Goal: Task Accomplishment & Management: Complete application form

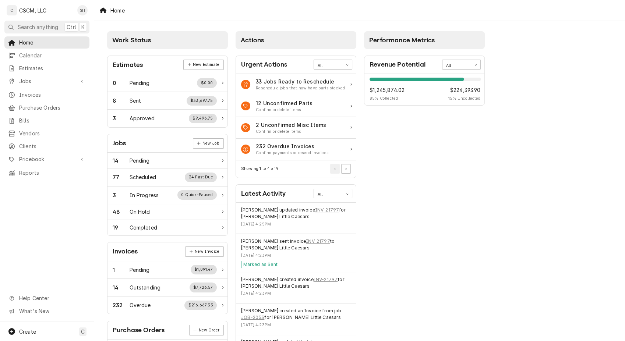
click at [437, 240] on div "Performance Metrics Revenue Potential All 85% $1,245,874.02 85 % Collected $224…" at bounding box center [424, 267] width 128 height 478
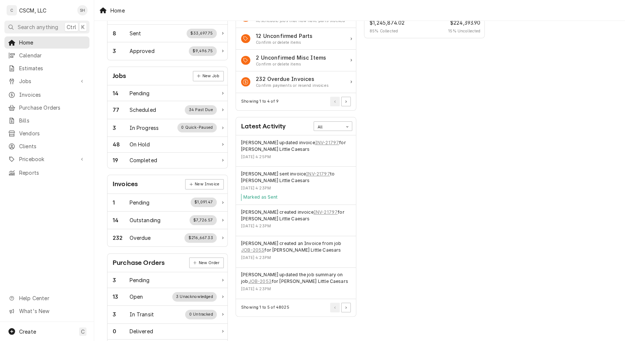
scroll to position [82, 0]
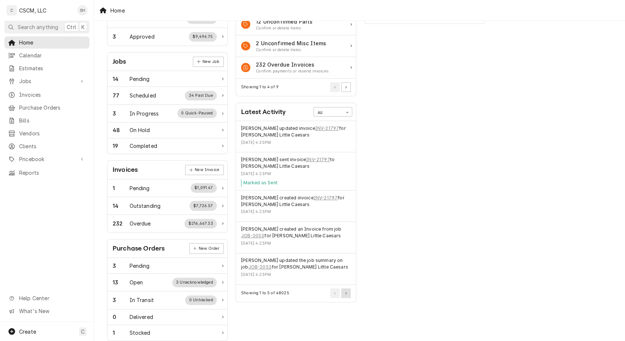
click at [350, 294] on button "Pagination Controls" at bounding box center [346, 294] width 10 height 10
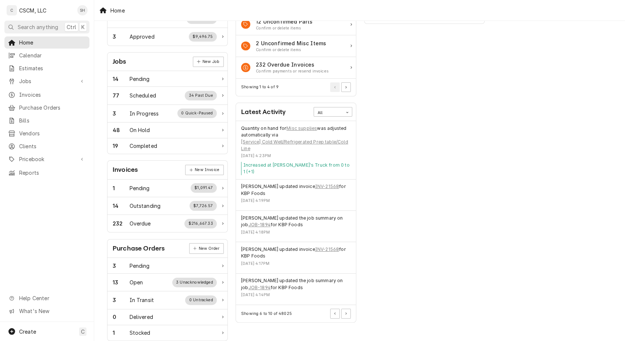
click at [421, 281] on div "Performance Metrics Revenue Potential All 85% $1,245,874.02 85 % Collected $224…" at bounding box center [424, 185] width 128 height 478
click at [344, 311] on div "Showing 6 to 10 of 48025" at bounding box center [296, 313] width 120 height 17
click at [445, 185] on div "Performance Metrics Revenue Potential All 85% $1,245,874.02 85 % Collected $224…" at bounding box center [424, 185] width 128 height 478
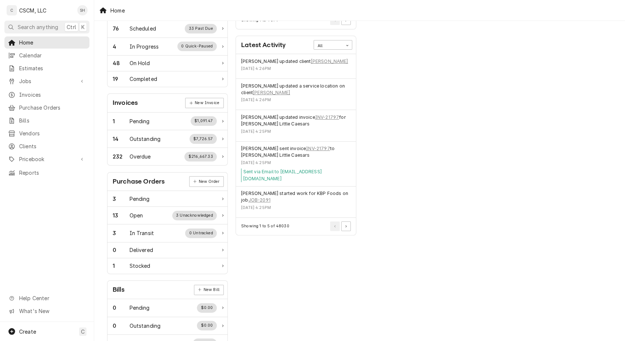
scroll to position [130, 0]
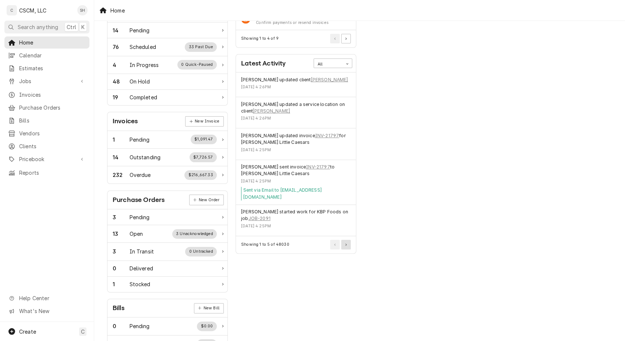
click at [347, 240] on button "Pagination Controls" at bounding box center [346, 245] width 10 height 10
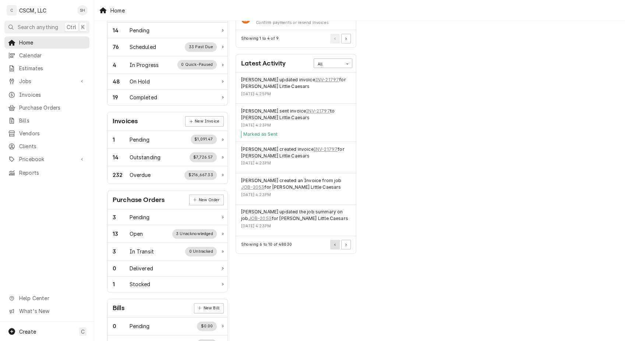
click at [334, 246] on button "Pagination Controls" at bounding box center [335, 245] width 10 height 10
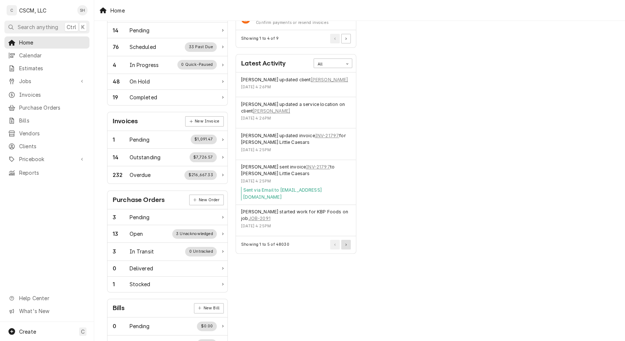
click at [345, 240] on button "Pagination Controls" at bounding box center [346, 245] width 10 height 10
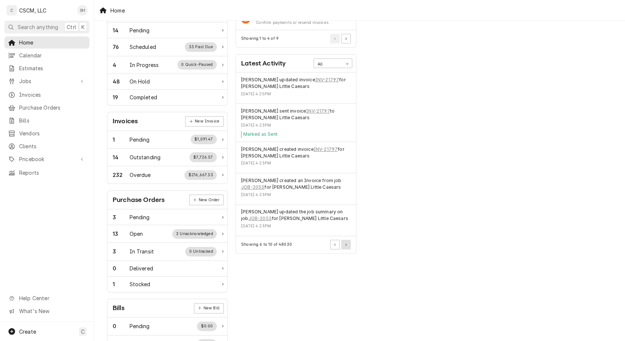
click at [345, 240] on button "Pagination Controls" at bounding box center [346, 245] width 10 height 10
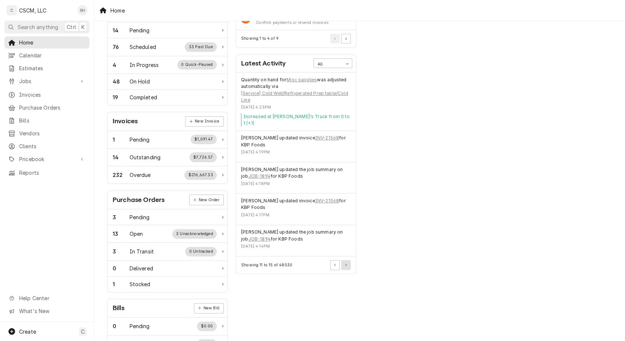
click at [350, 260] on button "Pagination Controls" at bounding box center [346, 265] width 10 height 10
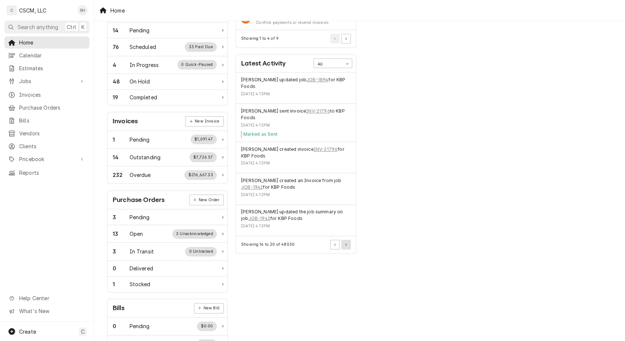
click at [344, 243] on button "Pagination Controls" at bounding box center [346, 245] width 10 height 10
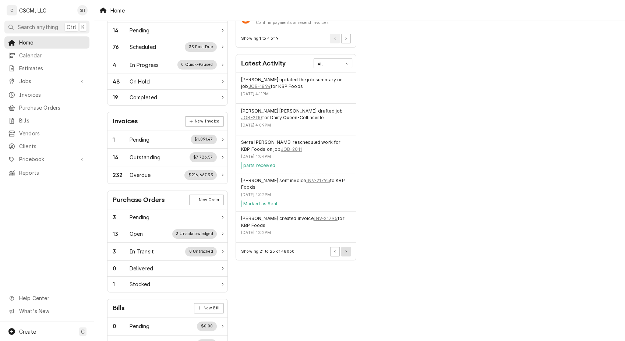
click at [341, 247] on button "Pagination Controls" at bounding box center [346, 252] width 10 height 10
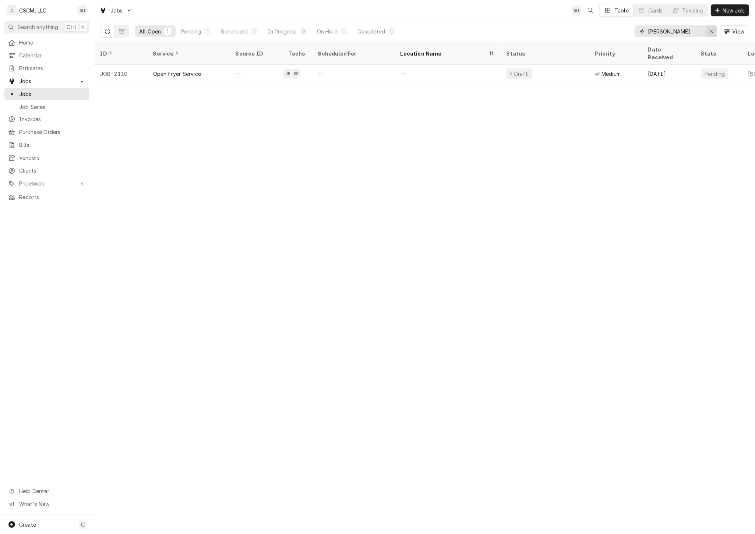
click at [711, 31] on icon "Erase input" at bounding box center [711, 31] width 3 height 3
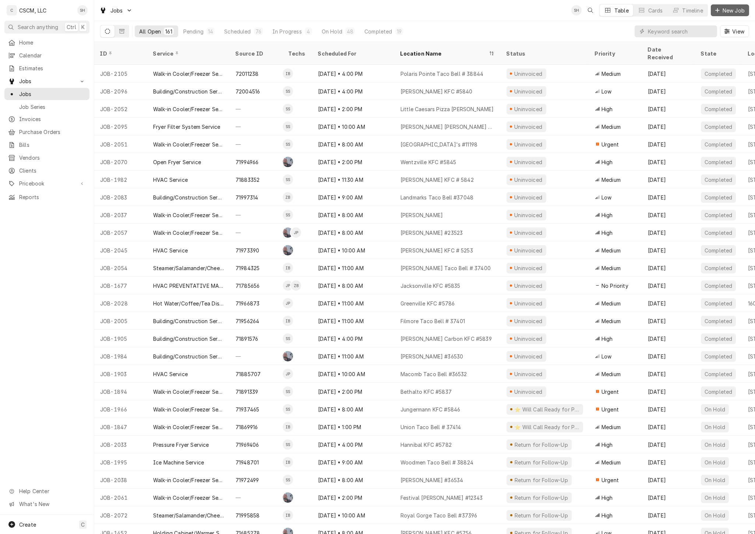
drag, startPoint x: 736, startPoint y: 13, endPoint x: 724, endPoint y: 22, distance: 16.3
click at [735, 13] on span "New Job" at bounding box center [733, 11] width 25 height 8
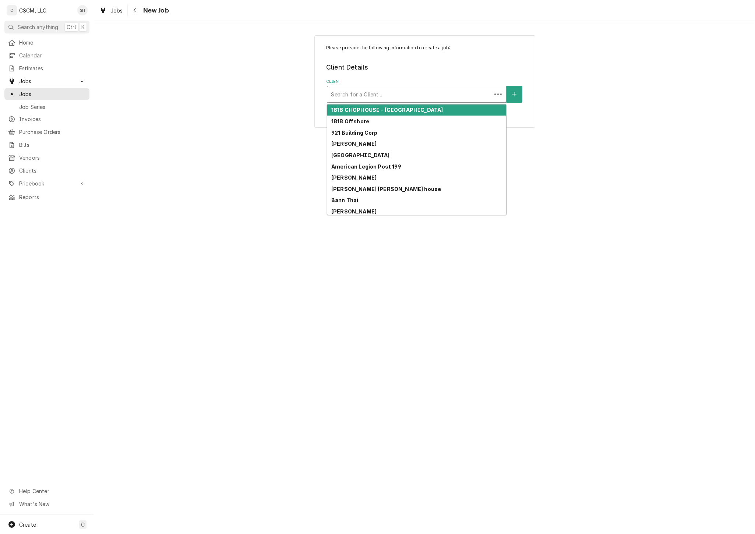
click at [363, 93] on div "Client" at bounding box center [409, 94] width 157 height 13
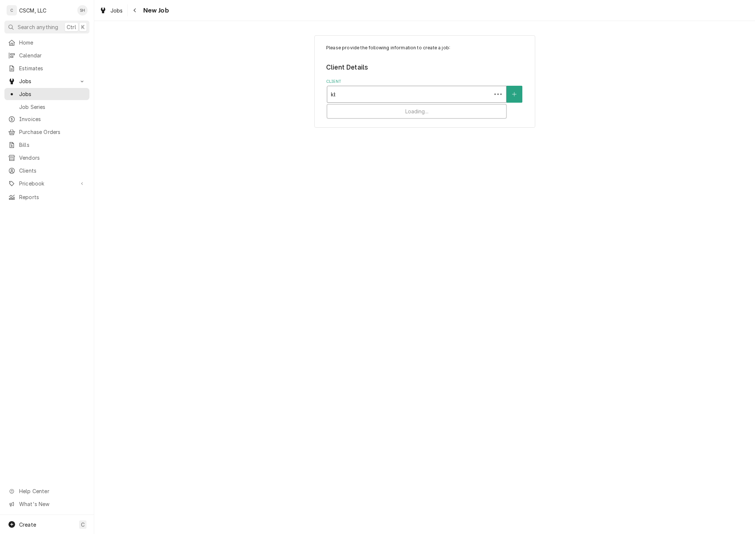
type input "kbp"
click at [362, 108] on div "KBP Foods" at bounding box center [416, 110] width 179 height 11
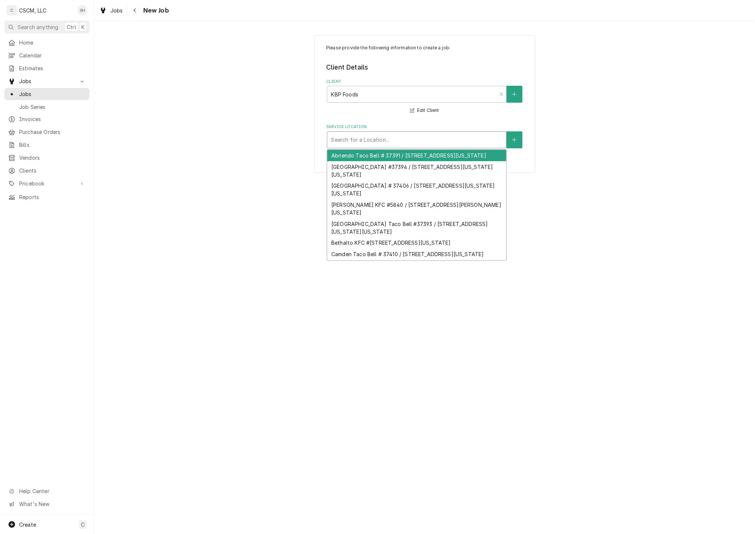
click at [358, 137] on div "Service Location" at bounding box center [417, 139] width 172 height 13
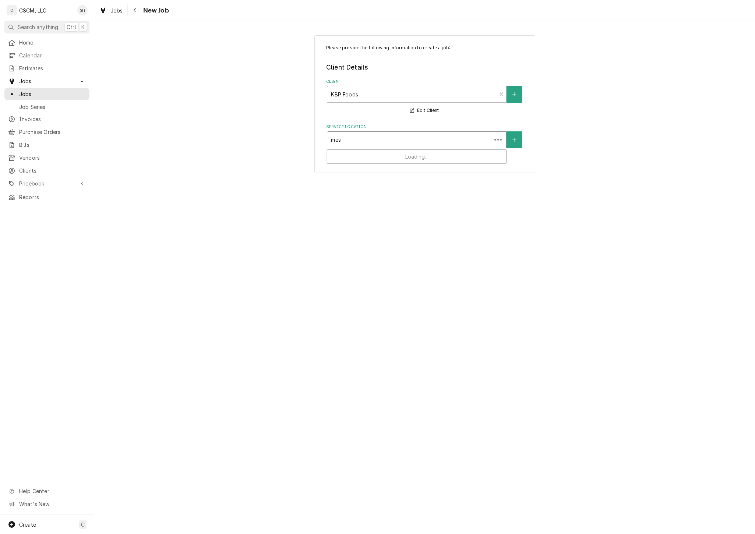
type input "mesa"
click at [357, 161] on div "Mesa Ridge Taco Bell # 37411 / 6905 Mesa Ridge Pkwy, Fountain, Colorado 80817" at bounding box center [416, 155] width 179 height 11
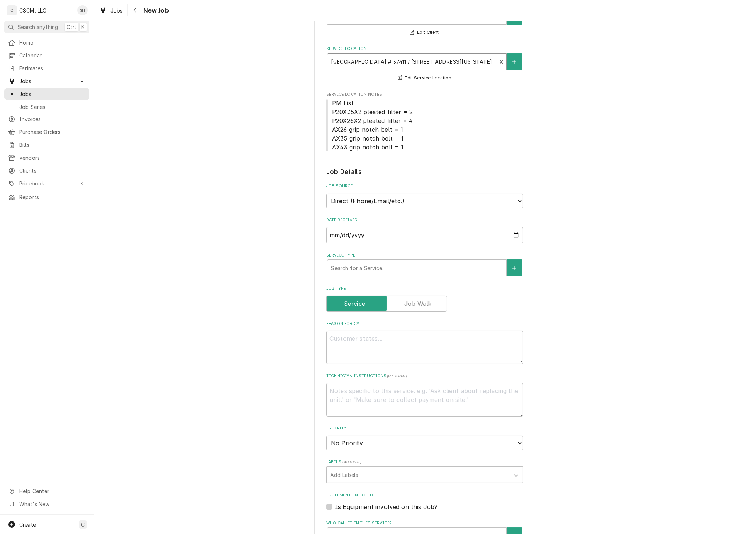
scroll to position [82, 0]
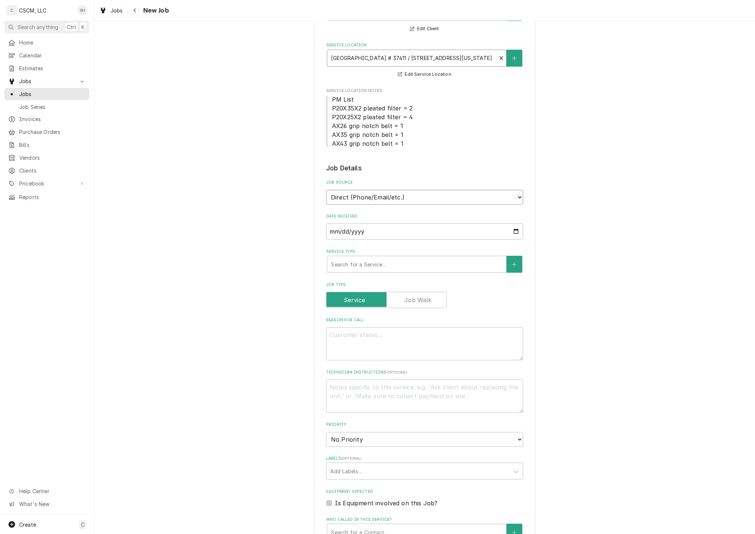
click at [446, 199] on select "Direct (Phone/Email/etc.) Other" at bounding box center [424, 197] width 197 height 15
click at [447, 232] on input "[DATE]" at bounding box center [424, 231] width 197 height 16
click at [439, 196] on select "Direct (Phone/Email/etc.) Other" at bounding box center [424, 197] width 197 height 15
select select "100"
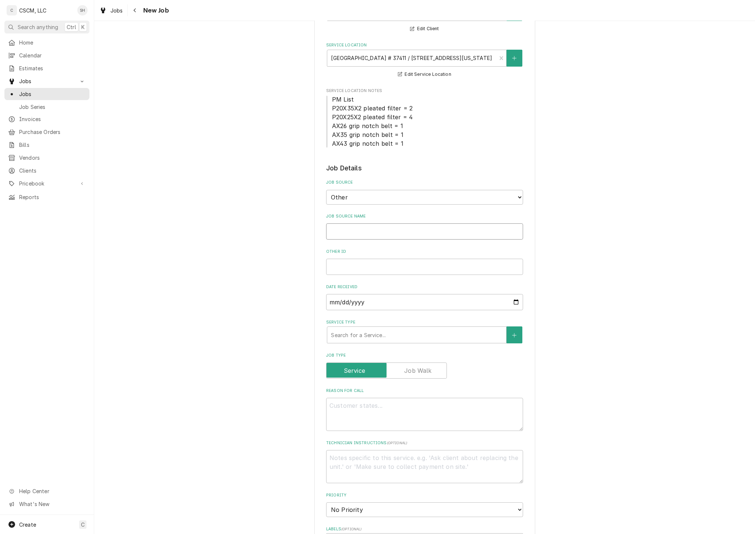
click at [361, 229] on input "Job Source Name" at bounding box center [424, 231] width 197 height 16
paste input "72012746"
type textarea "x"
type input "72012746"
drag, startPoint x: 381, startPoint y: 233, endPoint x: 166, endPoint y: 217, distance: 215.2
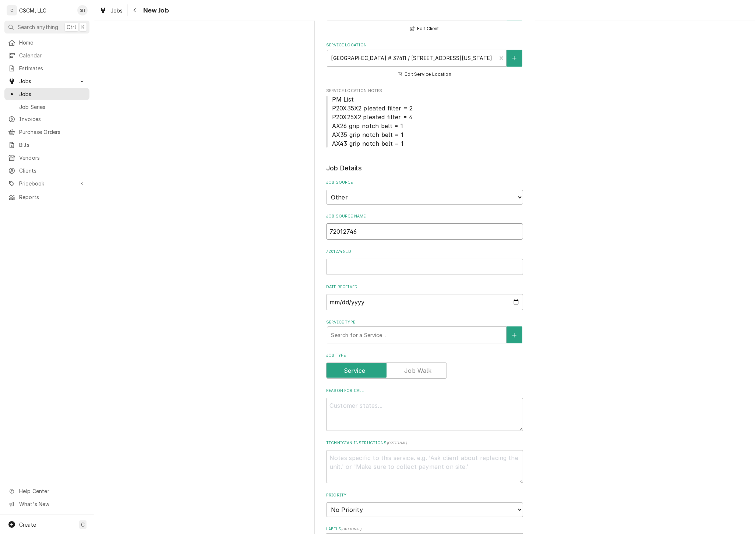
click at [166, 217] on div "Please provide the following information to create a job: Client Details Client…" at bounding box center [424, 396] width 661 height 898
type textarea "x"
drag, startPoint x: 347, startPoint y: 274, endPoint x: 344, endPoint y: 267, distance: 7.8
click at [345, 273] on fieldset "Job Details Job Source Direct (Phone/Email/etc.) Other Job Source Name Other ID…" at bounding box center [424, 472] width 197 height 618
click at [345, 266] on input "Other ID" at bounding box center [424, 267] width 197 height 16
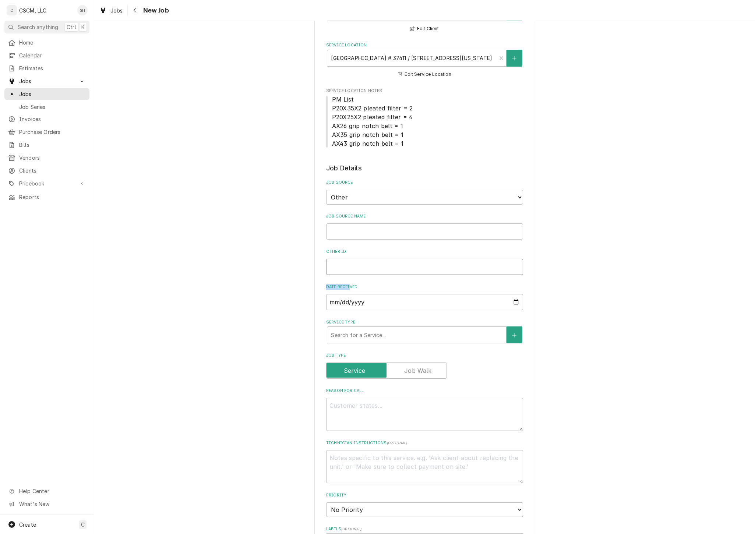
click at [344, 266] on input "Other ID" at bounding box center [424, 267] width 197 height 16
paste input "72012746"
type textarea "x"
type input "72012746"
type textarea "x"
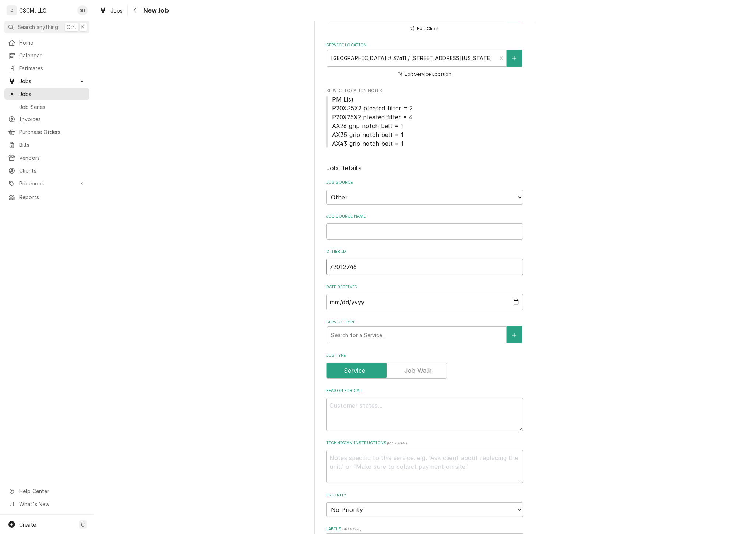
type input "72012746"
click at [361, 415] on textarea "Reason For Call" at bounding box center [424, 414] width 197 height 33
type textarea "x"
type textarea "P"
type textarea "x"
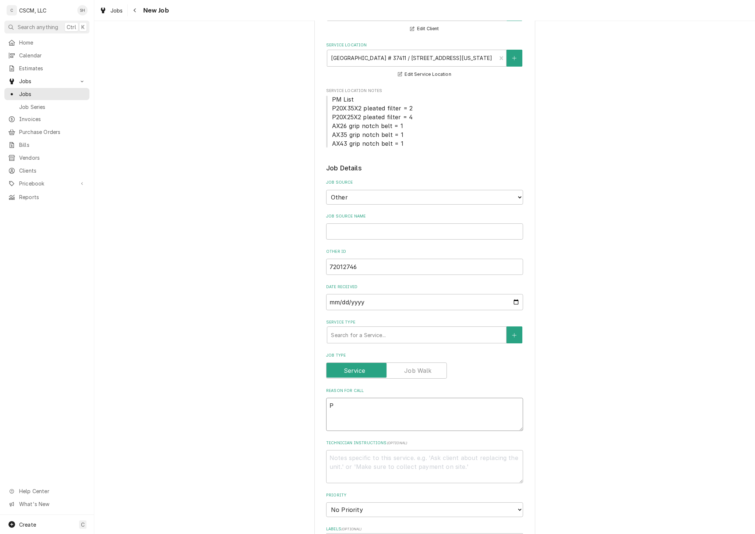
type textarea "PO"
type textarea "x"
type textarea "PO"
type textarea "x"
type textarea "PO #"
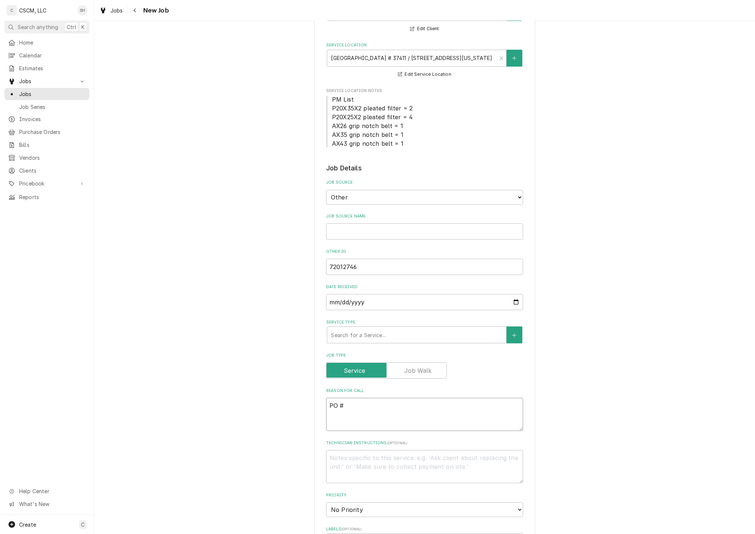
type textarea "x"
type textarea "PO #"
type textarea "x"
type textarea "PO # V"
paste textarea "72012746"
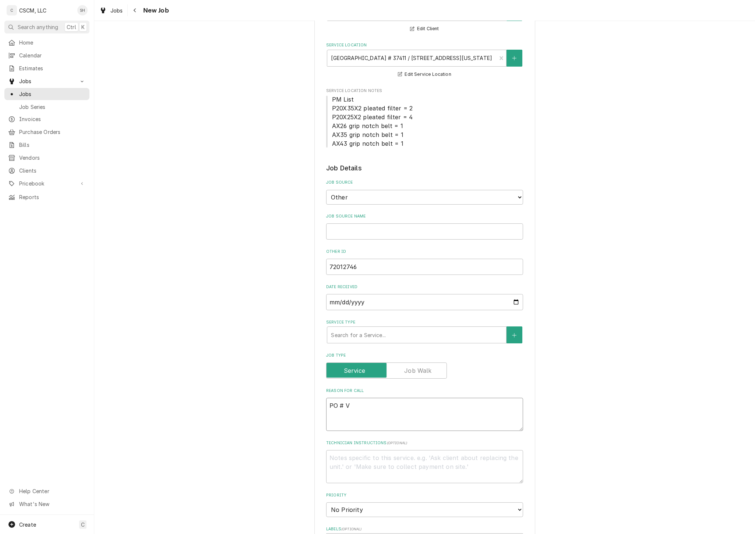
type textarea "x"
type textarea "PO # V72012746"
type textarea "x"
type textarea "PO # V7201274"
type textarea "x"
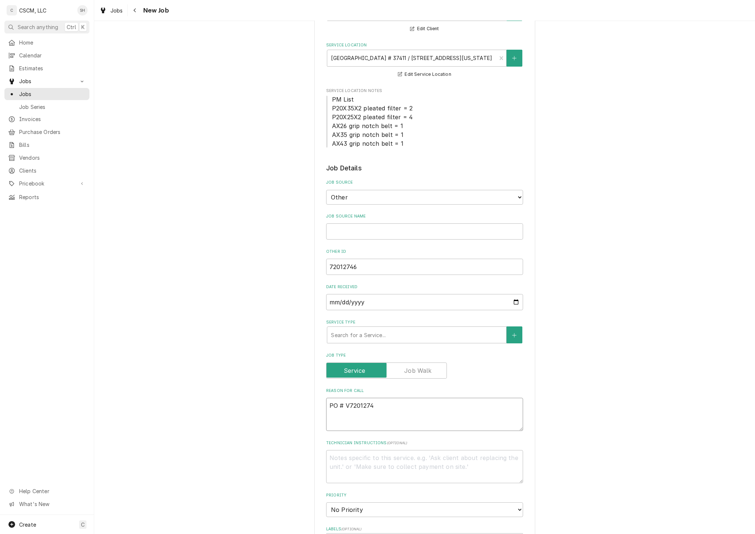
type textarea "PO # V720127"
type textarea "x"
type textarea "PO # V72012"
type textarea "x"
type textarea "PO # V7201"
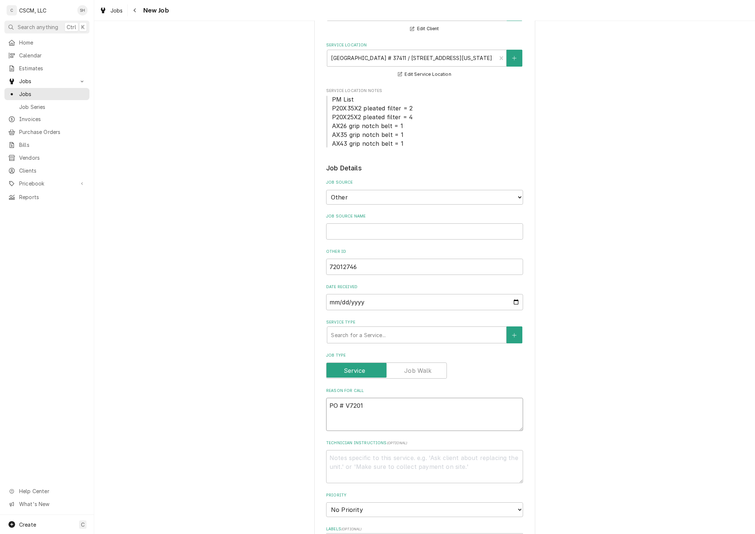
type textarea "x"
type textarea "PO # V720"
type textarea "x"
type textarea "PO # V72"
type textarea "x"
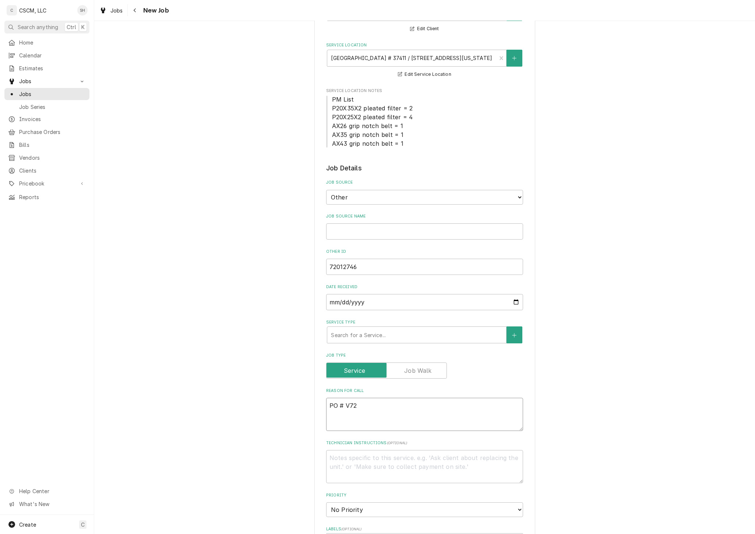
type textarea "PO # V7"
type textarea "x"
type textarea "PO # V"
type textarea "x"
type textarea "PO #"
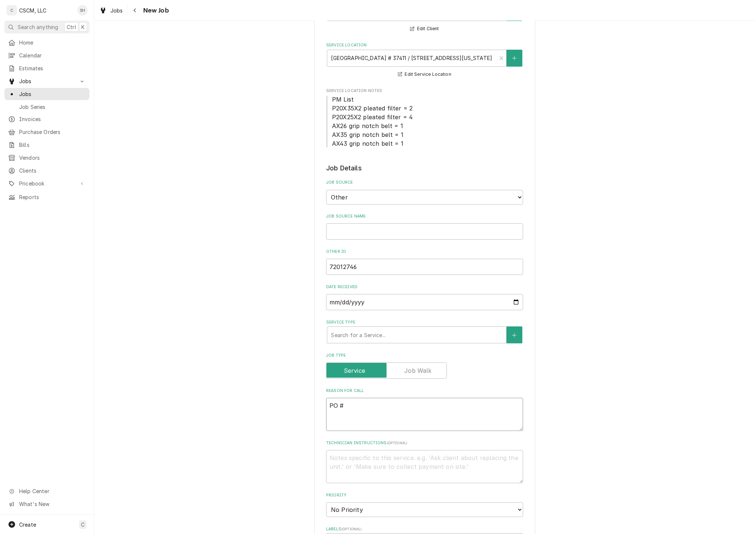
paste textarea "72012746"
type textarea "x"
type textarea "PO # 72012746"
click at [328, 407] on textarea "PO # 72012746" at bounding box center [424, 414] width 197 height 33
type textarea "x"
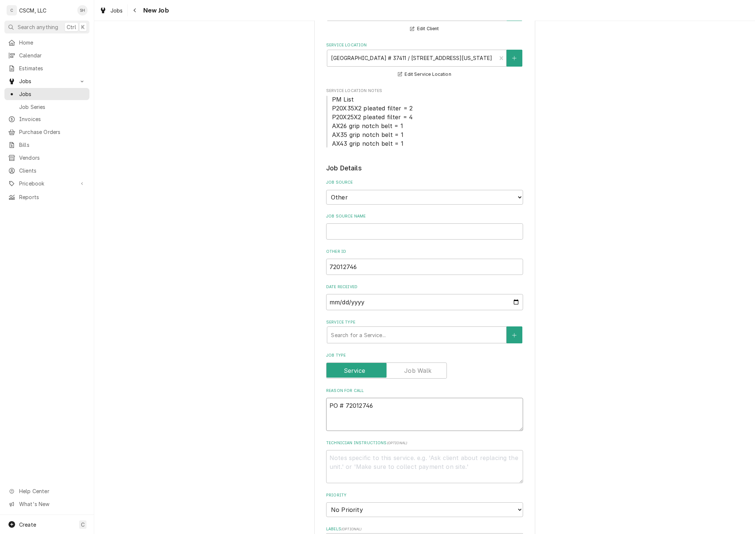
type textarea "NPO # 72012746"
type textarea "x"
type textarea "NTPO # 72012746"
type textarea "x"
type textarea "NTEPO # 72012746"
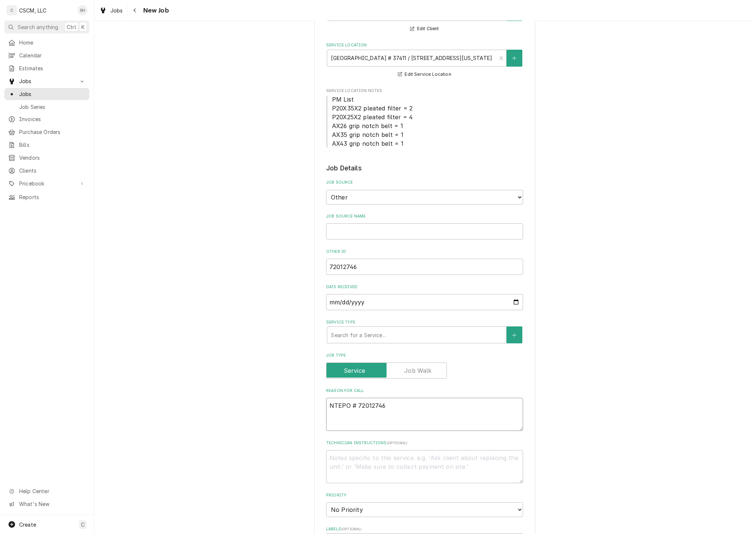
type textarea "x"
type textarea "NTE:PO # 72012746"
type textarea "x"
type textarea "NTE: PO # 72012746"
type textarea "x"
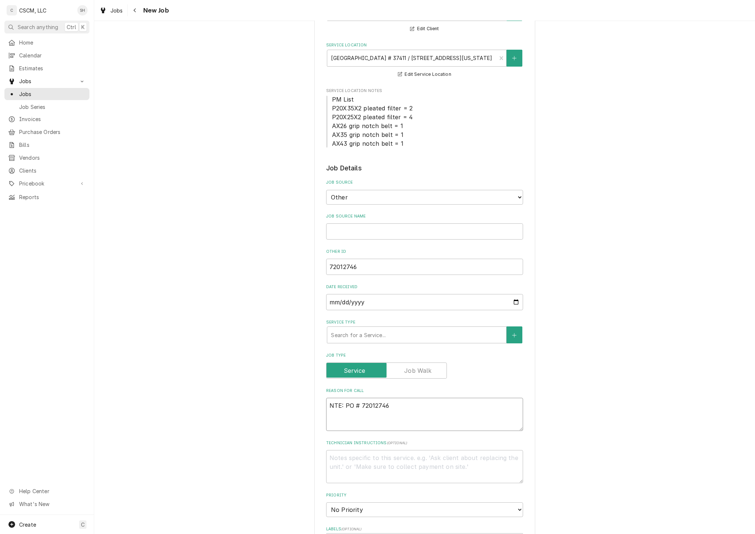
type textarea "NTE: $PO # 72012746"
type textarea "x"
type textarea "NTE: $5PO # 72012746"
type textarea "x"
type textarea "NTE: $50PO # 72012746"
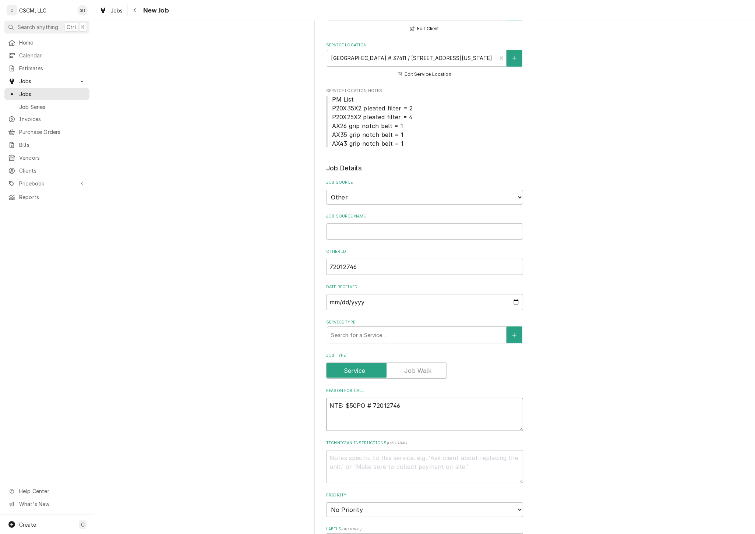
type textarea "x"
type textarea "NTE: $500PO # 72012746"
type textarea "x"
type textarea "NTE: $500 PO # 72012746"
type textarea "x"
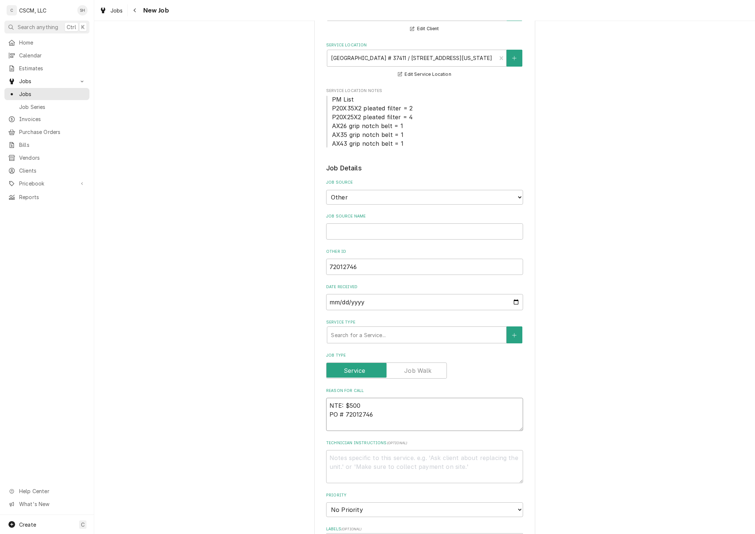
type textarea "NTE: $500 PO # 72012746"
click at [326, 405] on textarea "NTE: $500 PO # 72012746" at bounding box center [424, 414] width 197 height 33
type textarea "x"
type textarea "CNTE: $500 PO # 72012746"
type textarea "x"
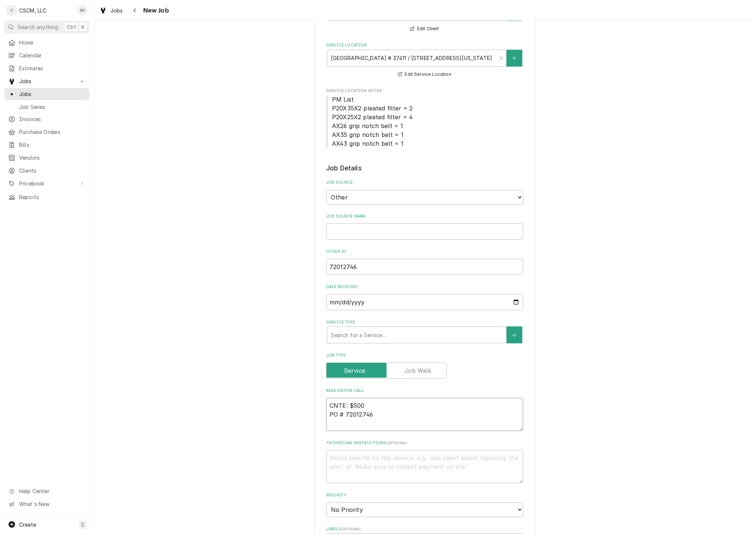
type textarea "CONTE: $500 PO # 72012746"
type textarea "x"
type textarea "COLNTE: $500 PO # 72012746"
type textarea "x"
type textarea "COLDNTE: $500 PO # 72012746"
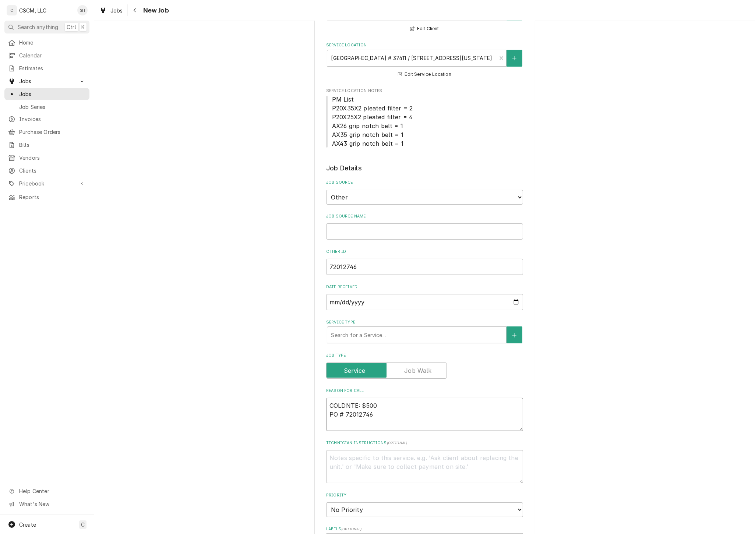
type textarea "x"
type textarea "COLD NTE: $500 PO # 72012746"
type textarea "x"
type textarea "COLD LINTE: $500 PO # 72012746"
type textarea "x"
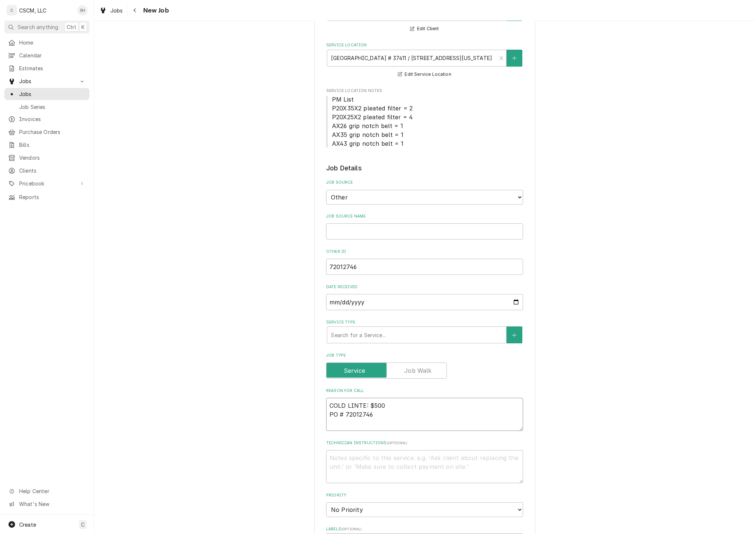
type textarea "COLD LINNTE: $500 PO # 72012746"
type textarea "x"
type textarea "COLD LINENTE: $500 PO # 72012746"
type textarea "x"
type textarea "COLD LINE NTE: $500 PO # 72012746"
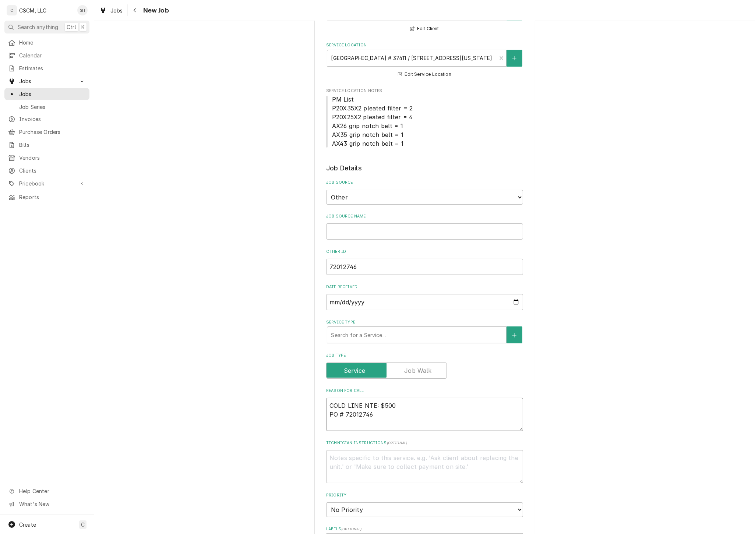
type textarea "x"
type textarea "COLD LINE INTE: $500 PO # 72012746"
type textarea "x"
type textarea "COLD LINE INNTE: $500 PO # 72012746"
type textarea "x"
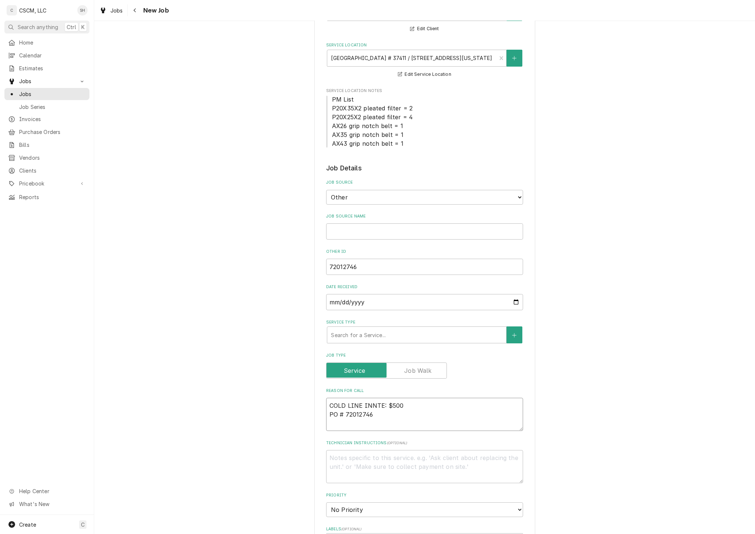
type textarea "COLD LINE IN NTE: $500 PO # 72012746"
paste textarea "The line in drive thru is not tempting under 44 degrees"
type textarea "x"
type textarea "COLD LINE IN The line in drive thru is not tempting under 44 degreesNTE: $500 P…"
click at [396, 404] on textarea "COLD LINE IN The line in drive thru is not tempting under 44 degreesNTE: $500 P…" at bounding box center [424, 414] width 197 height 33
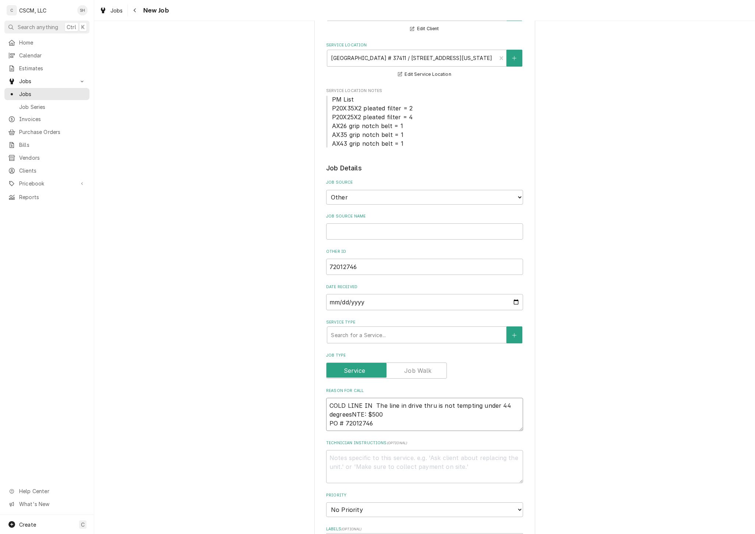
type textarea "x"
type textarea "COLD LINE IN The linein drive thru is not tempting under 44 degreesNTE: $500 PO…"
type textarea "x"
type textarea "COLD LINE IN The linin drive thru is not tempting under 44 degreesNTE: $500 PO …"
type textarea "x"
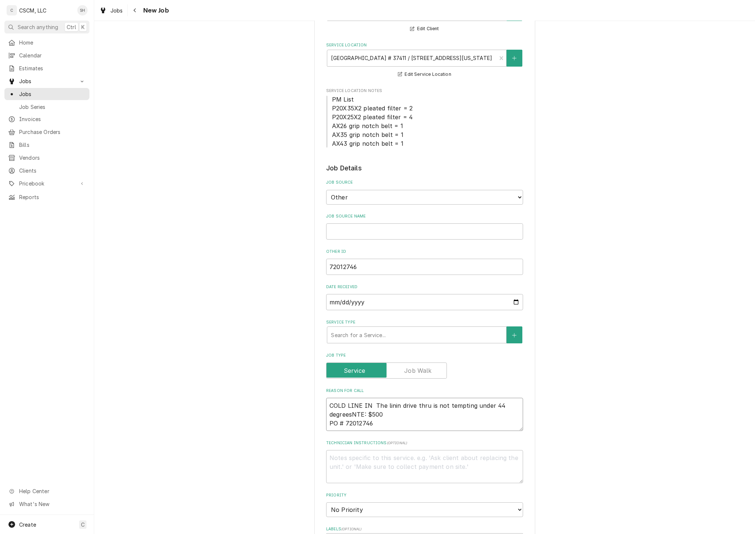
type textarea "COLD LINE IN The liin drive thru is not tempting under 44 degreesNTE: $500 PO #…"
type textarea "x"
type textarea "COLD LINE IN The lin drive thru is not tempting under 44 degreesNTE: $500 PO # …"
type textarea "x"
type textarea "COLD LINE IN The in drive thru is not tempting under 44 degreesNTE: $500 PO # 7…"
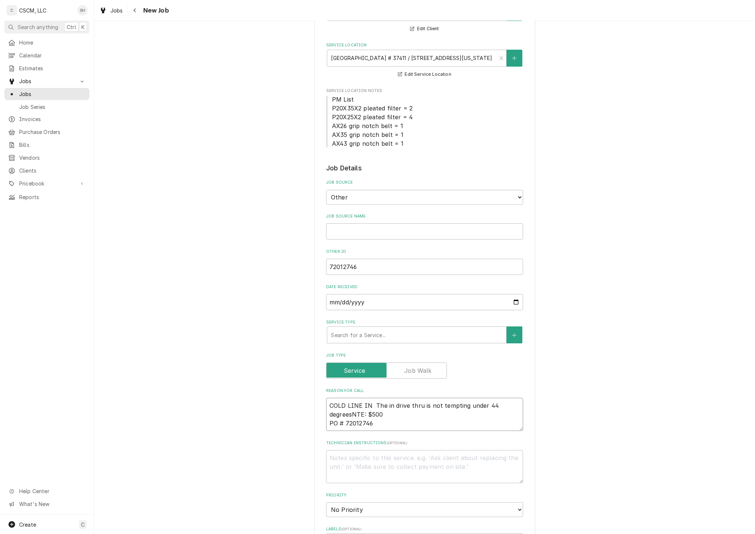
type textarea "x"
type textarea "COLD LINE IN Thein drive thru is not tempting under 44 degreesNTE: $500 PO # 72…"
type textarea "x"
type textarea "COLD LINE IN Thin drive thru is not tempting under 44 degreesNTE: $500 PO # 720…"
type textarea "x"
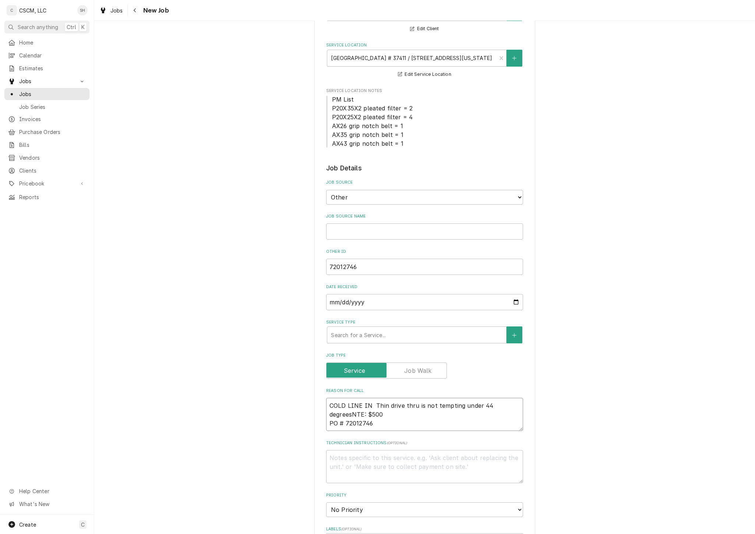
type textarea "COLD LINE IN Tin drive thru is not tempting under 44 degreesNTE: $500 PO # 7201…"
type textarea "x"
type textarea "COLD LINE IN in drive thru is not tempting under 44 degreesNTE: $500 PO # 72012…"
type textarea "x"
type textarea "COLD LINE IN in drive thru is not tempting under 44 degreesNTE: $500 PO # 72012…"
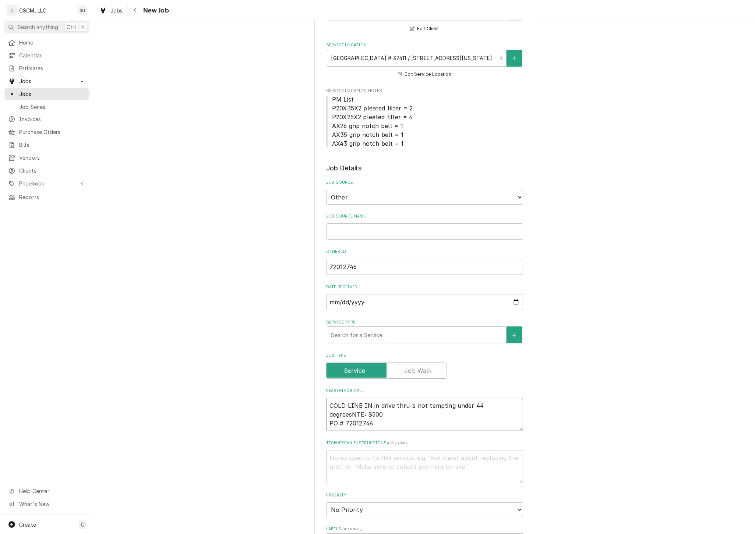
type textarea "x"
type textarea "COLD LINE INin drive thru is not tempting under 44 degreesNTE: $500 PO # 720127…"
type textarea "x"
type textarea "COLD LINE Iin drive thru is not tempting under 44 degreesNTE: $500 PO # 72012746"
type textarea "x"
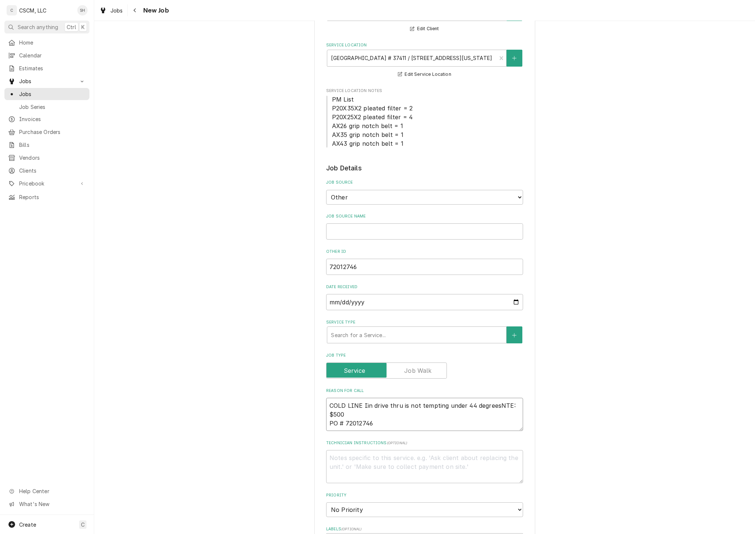
type textarea "COLD LINE in drive thru is not tempting under 44 degreesNTE: $500 PO # 72012746"
type textarea "x"
type textarea "COLD LINEin drive thru is not tempting under 44 degreesNTE: $500 PO # 72012746"
type textarea "x"
type textarea "COLD LINin drive thru is not tempting under 44 degreesNTE: $500 PO # 72012746"
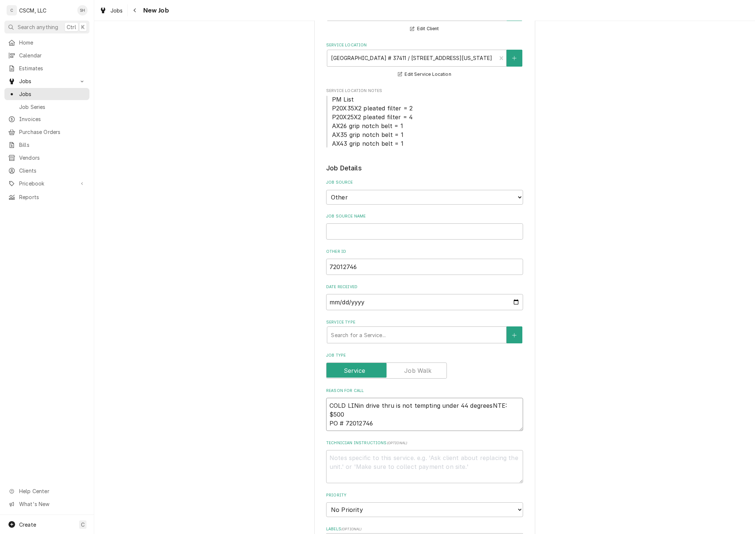
type textarea "x"
type textarea "COLD LIin drive thru is not tempting under 44 degreesNTE: $500 PO # 72012746"
type textarea "x"
type textarea "COLD Lin drive thru is not tempting under 44 degreesNTE: $500 PO # 72012746"
type textarea "x"
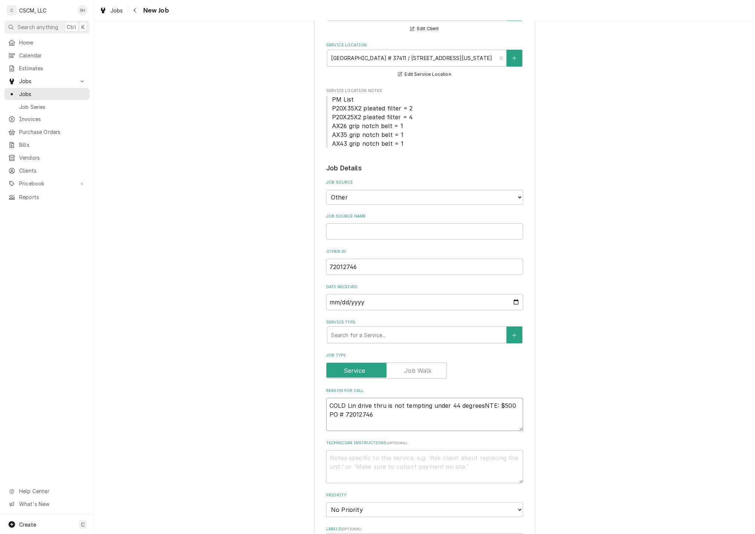
type textarea "COLD in drive thru is not tempting under 44 degreesNTE: $500 PO # 72012746"
type textarea "x"
type textarea "COLDin drive thru is not tempting under 44 degreesNTE: $500 PO # 72012746"
type textarea "x"
type textarea "COLin drive thru is not tempting under 44 degreesNTE: $500 PO # 72012746"
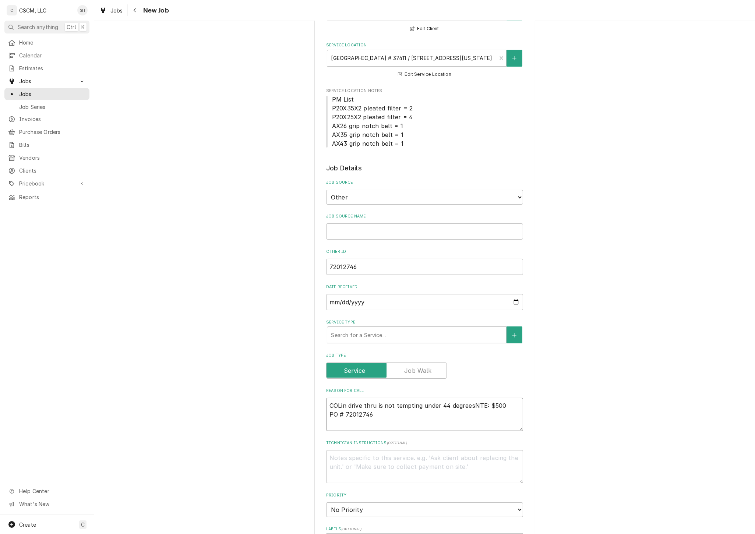
type textarea "x"
type textarea "COin drive thru is not tempting under 44 degreesNTE: $500 PO # 72012746"
type textarea "x"
type textarea "Cin drive thru is not tempting under 44 degreesNTE: $500 PO # 72012746"
type textarea "x"
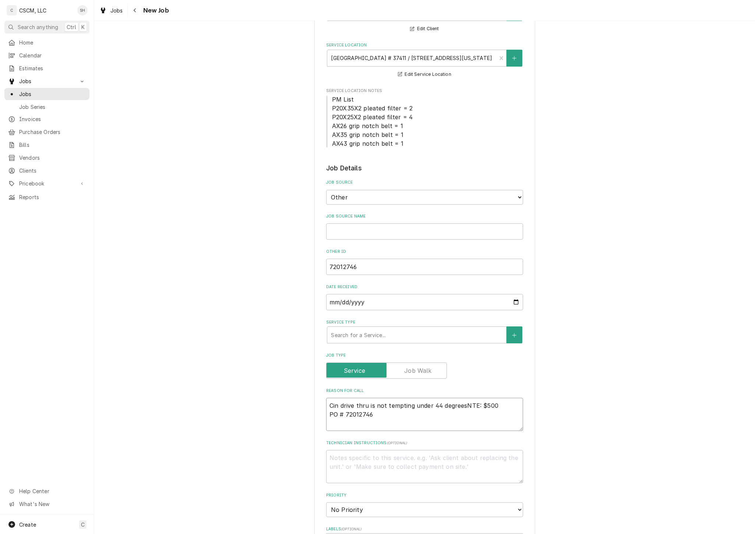
type textarea "in drive thru is not tempting under 44 degreesNTE: $500 PO # 72012746"
type textarea "x"
type textarea "cin drive thru is not tempting under 44 degreesNTE: $500 PO # 72012746"
type textarea "x"
type textarea "coin drive thru is not tempting under 44 degreesNTE: $500 PO # 72012746"
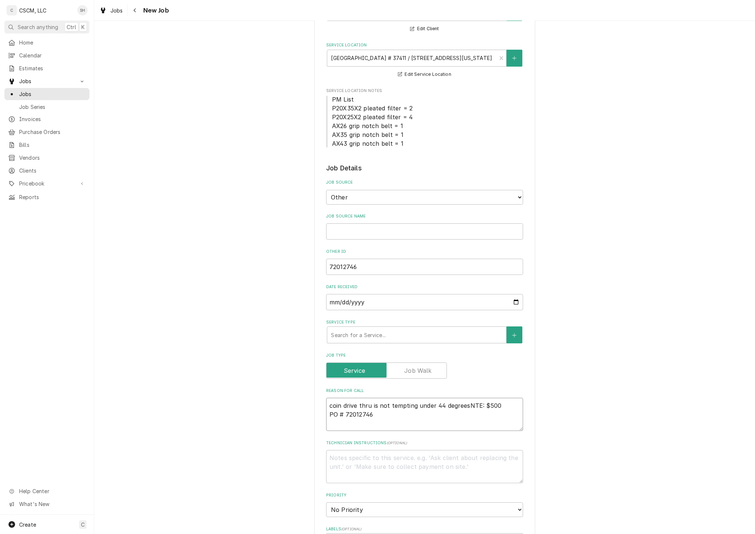
type textarea "x"
type textarea "colin drive thru is not tempting under 44 degreesNTE: $500 PO # 72012746"
type textarea "x"
type textarea "coldin drive thru is not tempting under 44 degreesNTE: $500 PO # 72012746"
type textarea "x"
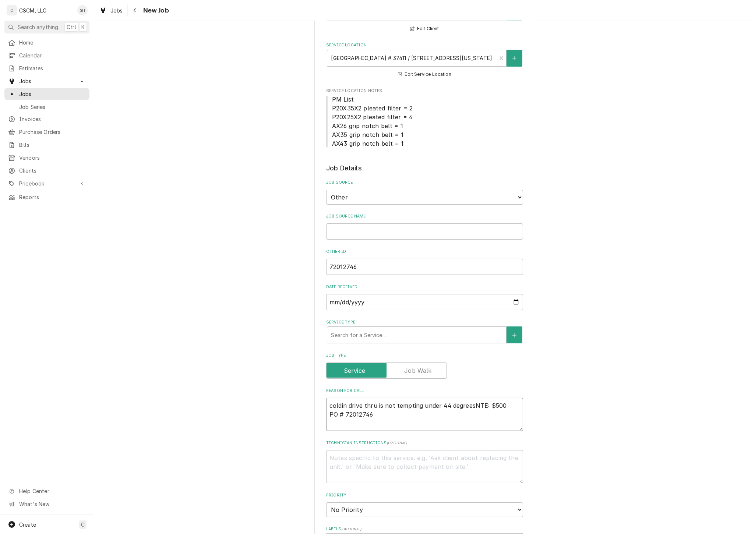
type textarea "cold in drive thru is not tempting under 44 degreesNTE: $500 PO # 72012746"
type textarea "x"
type textarea "cold lin drive thru is not tempting under 44 degreesNTE: $500 PO # 72012746"
type textarea "x"
type textarea "cold liin drive thru is not tempting under 44 degreesNTE: $500 PO # 72012746"
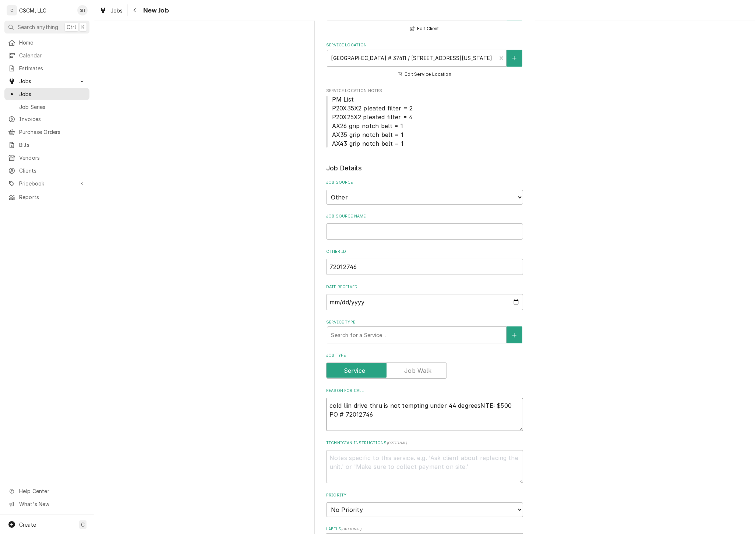
type textarea "x"
type textarea "cold linin drive thru is not tempting under 44 degreesNTE: $500 PO # 72012746"
type textarea "x"
type textarea "cold linein drive thru is not tempting under 44 degreesNTE: $500 PO # 72012746"
type textarea "x"
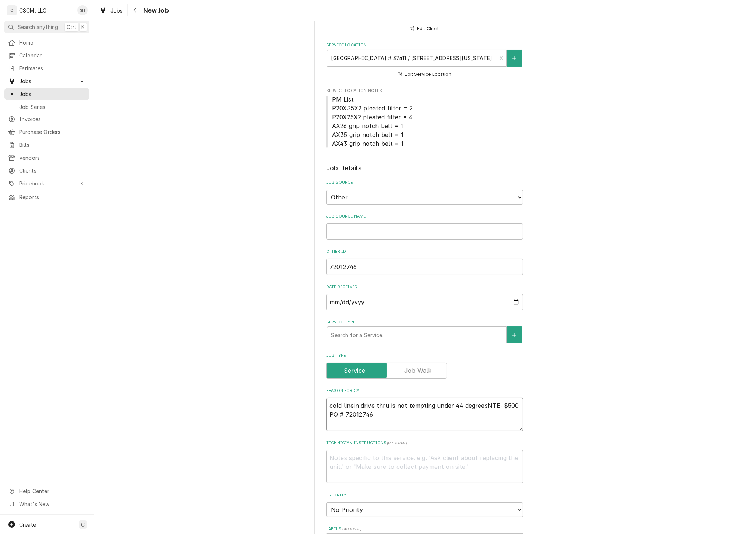
type textarea "cold line in drive thru is not tempting under 44 degreesNTE: $500 PO # 72012746"
type textarea "x"
type textarea "cold line iin drive thru is not tempting under 44 degreesNTE: $500 PO # 72012746"
type textarea "x"
type textarea "cold line inin drive thru is not tempting under 44 degreesNTE: $500 PO # 720127…"
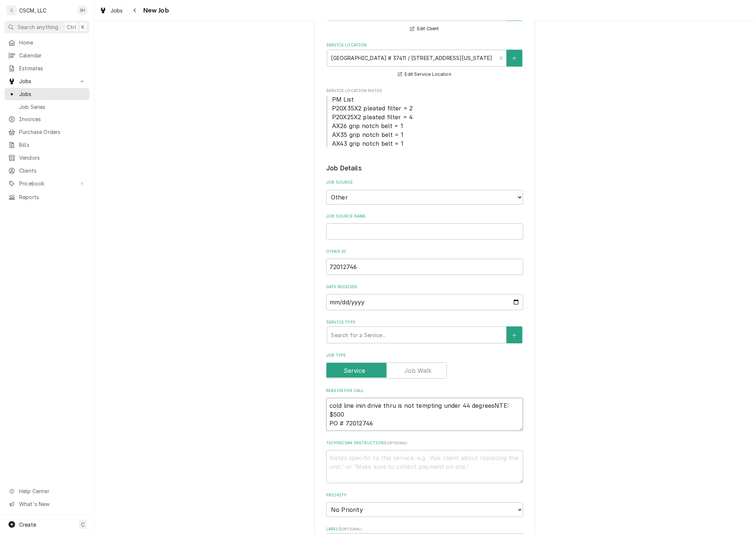
type textarea "x"
type textarea "cold line iin drive thru is not tempting under 44 degreesNTE: $500 PO # 72012746"
type textarea "x"
type textarea "cold line in drive thru is not tempting under 44 degreesNTE: $500 PO # 72012746"
type textarea "x"
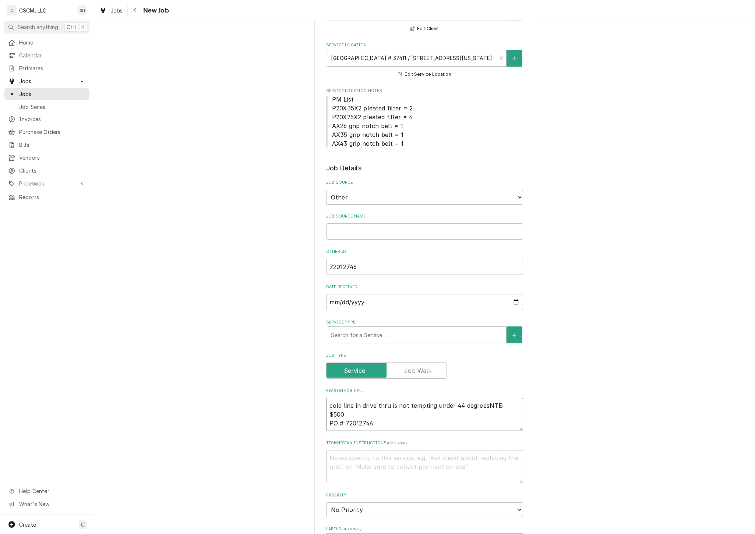
type textarea "cold linein drive thru is not tempting under 44 degreesNTE: $500 PO # 72012746"
type textarea "x"
type textarea "cold line in drive thru is not tempting under 44 degreesNTE: $500 PO # 72012746"
type textarea "x"
type textarea "cold line in drive thru is not tempting under 44 degrees NTE: $500 PO # 72012746"
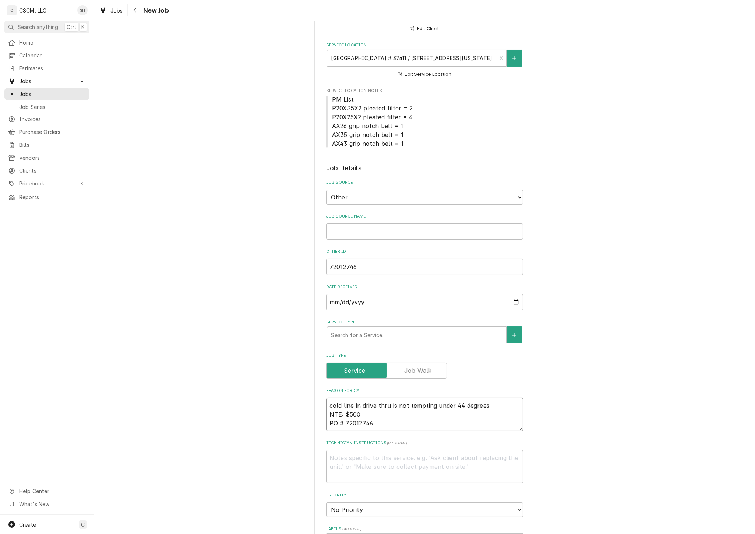
type textarea "x"
type textarea "cold line in drive thru is not tempting under 44 degrees NTE: $500 PO # 72012746"
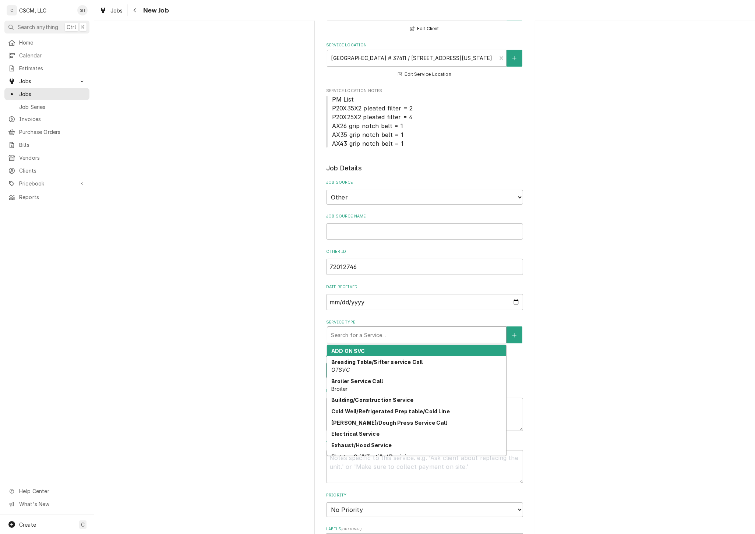
click at [380, 329] on div "Service Type" at bounding box center [417, 334] width 172 height 13
type textarea "x"
type input "c"
type textarea "x"
type input "co"
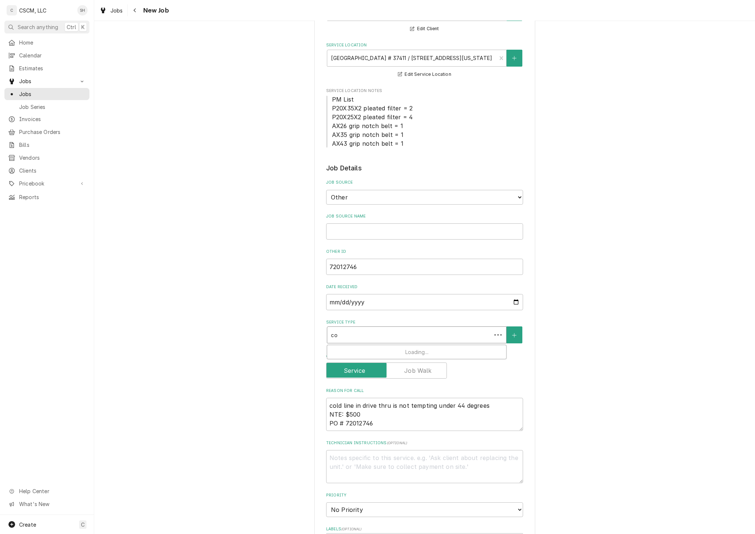
type textarea "x"
type input "col"
type textarea "x"
type input "cold"
click at [453, 351] on div "Cold Well/Refrigerated Prep table/Cold Line" at bounding box center [416, 350] width 179 height 11
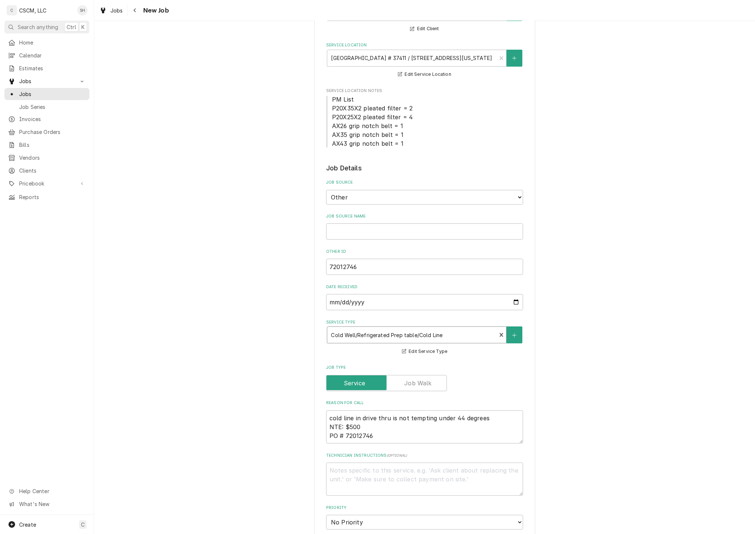
type textarea "x"
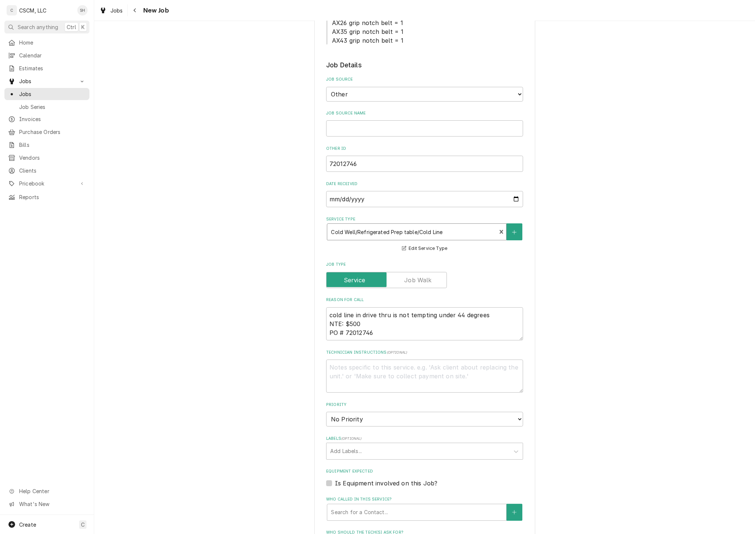
scroll to position [204, 0]
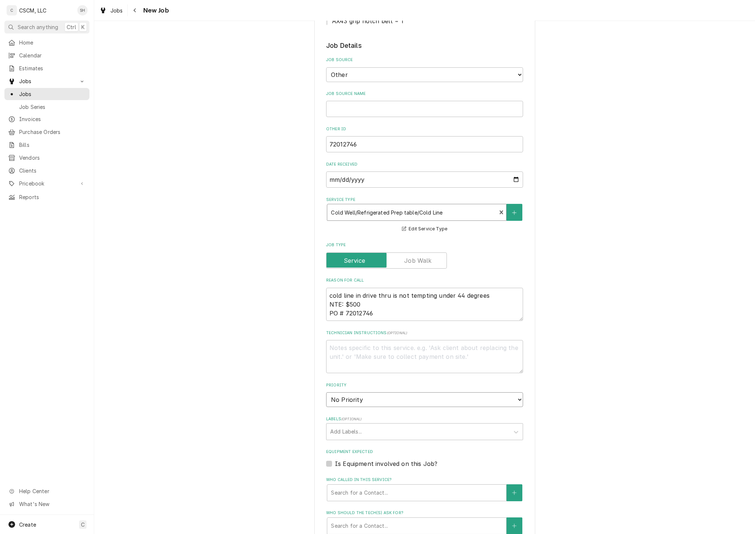
click at [442, 399] on select "No Priority Urgent High Medium Low" at bounding box center [424, 399] width 197 height 15
select select "1"
click at [326, 392] on select "No Priority Urgent High Medium Low" at bounding box center [424, 399] width 197 height 15
type textarea "x"
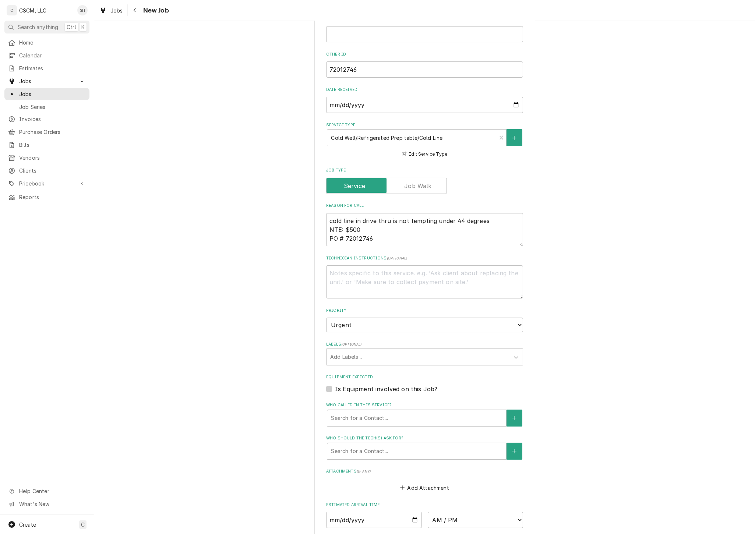
scroll to position [286, 0]
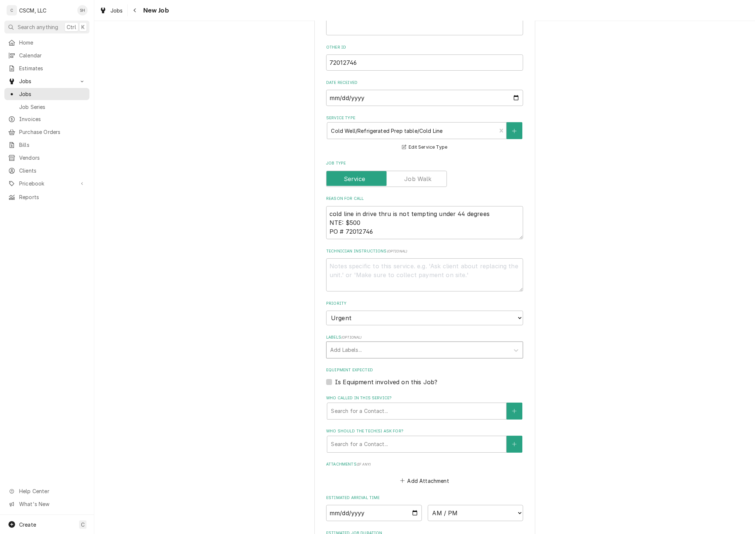
click at [330, 350] on div "Labels" at bounding box center [418, 349] width 176 height 13
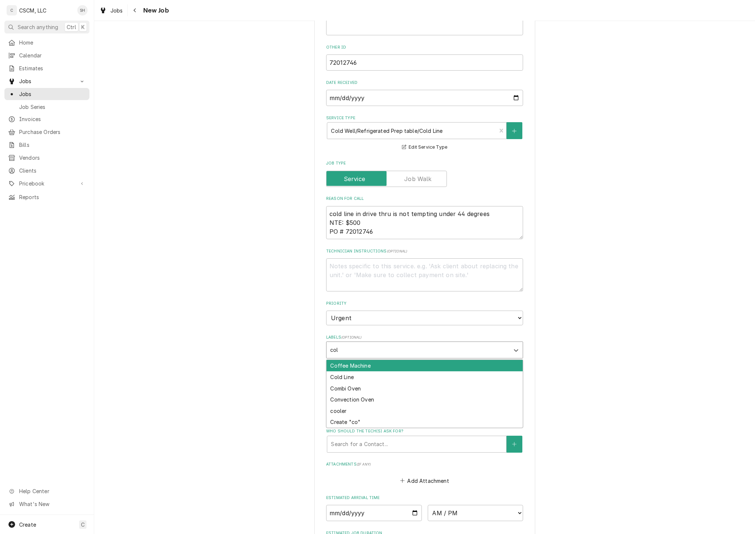
type input "cold"
click at [332, 365] on div "Cold Line" at bounding box center [424, 365] width 196 height 11
type textarea "x"
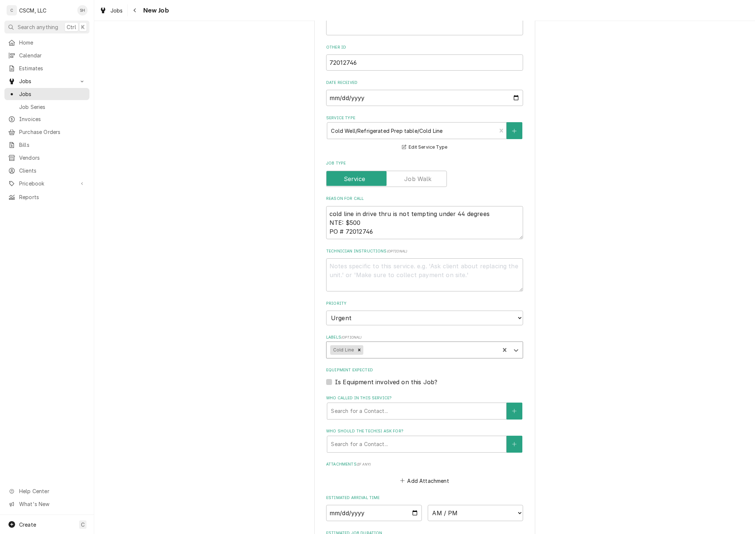
type textarea "x"
type input "drive"
click at [490, 366] on div "Drive-Thru" at bounding box center [424, 365] width 196 height 11
type textarea "x"
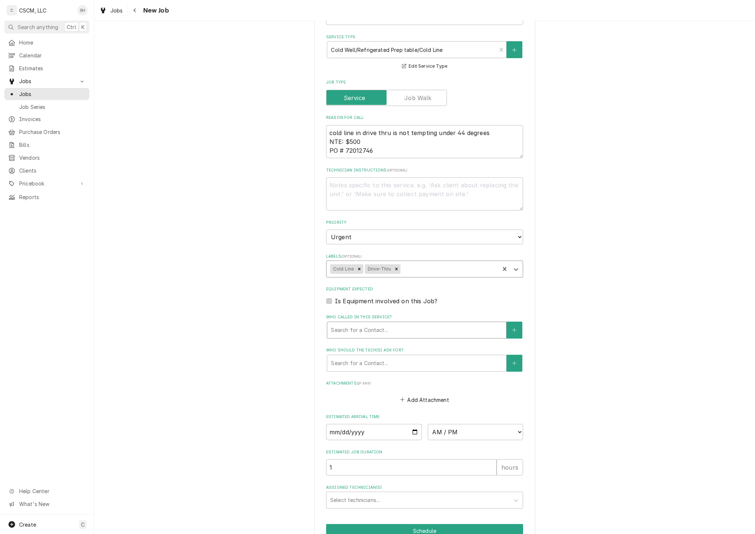
scroll to position [368, 0]
click at [391, 323] on div "Who called in this service?" at bounding box center [417, 328] width 172 height 13
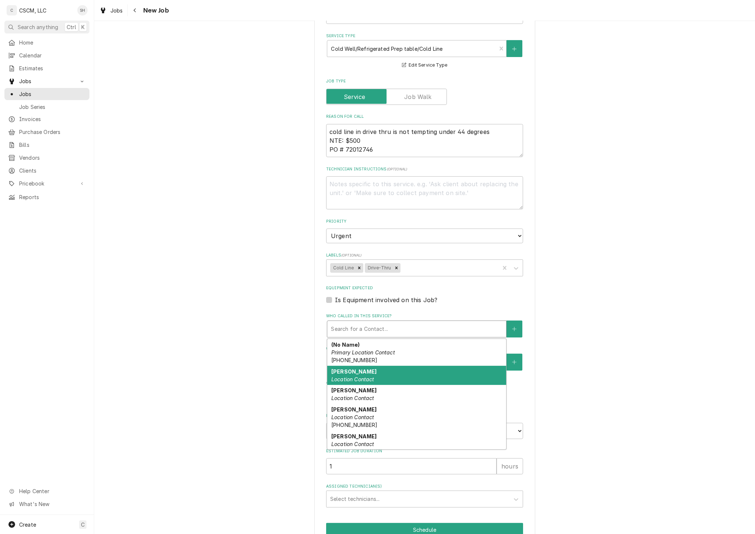
click at [381, 380] on div "Ana Porras Location Contact" at bounding box center [416, 375] width 179 height 19
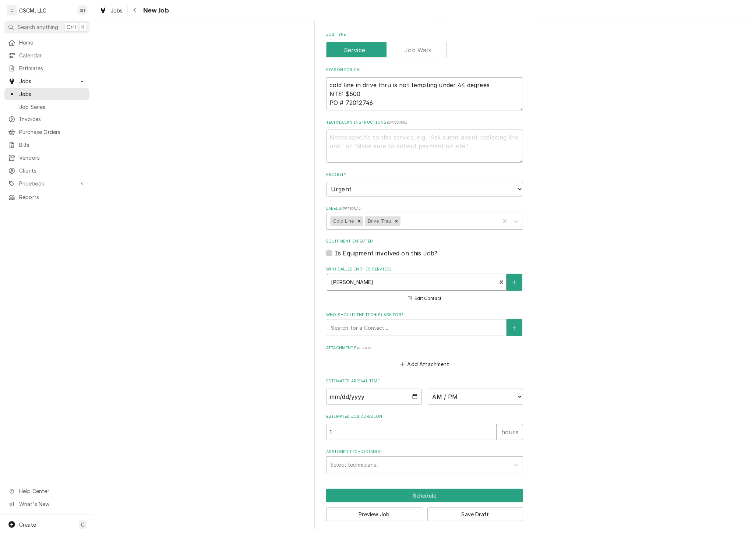
scroll to position [416, 0]
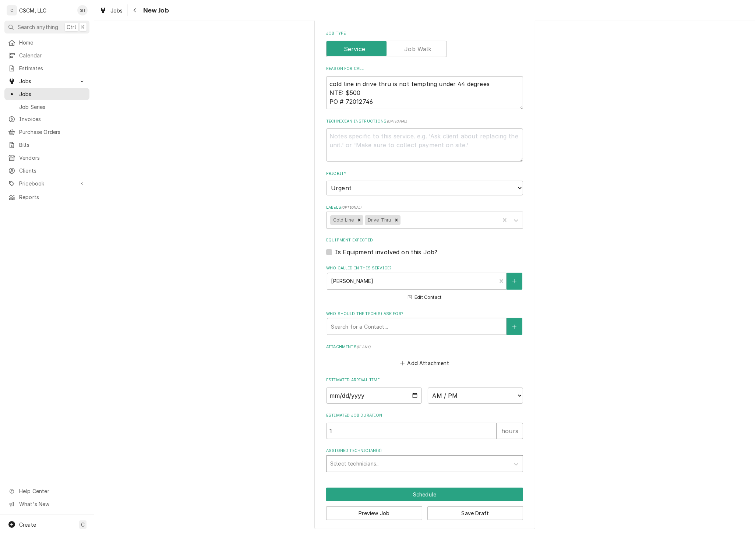
drag, startPoint x: 361, startPoint y: 493, endPoint x: 387, endPoint y: 466, distance: 38.0
click at [368, 488] on div "Please provide the following information to create a job: Client Details Client…" at bounding box center [424, 74] width 221 height 910
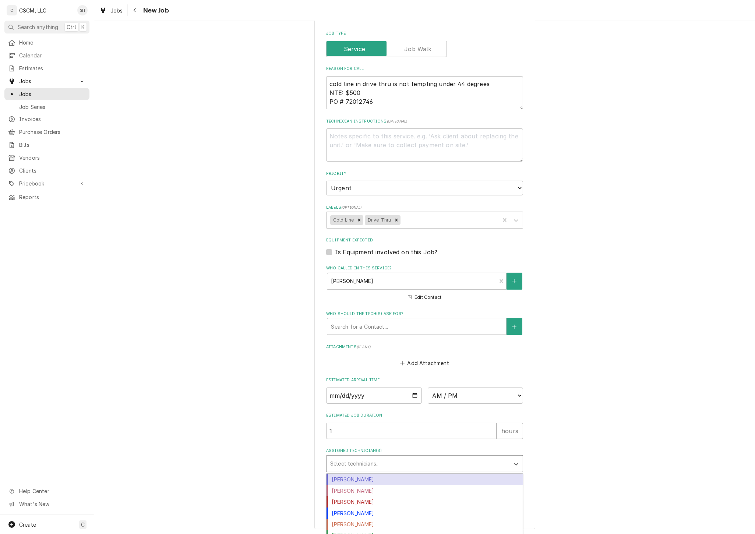
click at [403, 461] on div "Assigned Technician(s)" at bounding box center [418, 463] width 176 height 13
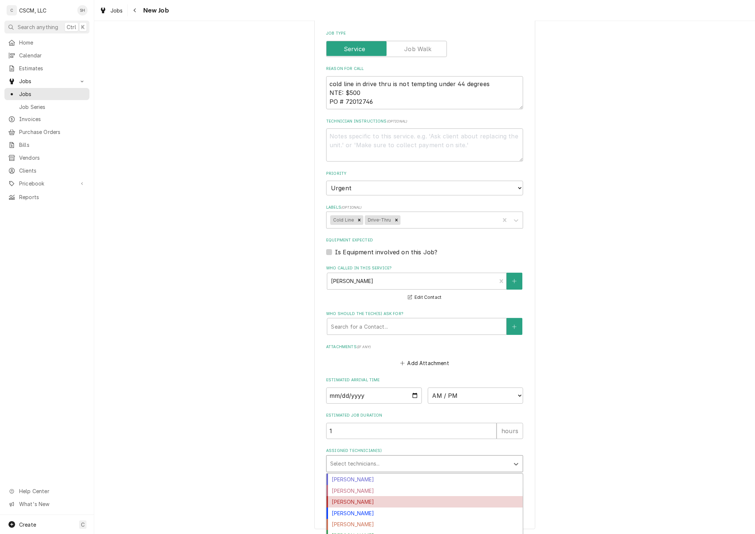
click at [388, 501] on div "[PERSON_NAME]" at bounding box center [424, 501] width 196 height 11
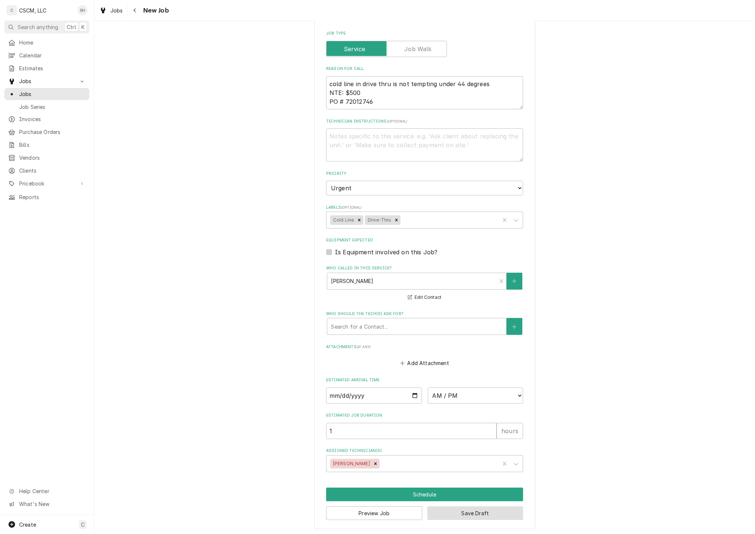
click at [476, 513] on button "Save Draft" at bounding box center [475, 513] width 96 height 14
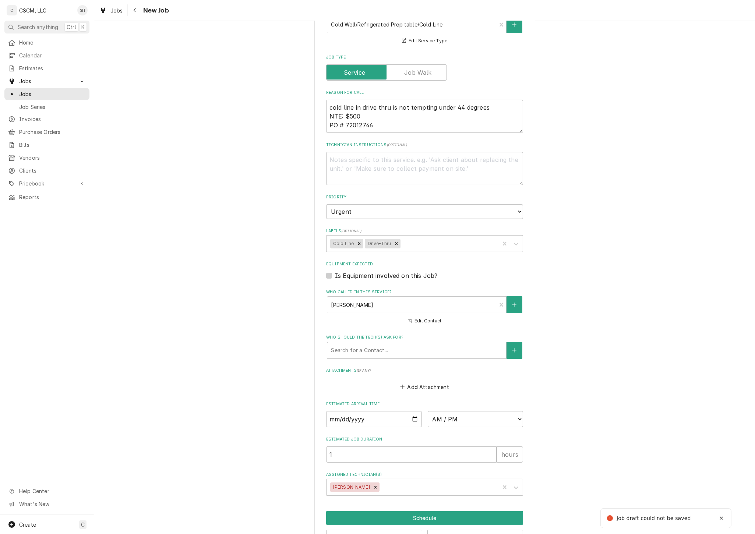
scroll to position [273, 0]
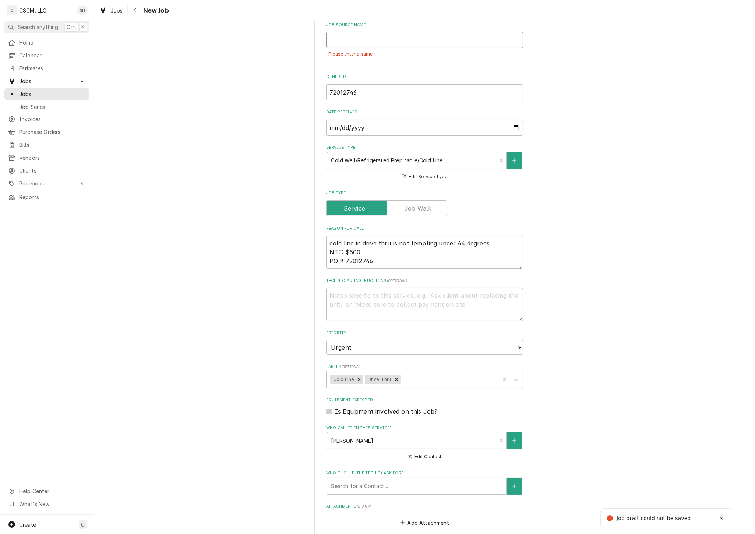
click at [455, 40] on input "Job Source Name" at bounding box center [424, 40] width 197 height 16
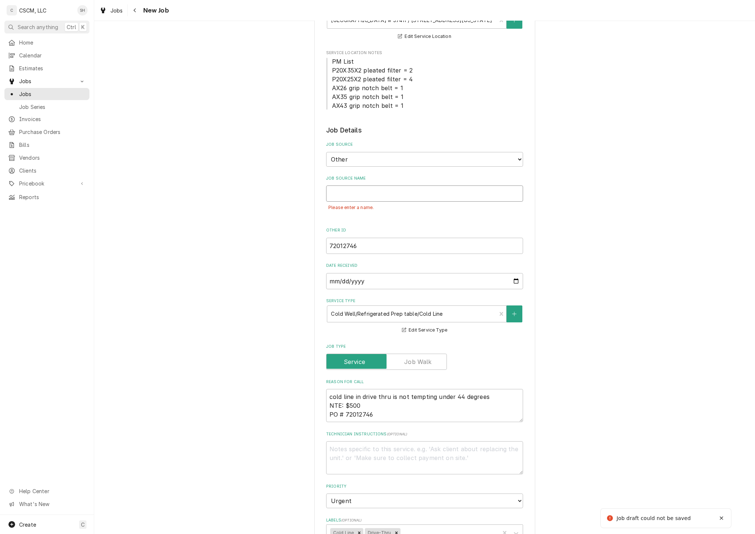
scroll to position [109, 0]
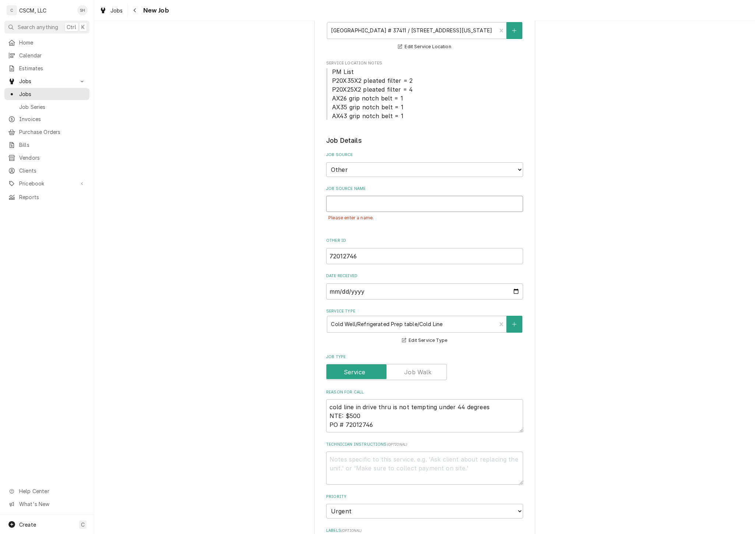
type textarea "x"
type input "V"
type textarea "x"
type input "Ve"
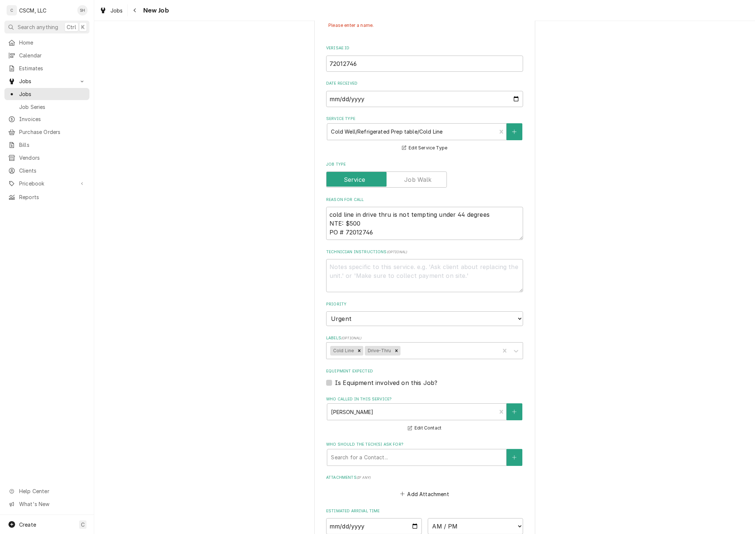
scroll to position [432, 0]
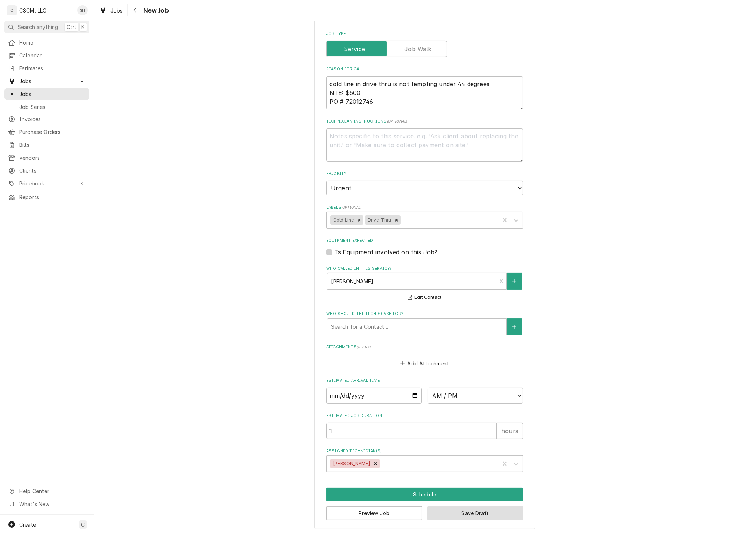
click at [488, 516] on button "Save Draft" at bounding box center [475, 513] width 96 height 14
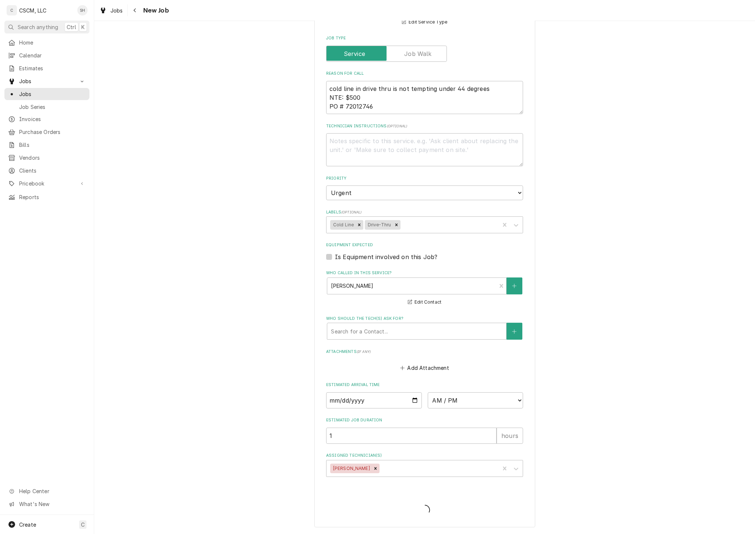
scroll to position [409, 0]
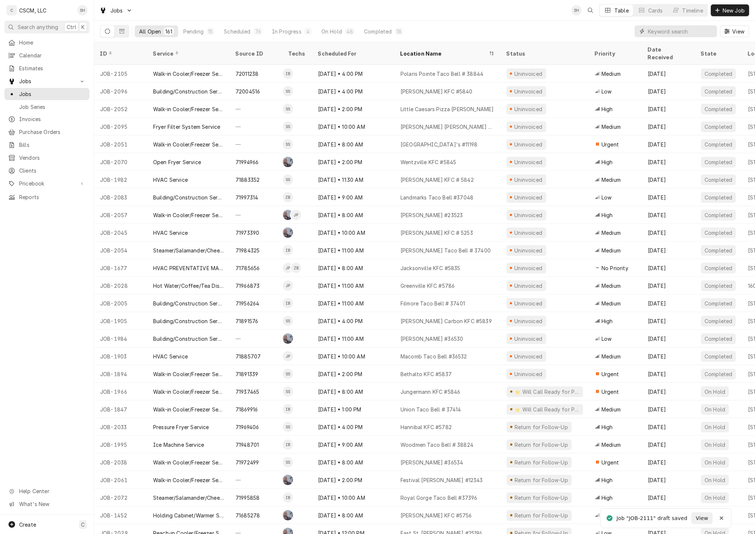
click at [674, 31] on input "Dynamic Content Wrapper" at bounding box center [681, 31] width 66 height 12
click at [194, 33] on div "Pending" at bounding box center [193, 32] width 20 height 8
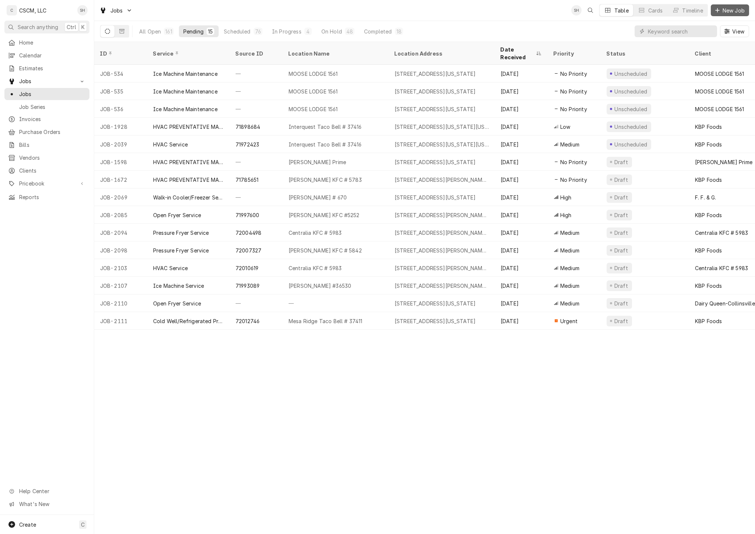
click at [733, 7] on span "New Job" at bounding box center [733, 11] width 25 height 8
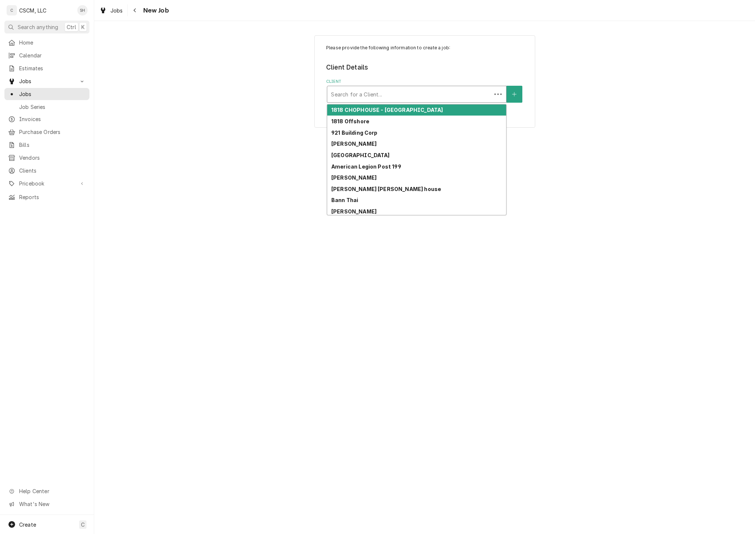
click at [439, 91] on div "Client" at bounding box center [409, 94] width 157 height 13
type input "kbp"
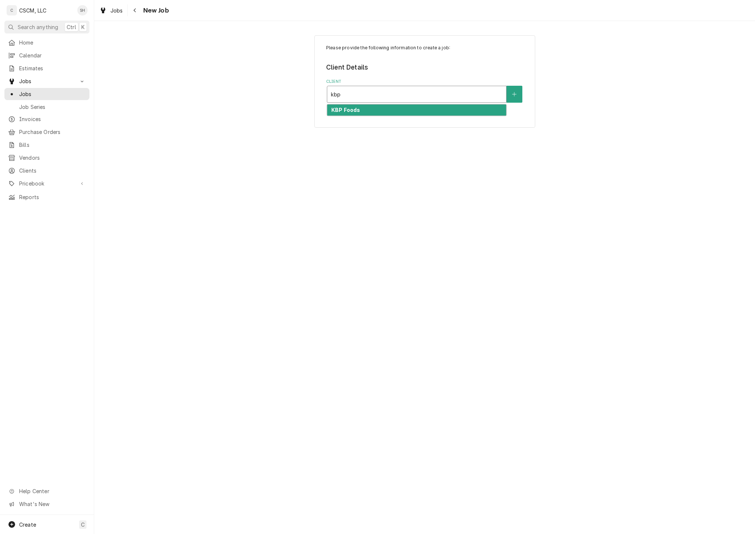
click at [424, 105] on div "KBP Foods" at bounding box center [416, 110] width 179 height 11
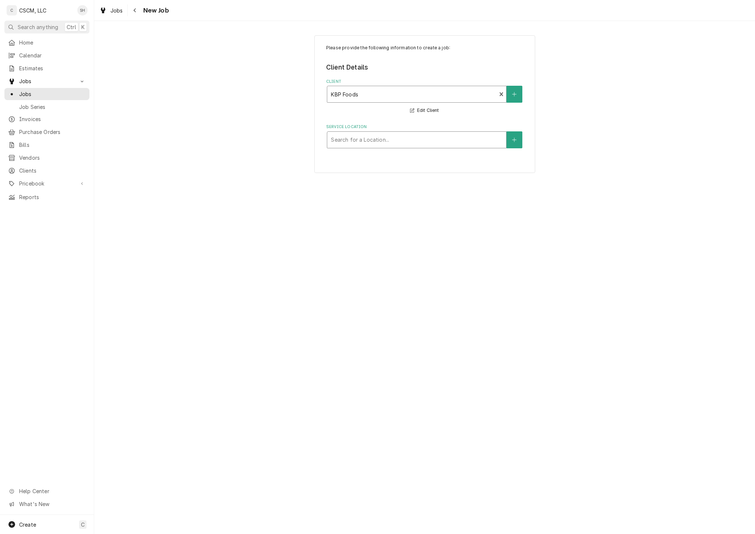
click at [387, 141] on div "Service Location" at bounding box center [417, 139] width 172 height 13
type input "mesa"
click at [378, 161] on div "[GEOGRAPHIC_DATA] # 37411 / [STREET_ADDRESS][US_STATE]" at bounding box center [416, 155] width 179 height 11
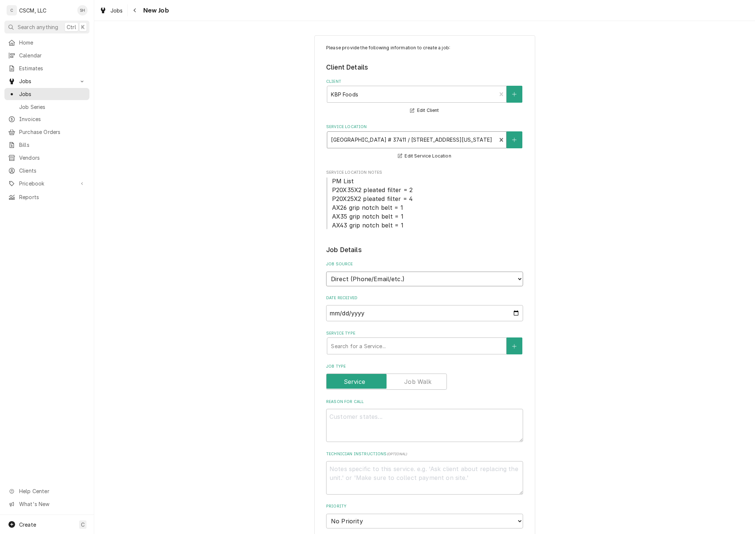
click at [395, 278] on select "Direct (Phone/Email/etc.) Other" at bounding box center [424, 279] width 197 height 15
select select "100"
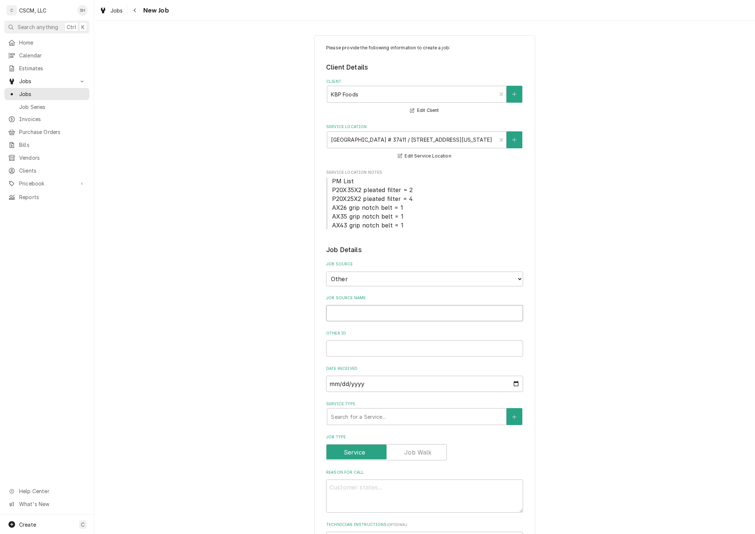
click at [395, 312] on input "Job Source Name" at bounding box center [424, 313] width 197 height 16
type textarea "x"
type input "V"
type textarea "x"
type input "Ve"
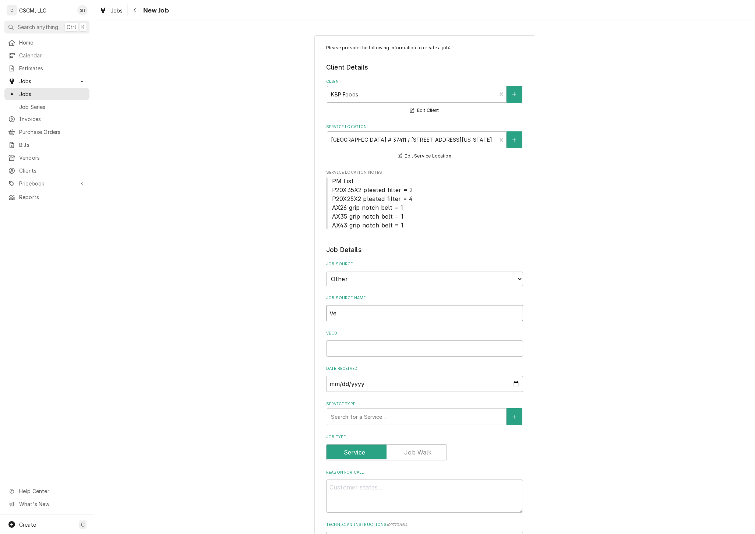
type textarea "x"
type input "Ver"
type textarea "x"
type input "Veri"
type textarea "x"
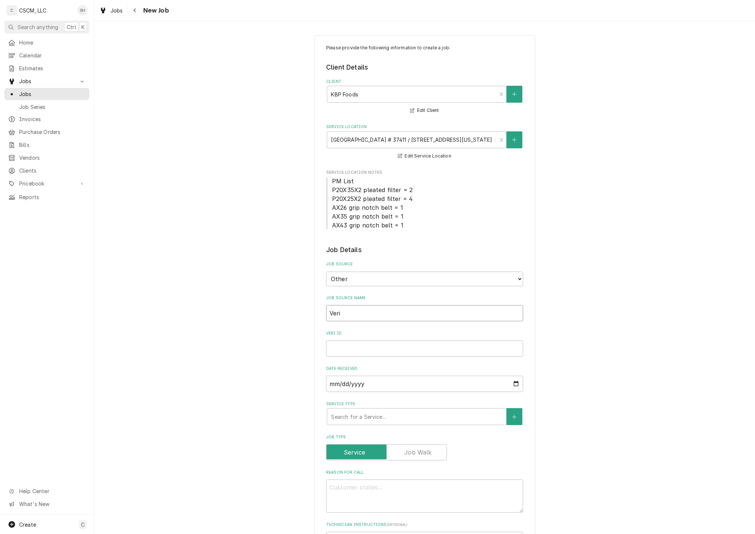
type input "Veris"
type textarea "x"
type input "Verisa"
type textarea "x"
type input "Verisae"
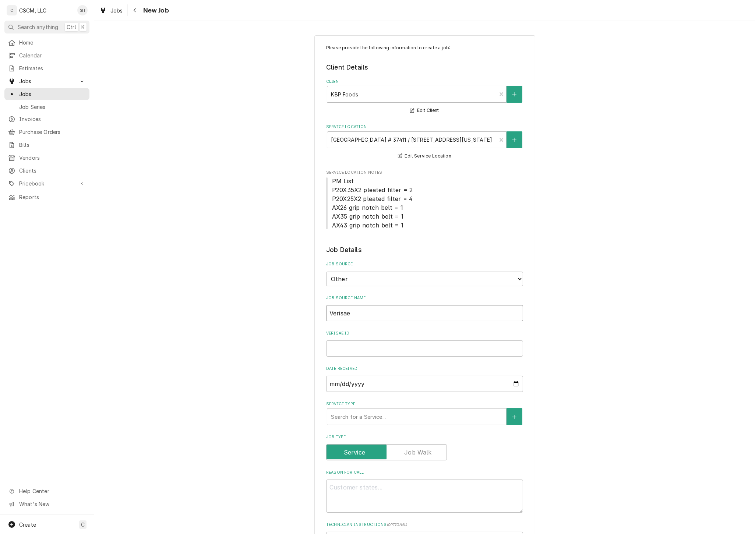
type textarea "x"
type input "Verisae"
click at [377, 351] on input "Verisae ID" at bounding box center [424, 348] width 197 height 16
click at [419, 350] on input "Verisae ID" at bounding box center [424, 348] width 197 height 16
paste input "72012755"
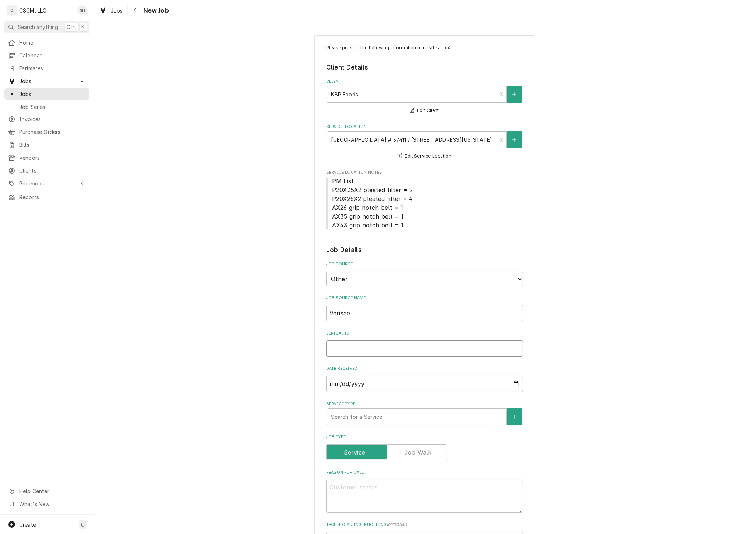
type textarea "x"
type input "72012755"
type textarea "x"
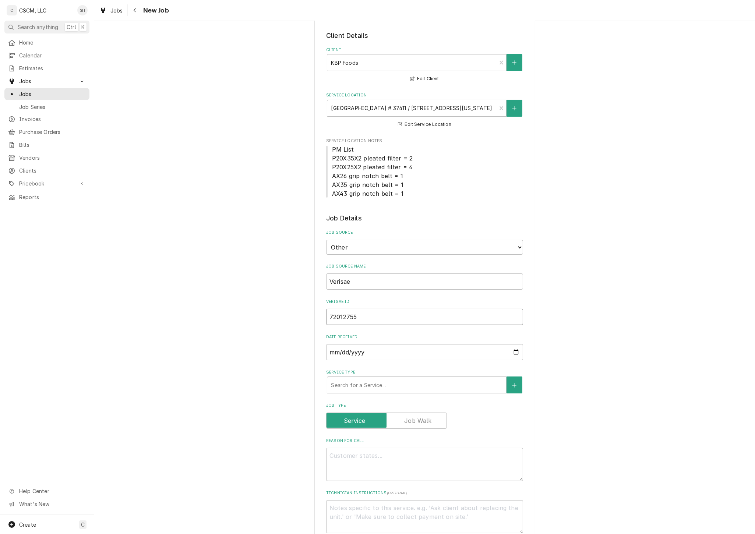
scroll to position [123, 0]
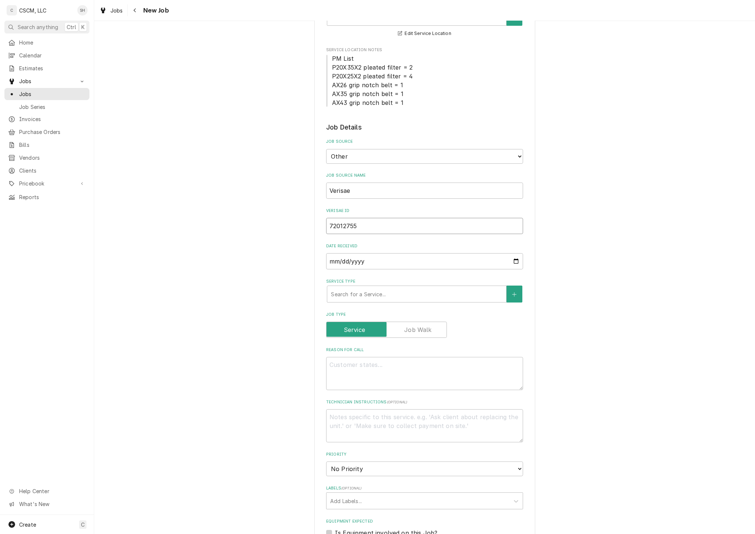
type input "72012755"
click at [423, 369] on textarea "Reason For Call" at bounding box center [424, 373] width 197 height 33
type textarea "x"
type textarea "N"
type textarea "x"
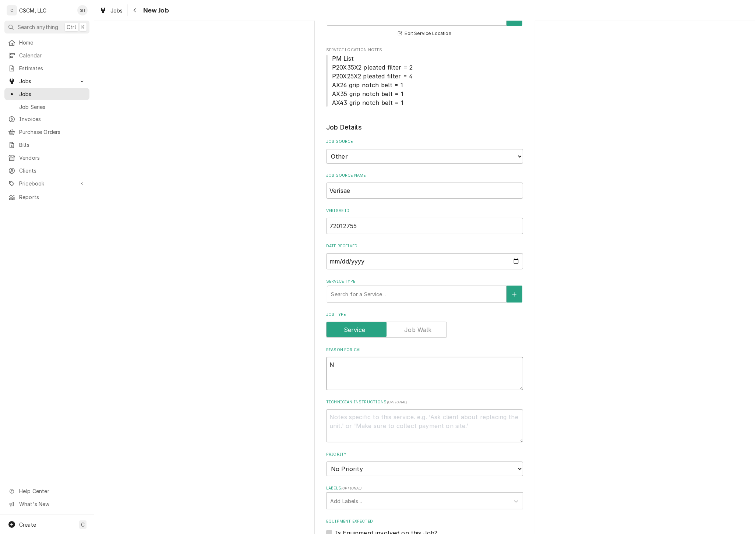
type textarea "NT"
type textarea "x"
type textarea "NTE"
type textarea "x"
type textarea "NTE:"
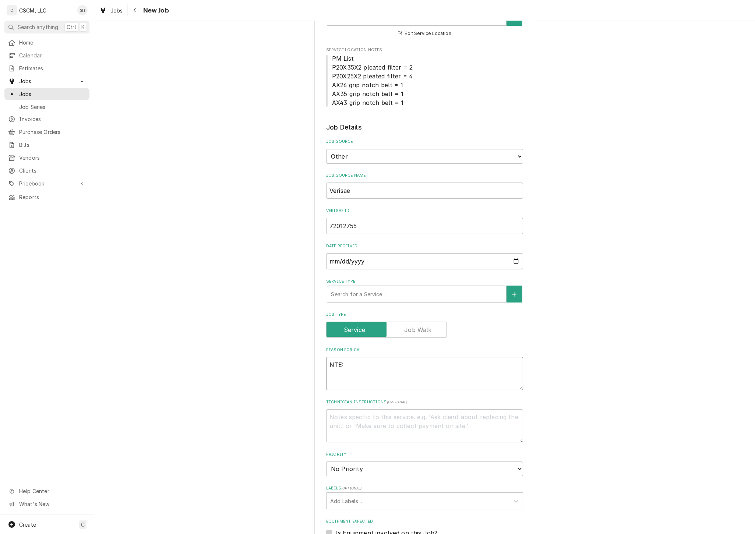
type textarea "x"
type textarea "NTE:"
type textarea "x"
type textarea "NTE: $"
type textarea "x"
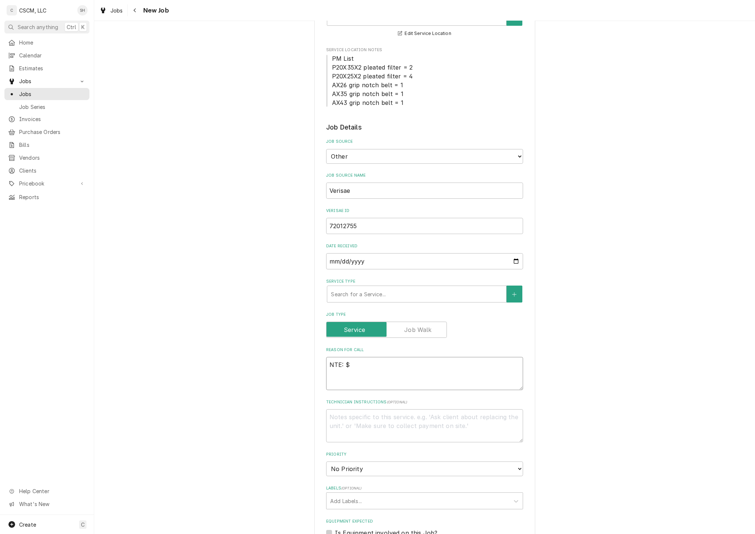
type textarea "NTE: $5"
type textarea "x"
type textarea "NTE: $50"
type textarea "x"
type textarea "NTE: $500"
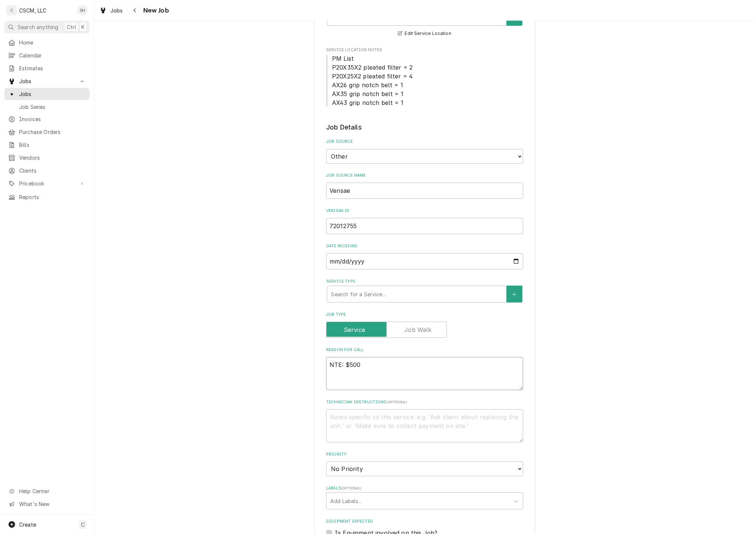
type textarea "x"
type textarea "NTE: $500"
type textarea "x"
type textarea "NTE: $500 P"
type textarea "x"
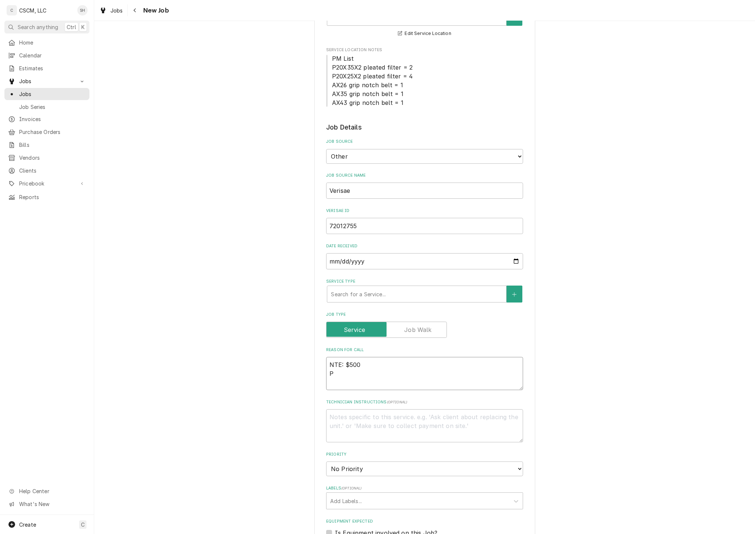
type textarea "NTE: $500 PO"
type textarea "x"
type textarea "NTE: $500 PO"
type textarea "x"
type textarea "NTE: $500 PO #"
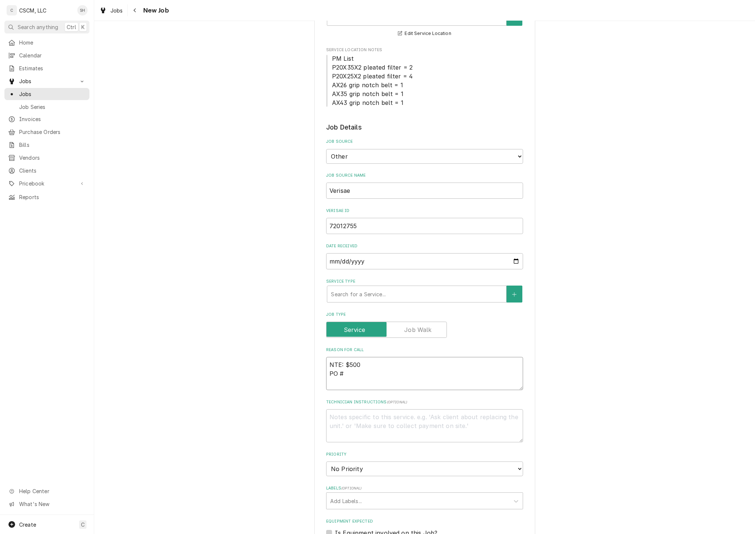
type textarea "x"
type textarea "NTE: $500 PO #"
paste textarea "72012755"
type textarea "x"
type textarea "NTE: $500 PO # 72012755"
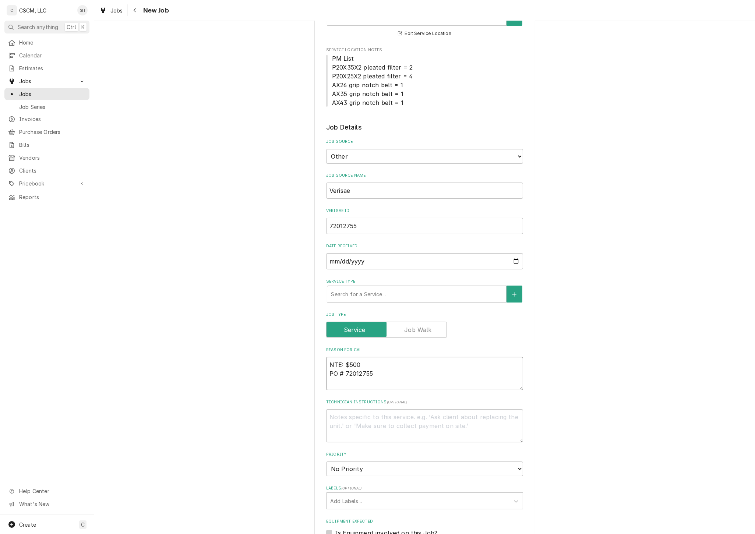
click at [328, 367] on textarea "NTE: $500 PO # 72012755" at bounding box center [424, 373] width 197 height 33
type textarea "x"
type textarea "NTE: $500 PO # 72012755"
type textarea "x"
type textarea "NTE: $500 PO # 72012755"
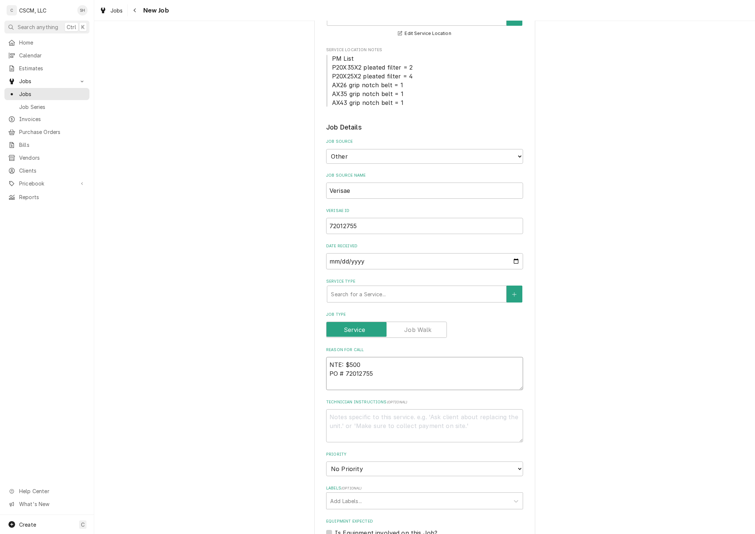
click at [343, 361] on textarea "NTE: $500 PO # 72012755" at bounding box center [424, 373] width 197 height 33
paste textarea "The small freezer by the fryer needs a new gasket"
type textarea "x"
type textarea "The small freezer by the fryer needs a new gasket NTE: $500 PO # 72012755"
type textarea "x"
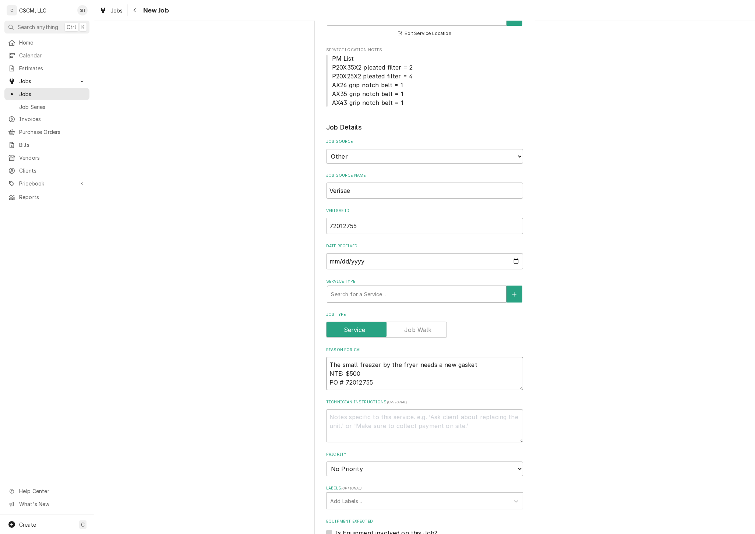
type textarea "The small freezer by the fryer needs a new gasket NTE: $500 PO # 72012755"
click at [351, 292] on div "Service Type" at bounding box center [417, 293] width 172 height 13
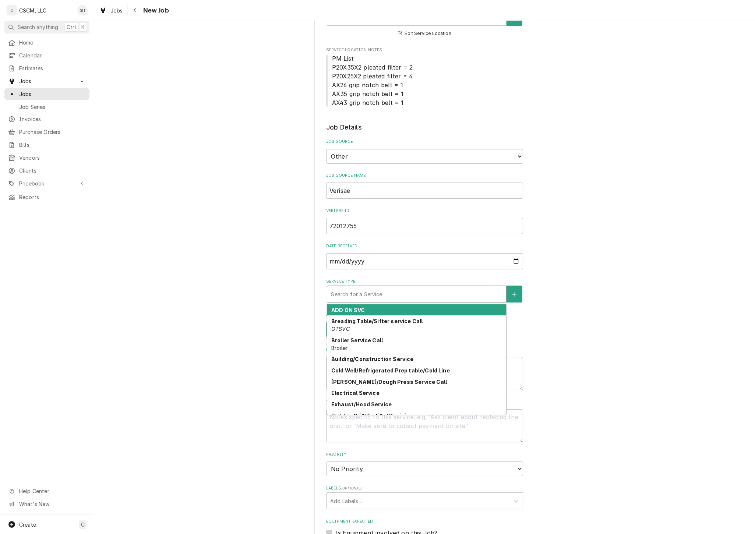
type textarea "x"
type input "R"
type textarea "x"
type input "RE"
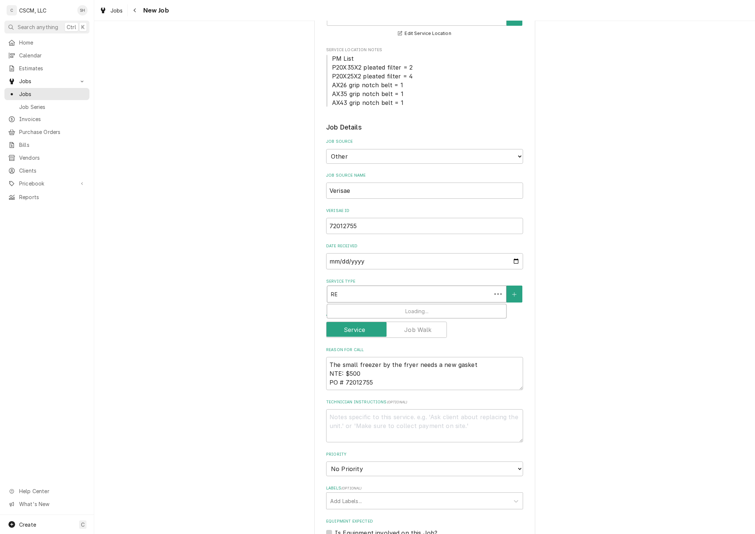
type textarea "x"
type input "REA"
type textarea "x"
type input "REAC"
type textarea "x"
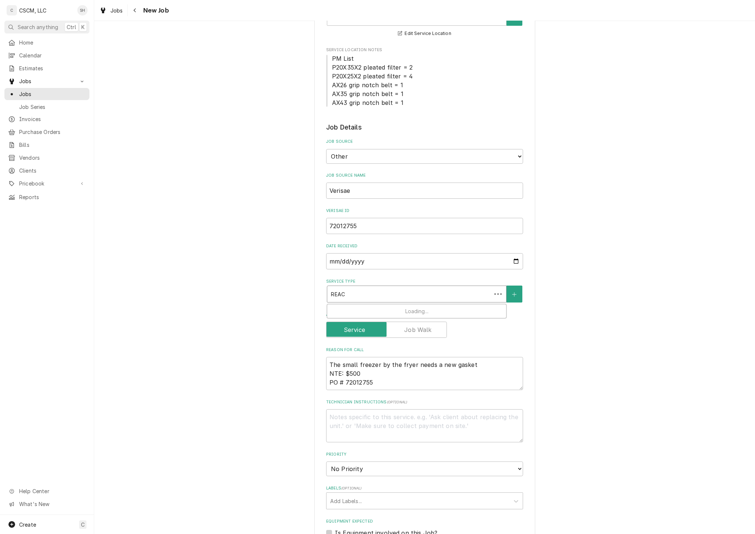
type input "REACH"
click at [356, 312] on div "Reach-in Cooler/Freezer Service Activities Service" at bounding box center [416, 313] width 179 height 19
type textarea "x"
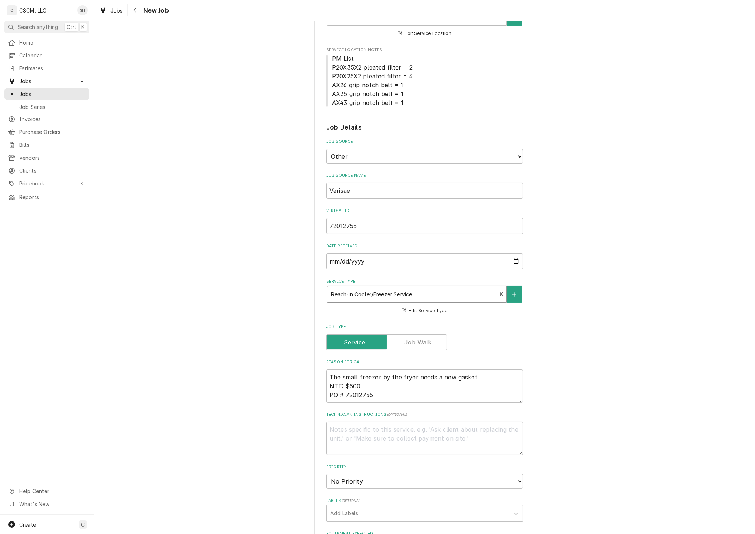
scroll to position [163, 0]
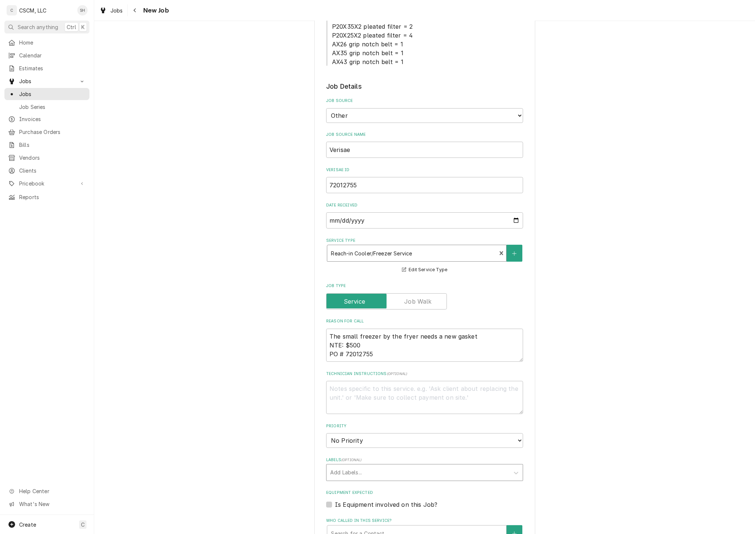
click at [360, 471] on div "Labels" at bounding box center [418, 472] width 176 height 13
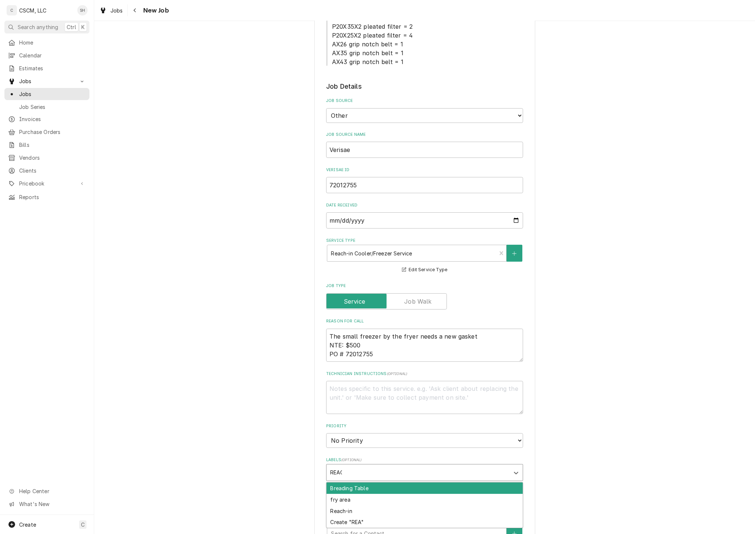
type input "REACH"
click at [351, 488] on div "Reach-in" at bounding box center [424, 488] width 196 height 11
type textarea "x"
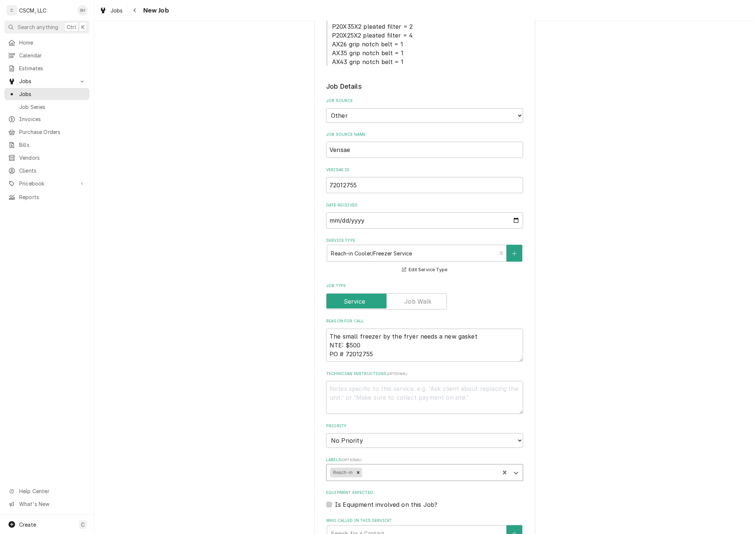
type input "F"
type textarea "x"
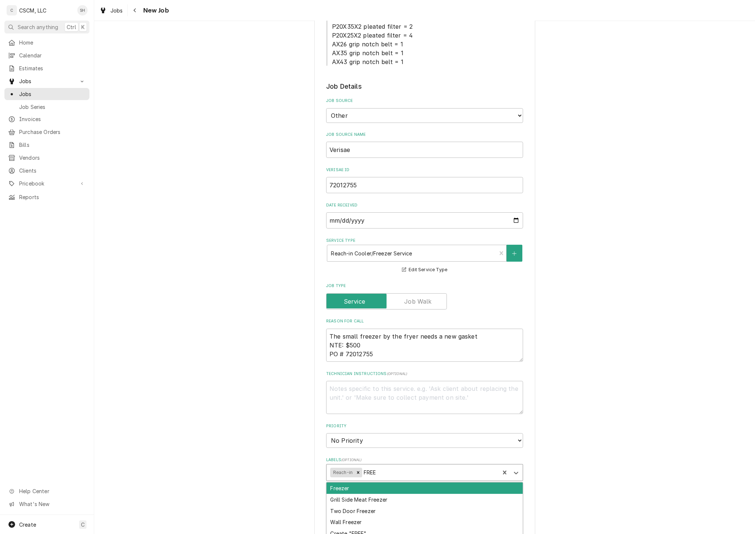
type input "FREEZ"
click at [356, 488] on div "Freezer" at bounding box center [424, 488] width 196 height 11
type textarea "x"
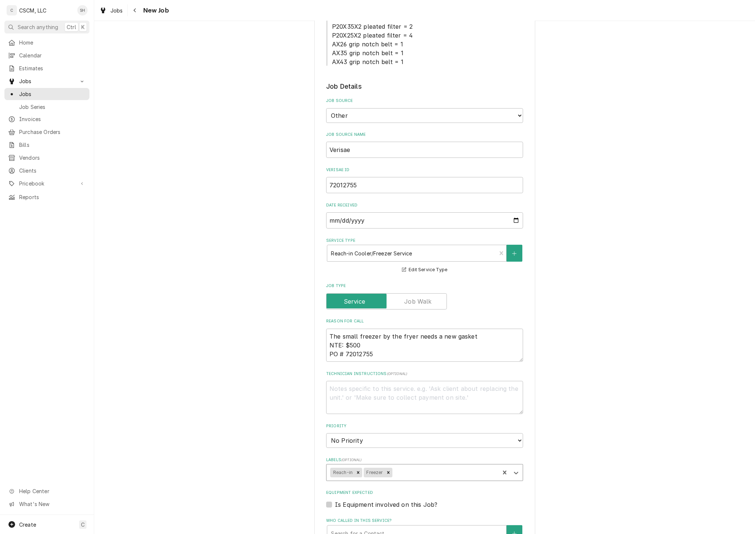
type textarea "x"
type input "GASKE"
click at [427, 484] on div "Gaskets" at bounding box center [424, 488] width 196 height 11
type textarea "x"
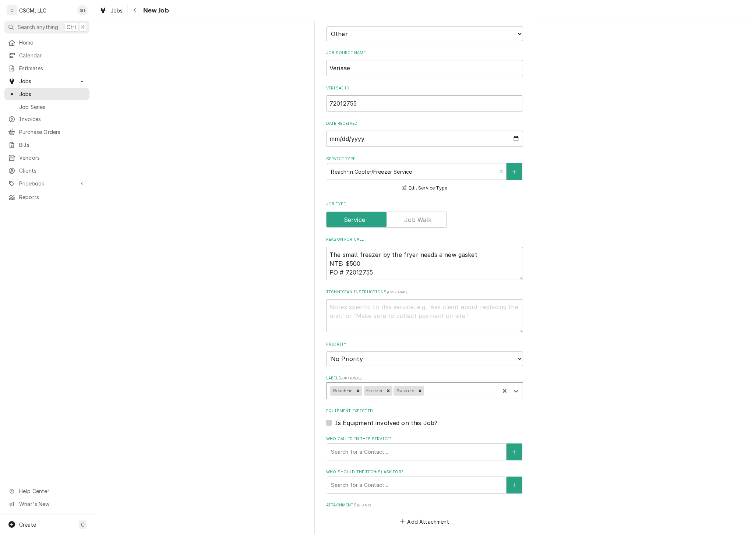
scroll to position [286, 0]
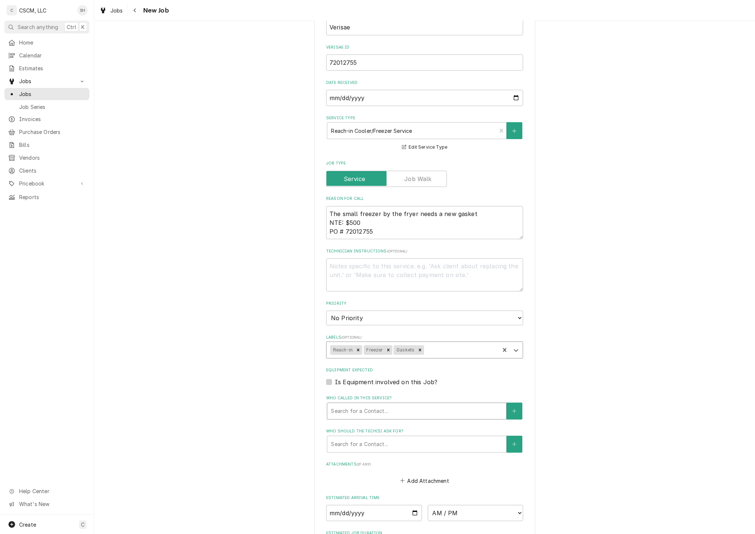
click at [410, 406] on div "Who called in this service?" at bounding box center [417, 410] width 172 height 13
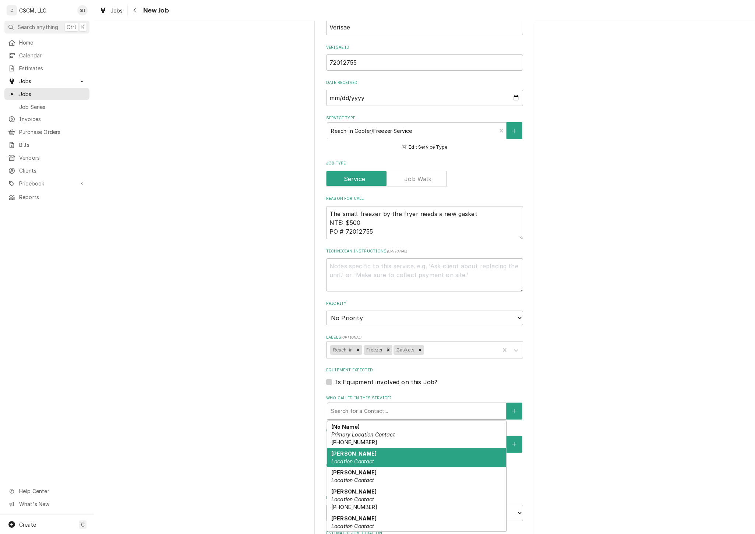
click at [403, 456] on div "Ana Porras Location Contact" at bounding box center [416, 457] width 179 height 19
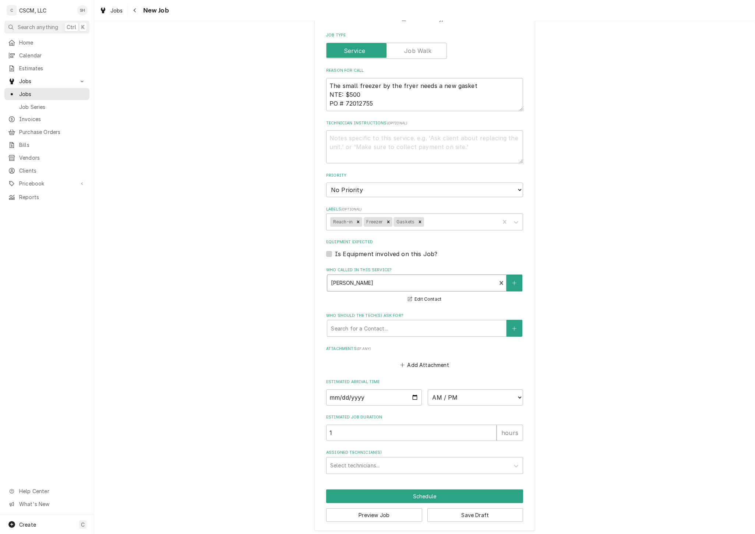
scroll to position [416, 0]
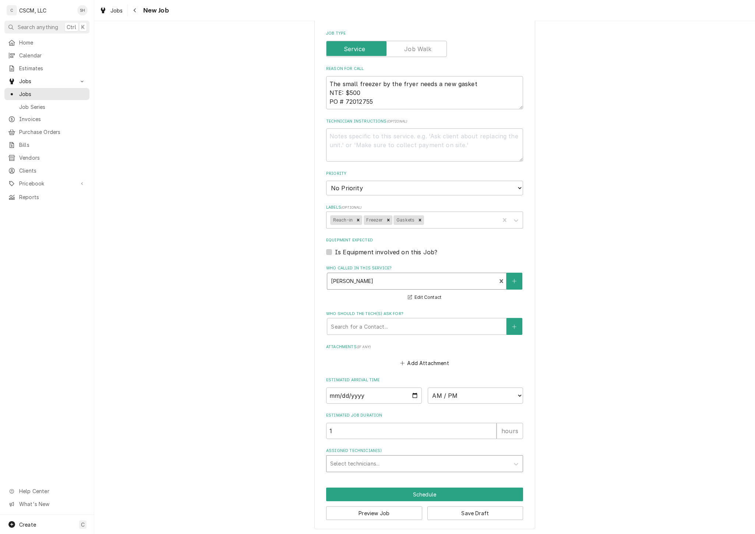
click at [397, 462] on div "Assigned Technician(s)" at bounding box center [418, 463] width 176 height 13
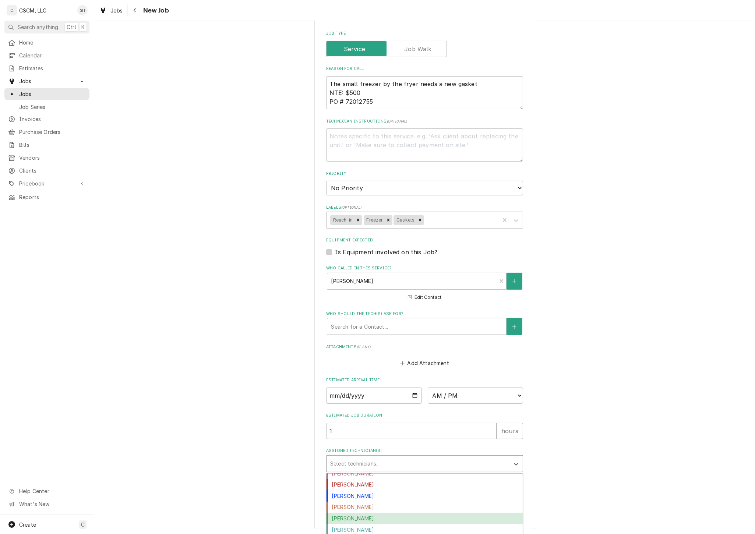
scroll to position [0, 0]
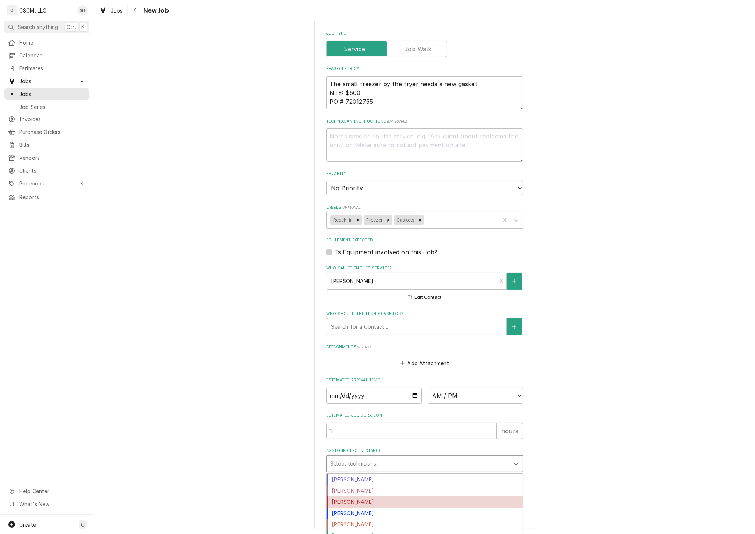
click at [421, 496] on div "Izaia Bain" at bounding box center [424, 501] width 196 height 11
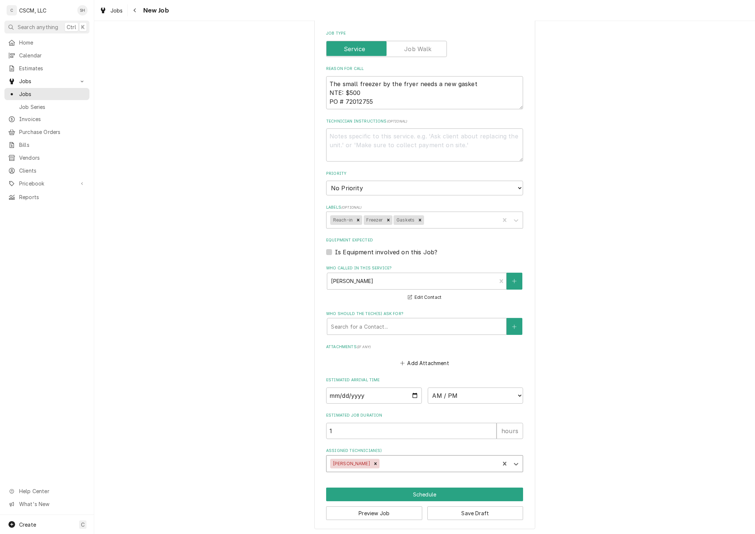
type textarea "x"
click at [578, 415] on div "Please provide the following information to create a job: Client Details Client…" at bounding box center [424, 74] width 661 height 923
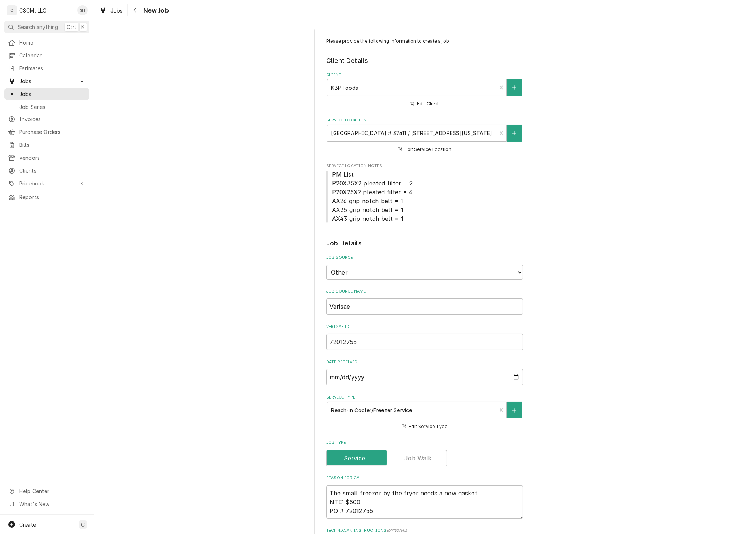
scroll to position [252, 0]
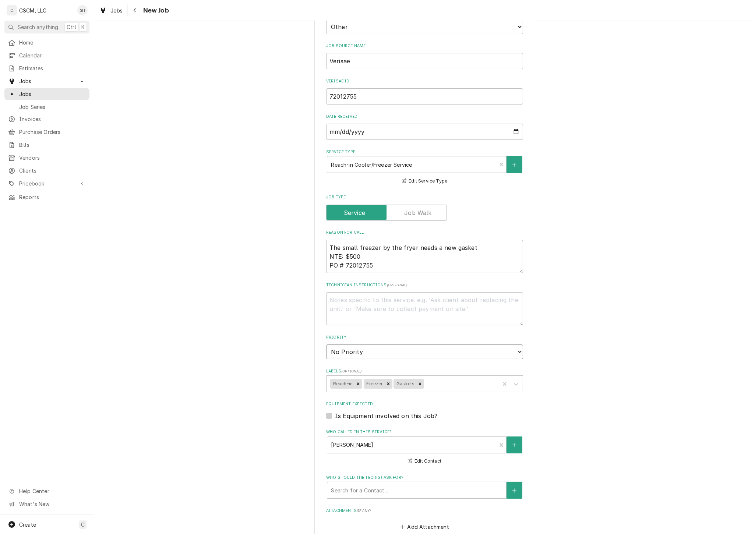
click at [385, 349] on select "No Priority Urgent High Medium Low" at bounding box center [424, 351] width 197 height 15
select select "1"
click at [326, 344] on select "No Priority Urgent High Medium Low" at bounding box center [424, 351] width 197 height 15
click at [650, 295] on div "Please provide the following information to create a job: Client Details Client…" at bounding box center [424, 238] width 661 height 923
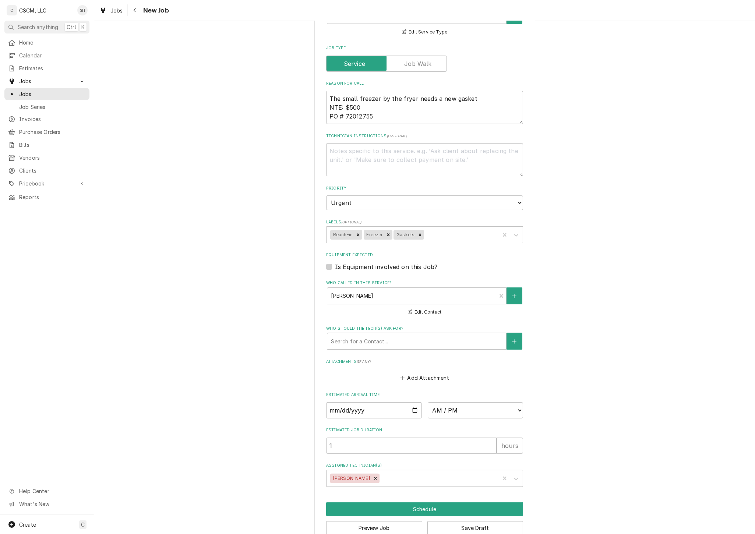
scroll to position [416, 0]
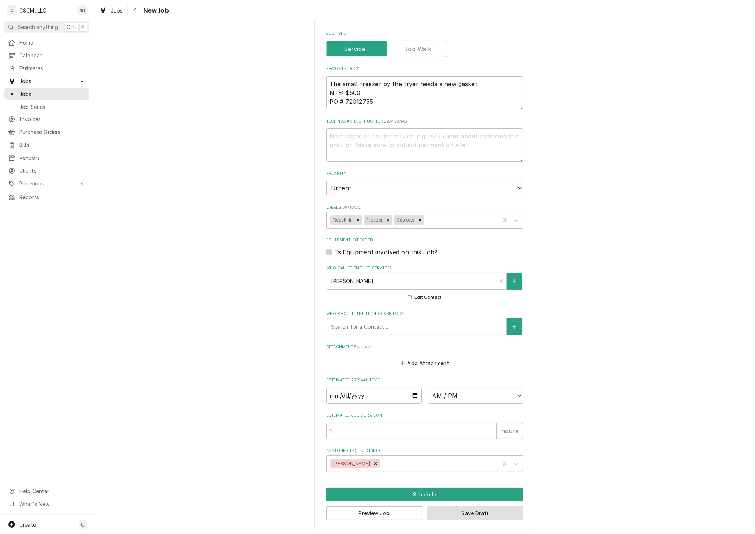
click at [467, 513] on button "Save Draft" at bounding box center [475, 513] width 96 height 14
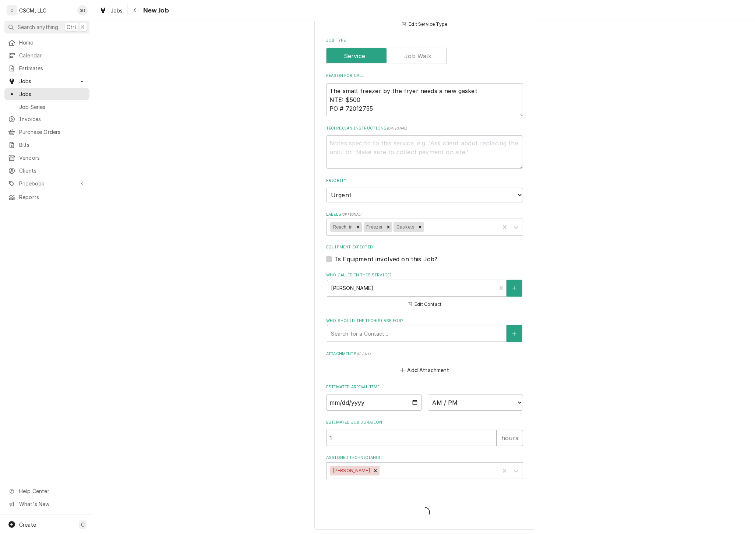
type textarea "x"
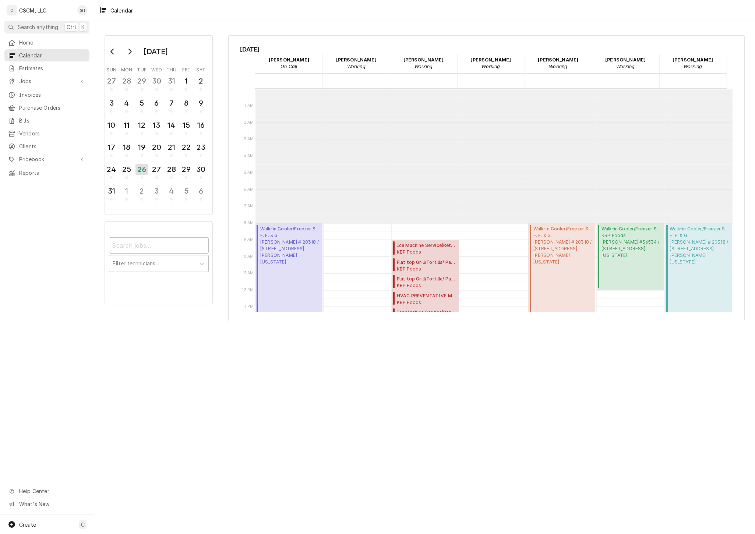
scroll to position [134, 0]
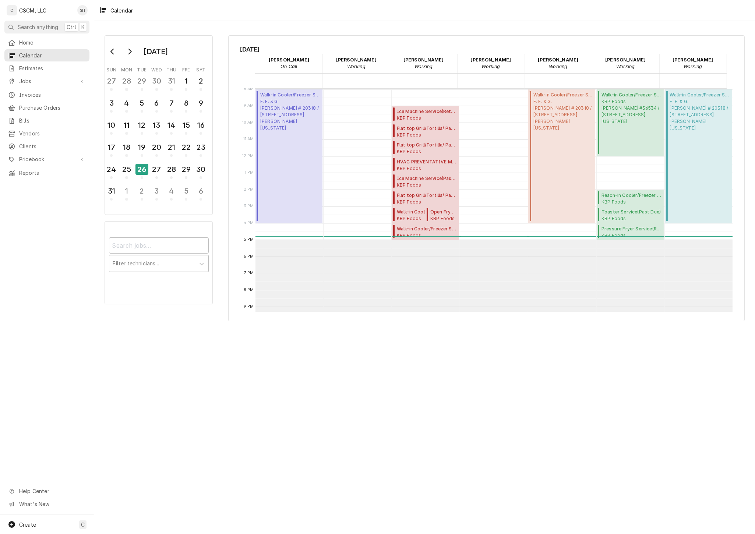
click at [141, 165] on div "26" at bounding box center [141, 169] width 13 height 11
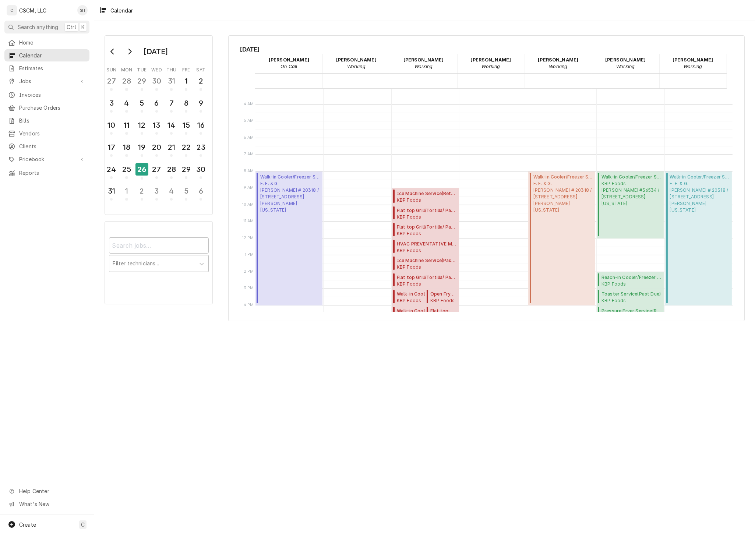
scroll to position [163, 0]
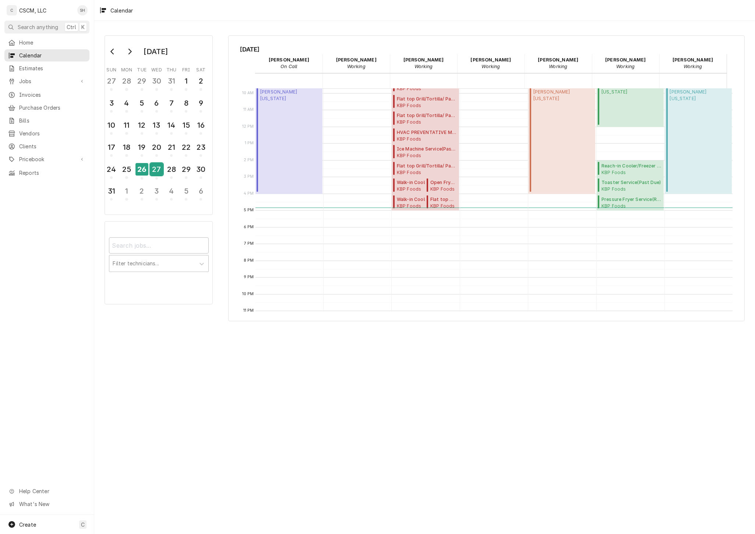
click at [153, 164] on div "27" at bounding box center [156, 169] width 13 height 13
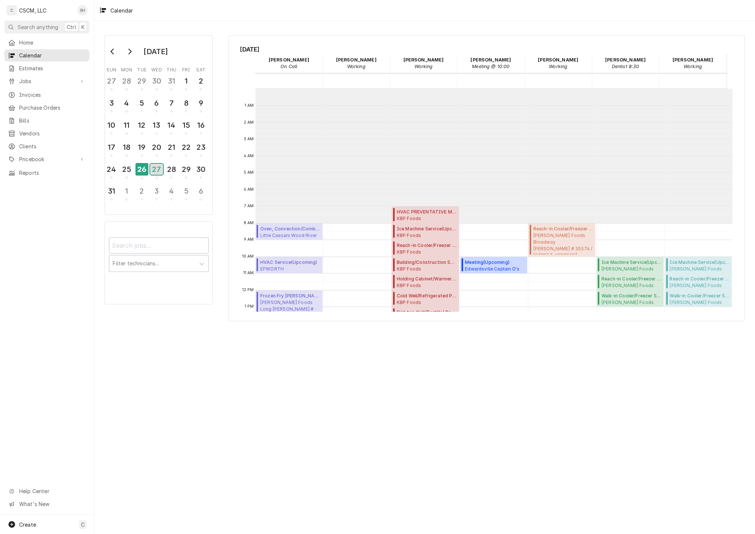
scroll to position [134, 0]
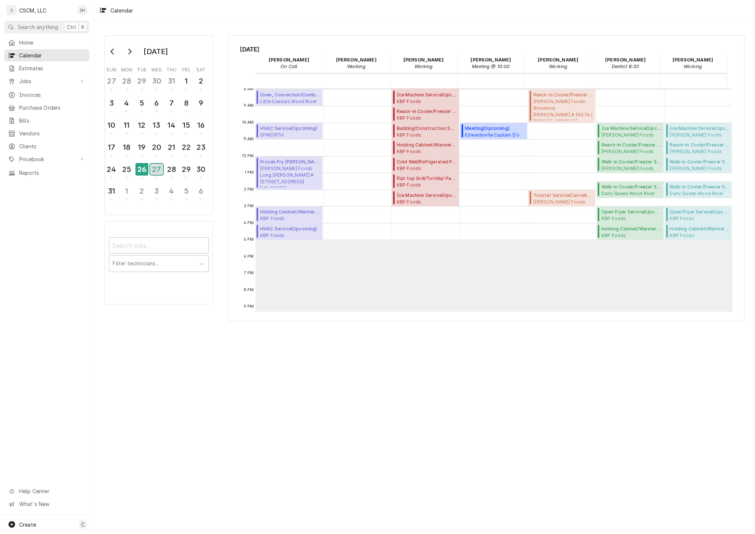
click at [159, 167] on div "27" at bounding box center [156, 169] width 13 height 11
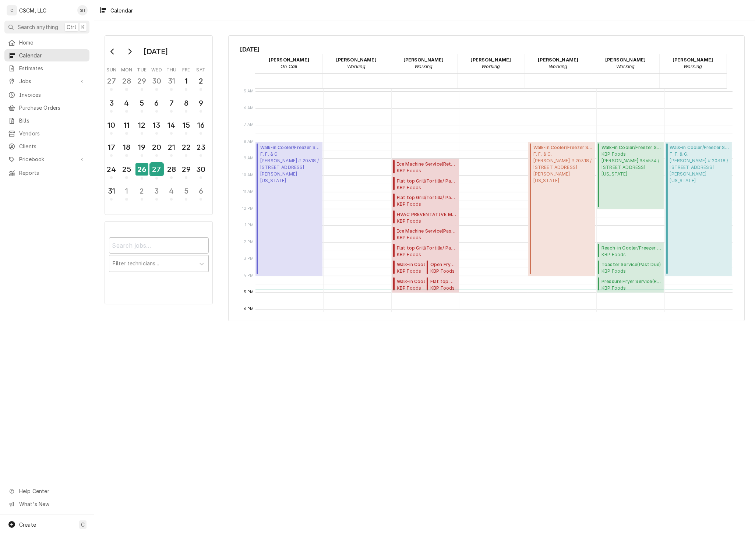
scroll to position [82, 0]
click at [154, 169] on div "27" at bounding box center [156, 169] width 13 height 13
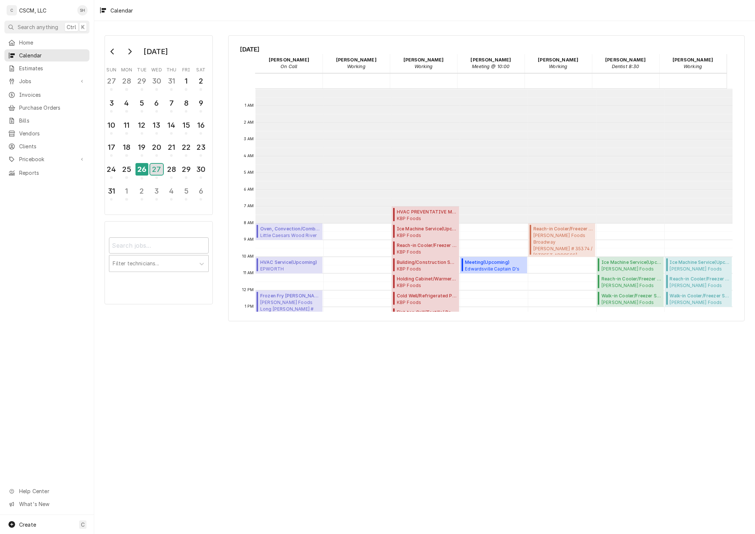
scroll to position [134, 0]
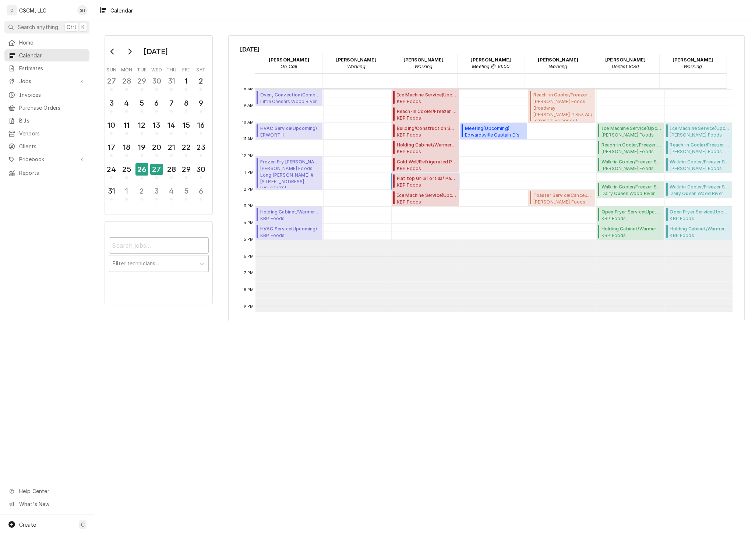
click at [418, 175] on span "Flat top Grill/Tortilla/ Panini ( Upcoming )" at bounding box center [427, 178] width 60 height 7
click at [426, 95] on span "Ice Machine Service ( Upcoming )" at bounding box center [427, 95] width 60 height 7
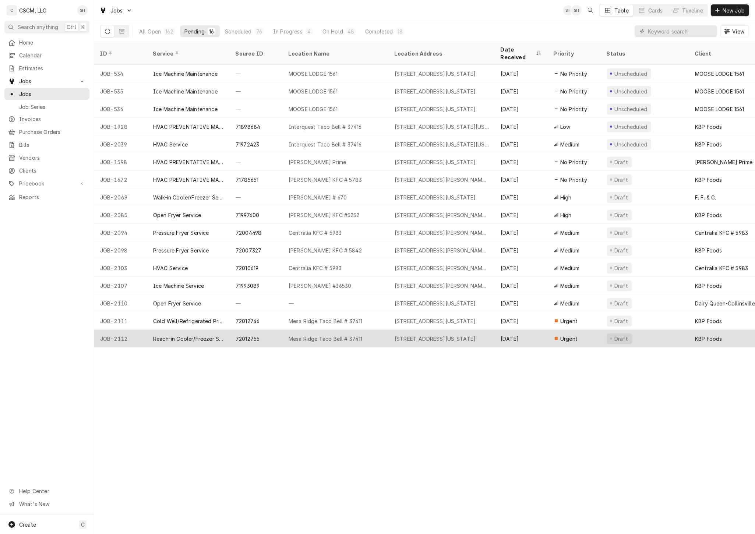
click at [332, 335] on div "Mesa Ridge Taco Bell # 37411" at bounding box center [326, 339] width 74 height 8
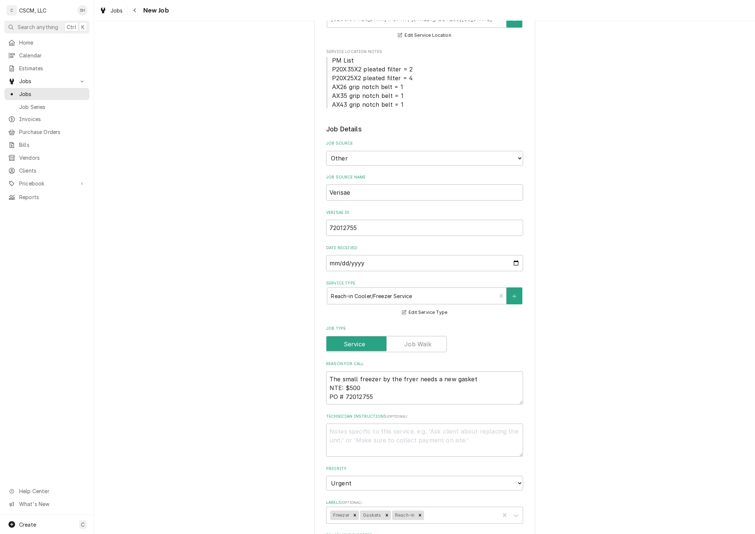
type textarea "x"
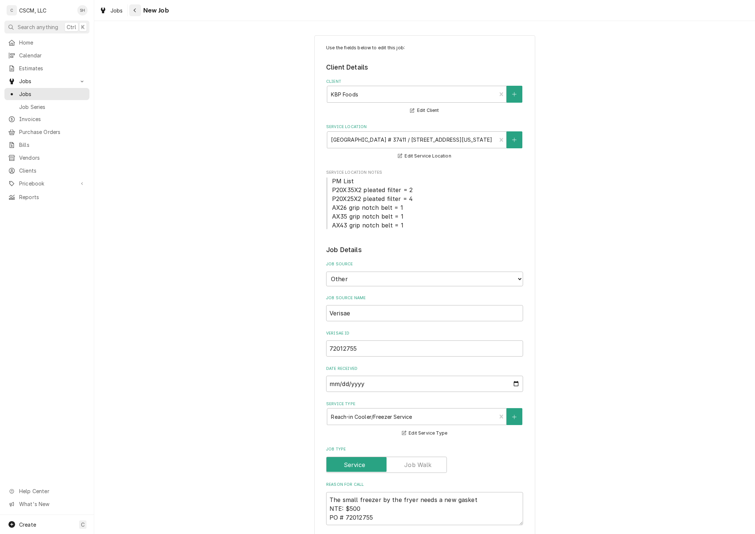
click at [134, 8] on icon "Navigate back" at bounding box center [134, 10] width 3 height 5
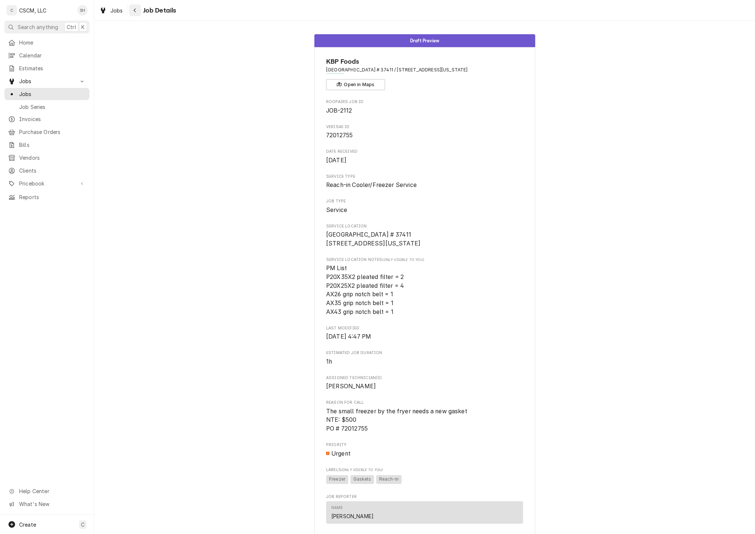
click at [137, 13] on div "Navigate back" at bounding box center [134, 10] width 7 height 7
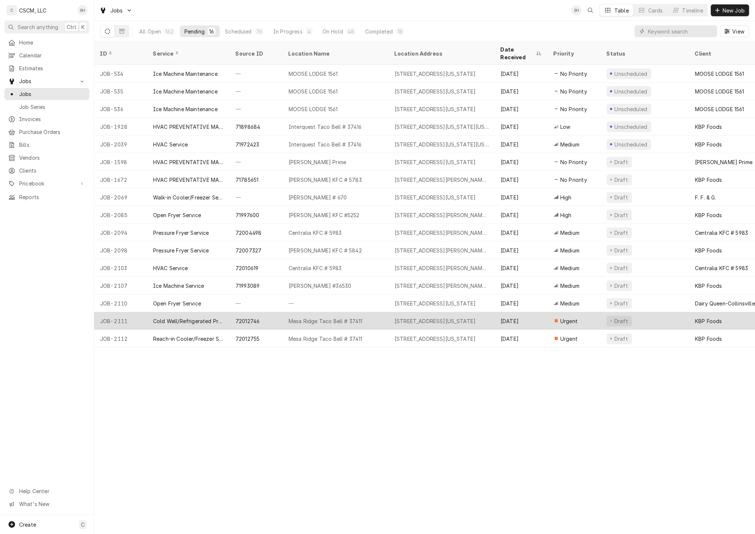
click at [181, 317] on div "Cold Well/Refrigerated Prep table/Cold Line" at bounding box center [188, 321] width 71 height 8
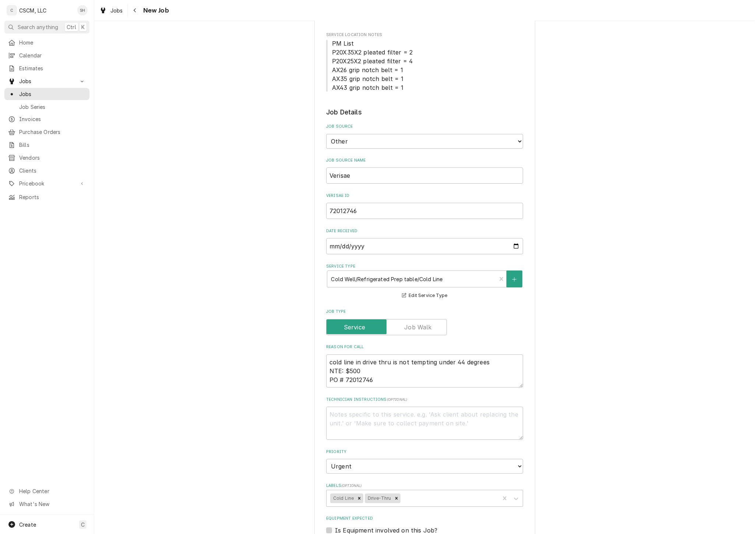
scroll to position [163, 0]
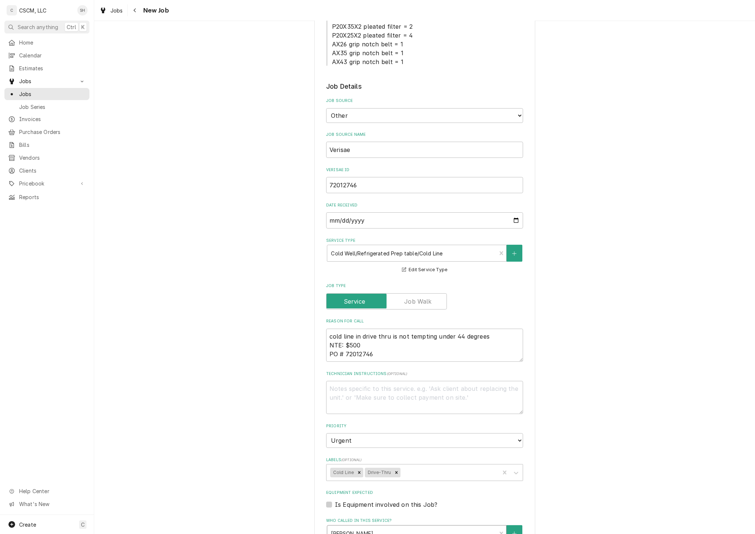
type textarea "x"
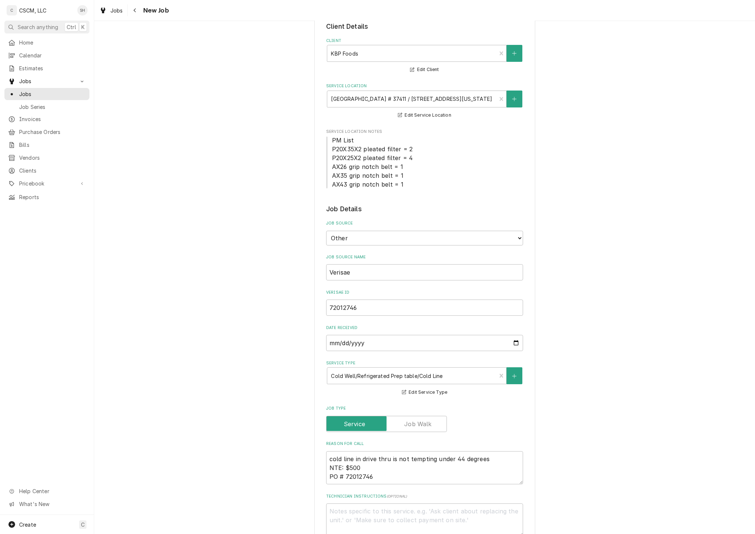
scroll to position [82, 0]
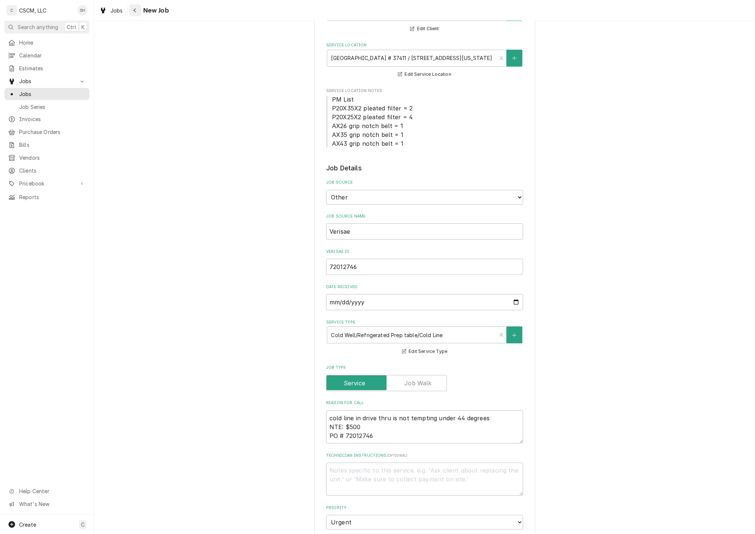
click at [131, 13] on div "Navigate back" at bounding box center [134, 10] width 7 height 7
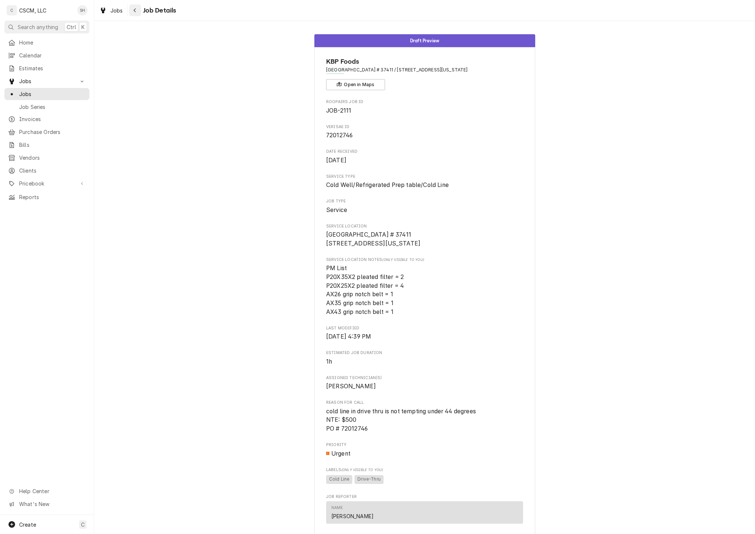
click at [134, 16] on button "Navigate back" at bounding box center [135, 10] width 12 height 12
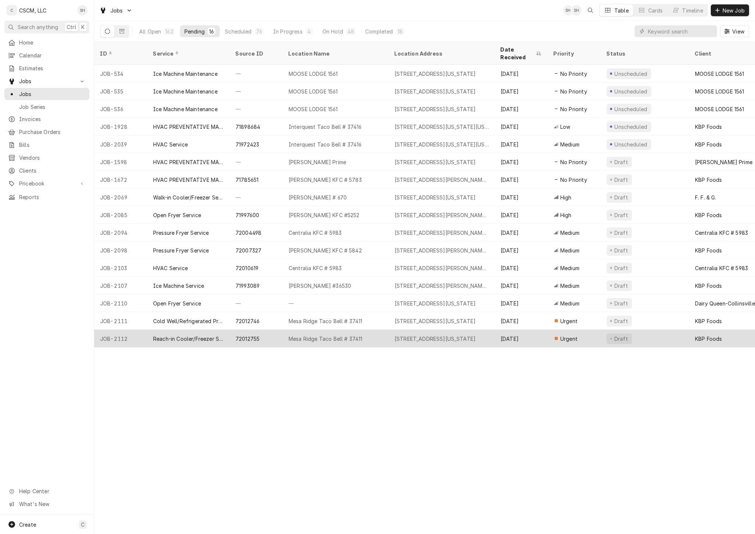
click at [277, 331] on div "72012755" at bounding box center [256, 339] width 53 height 18
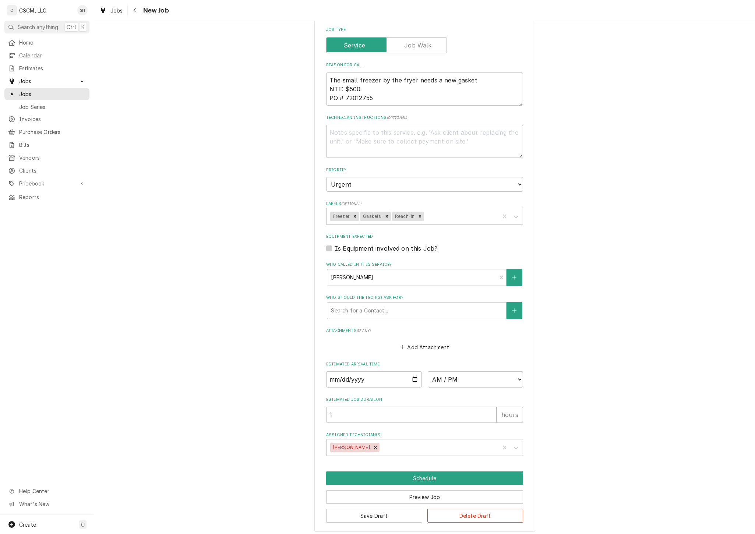
scroll to position [422, 0]
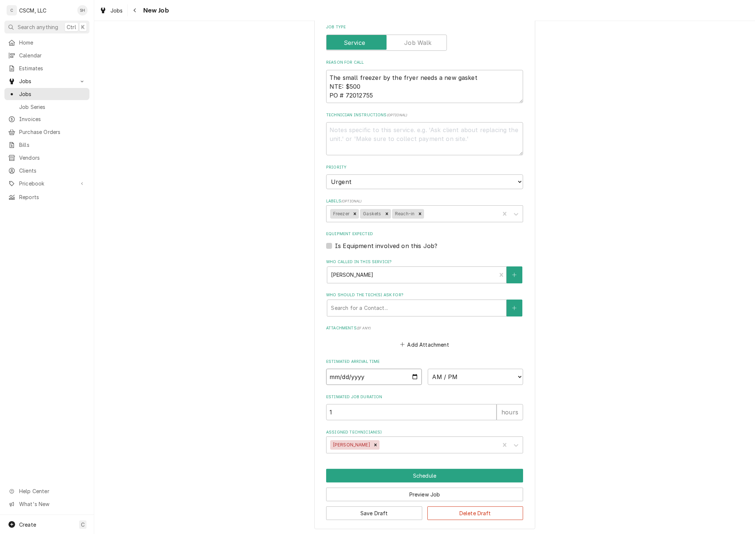
click at [411, 372] on input "Date" at bounding box center [374, 377] width 96 height 16
type textarea "x"
type input "[DATE]"
type textarea "x"
click at [473, 374] on select "AM / PM 6:00 AM 6:15 AM 6:30 AM 6:45 AM 7:00 AM 7:15 AM 7:30 AM 7:45 AM 8:00 AM…" at bounding box center [476, 377] width 96 height 16
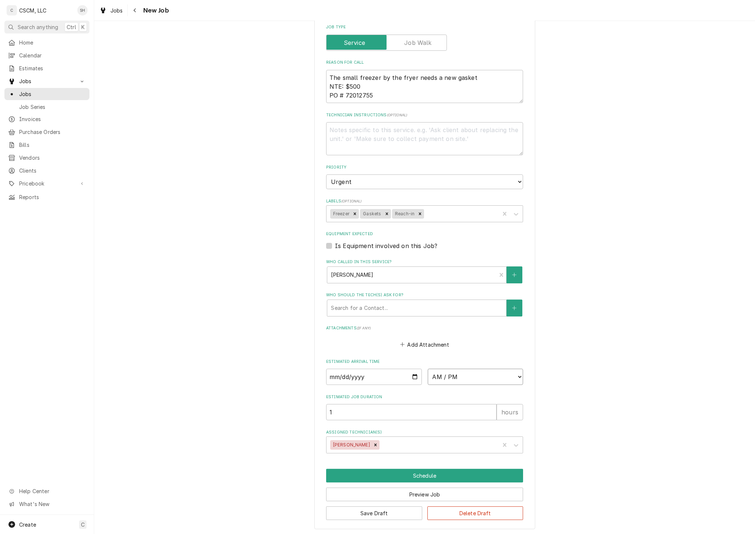
select select "08:00:00"
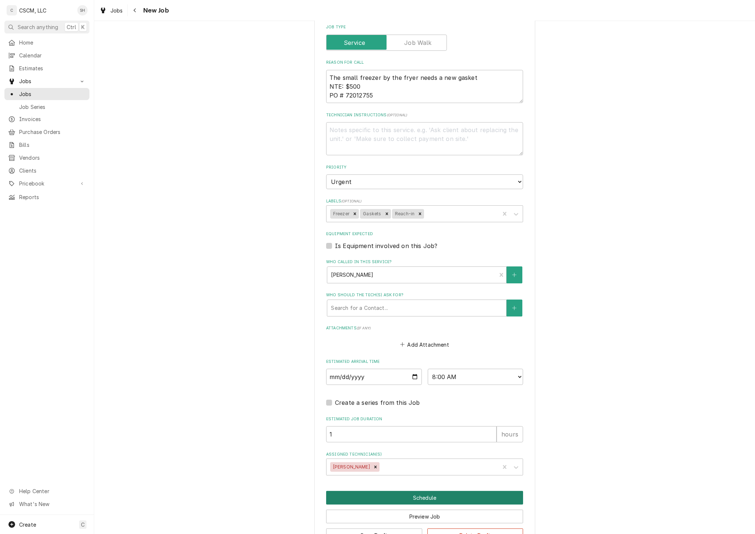
click at [413, 492] on button "Schedule" at bounding box center [424, 498] width 197 height 14
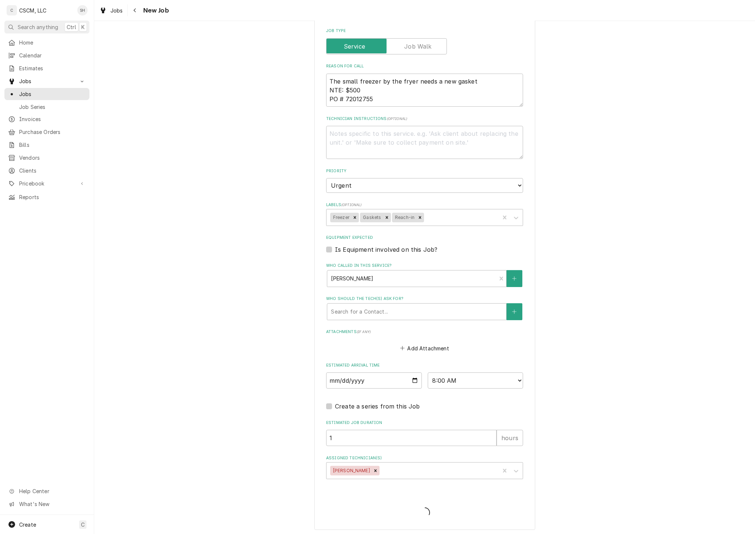
type textarea "x"
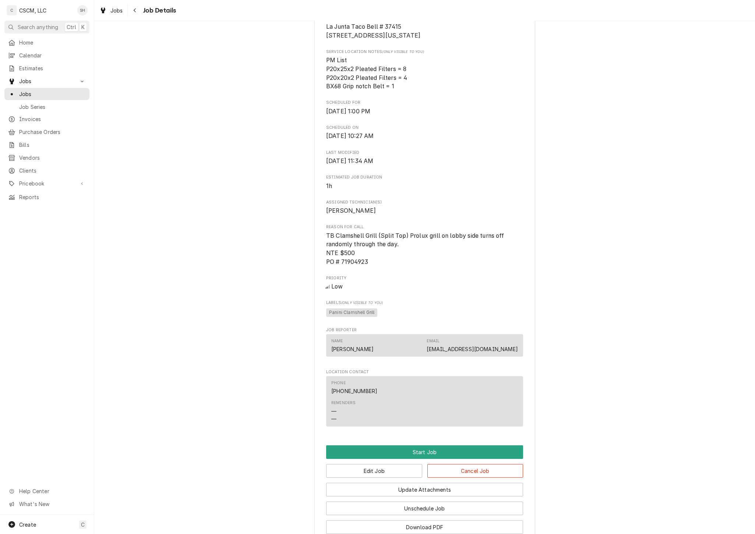
scroll to position [302, 0]
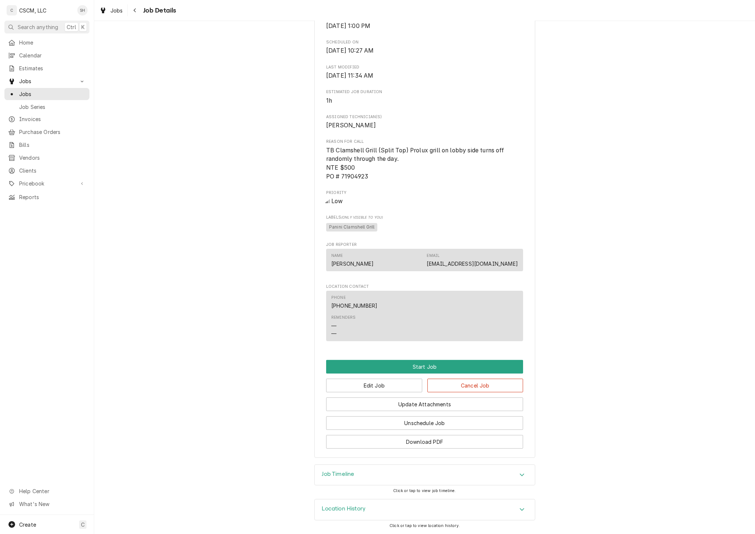
click at [468, 468] on div "Job Timeline" at bounding box center [425, 475] width 220 height 21
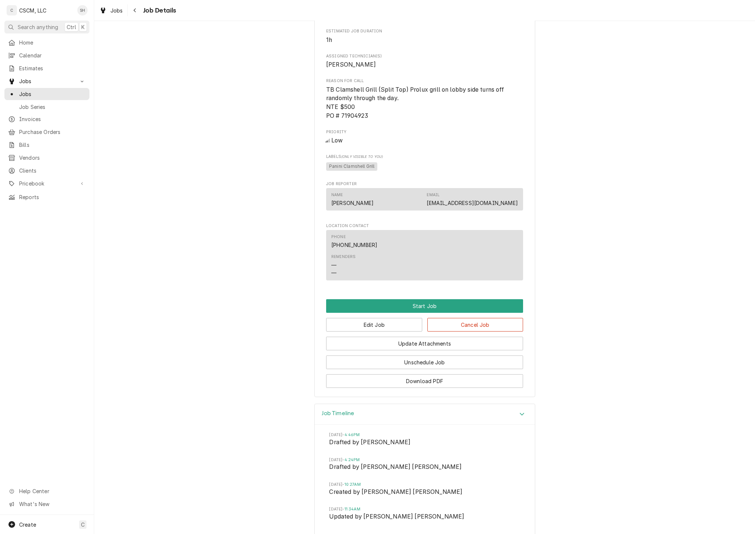
scroll to position [411, 0]
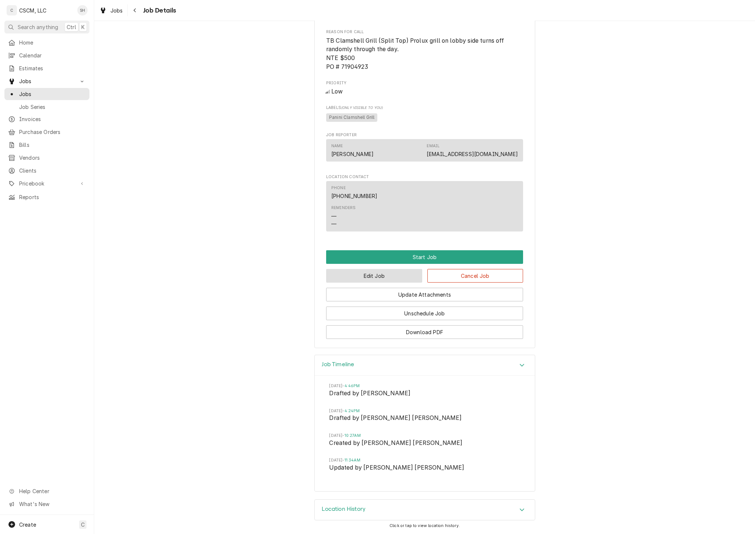
click at [390, 276] on button "Edit Job" at bounding box center [374, 276] width 96 height 14
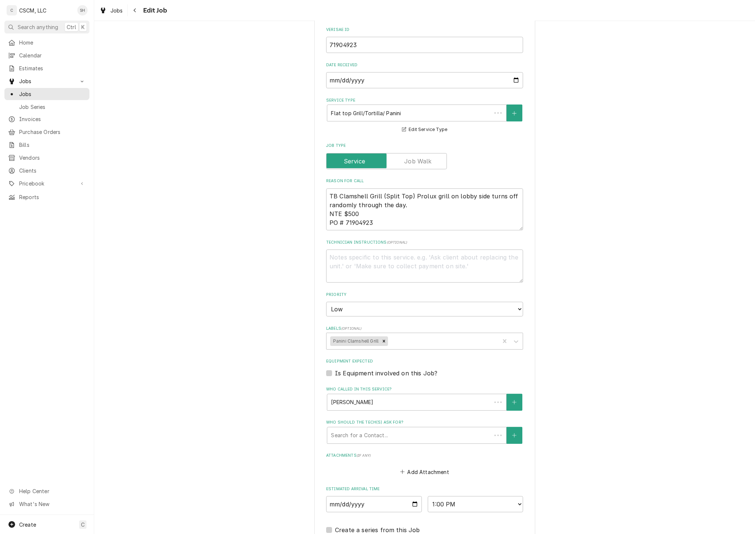
type textarea "x"
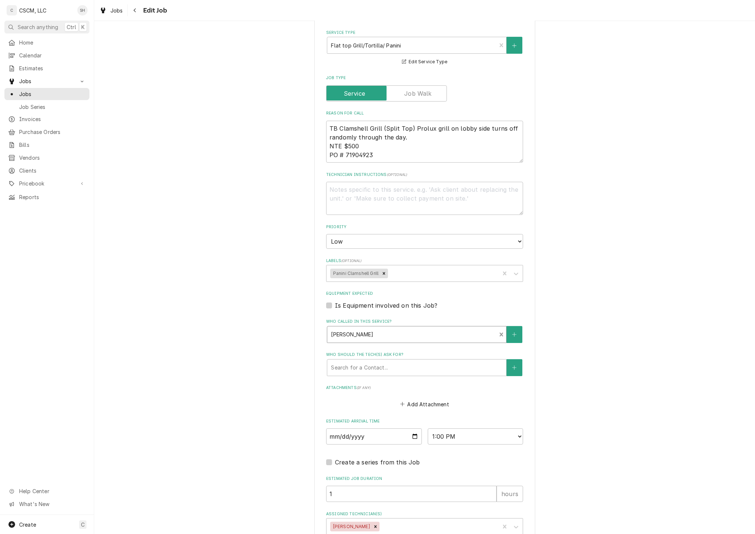
scroll to position [398, 0]
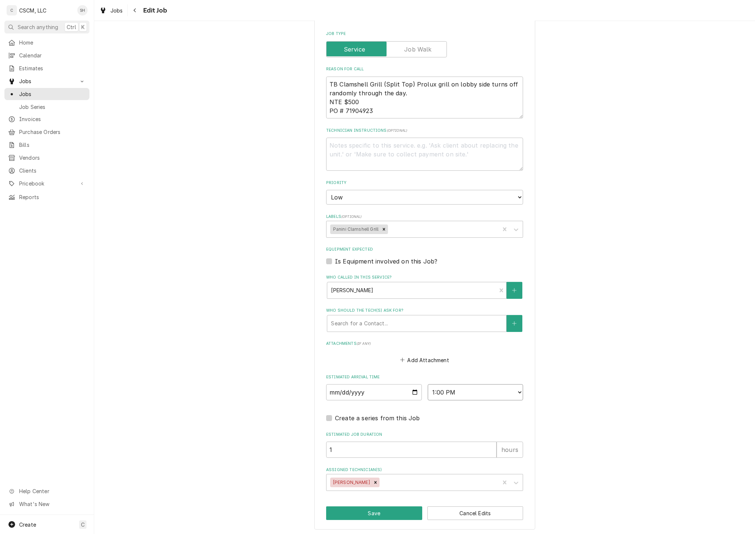
click at [492, 387] on select "AM / PM 6:00 AM 6:15 AM 6:30 AM 6:45 AM 7:00 AM 7:15 AM 7:30 AM 7:45 AM 8:00 AM…" at bounding box center [476, 392] width 96 height 16
select select "15:00:00"
click at [428, 384] on select "AM / PM 6:00 AM 6:15 AM 6:30 AM 6:45 AM 7:00 AM 7:15 AM 7:30 AM 7:45 AM 8:00 AM…" at bounding box center [476, 392] width 96 height 16
click at [360, 508] on button "Save" at bounding box center [374, 513] width 96 height 14
type textarea "x"
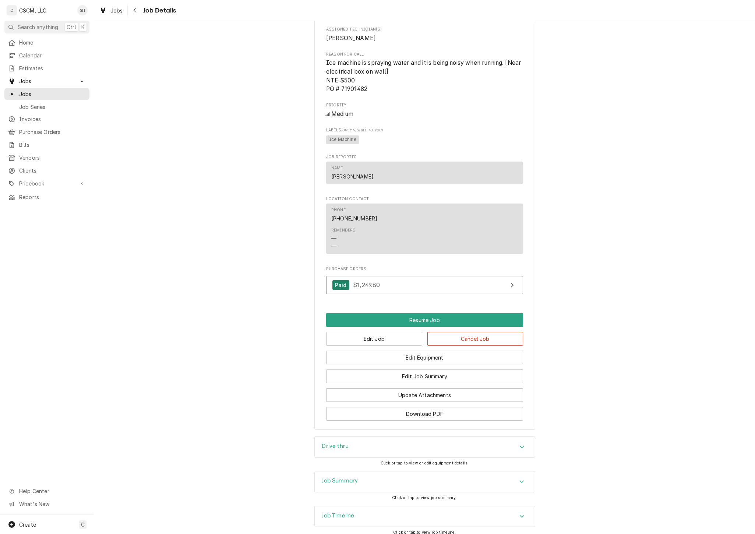
scroll to position [430, 0]
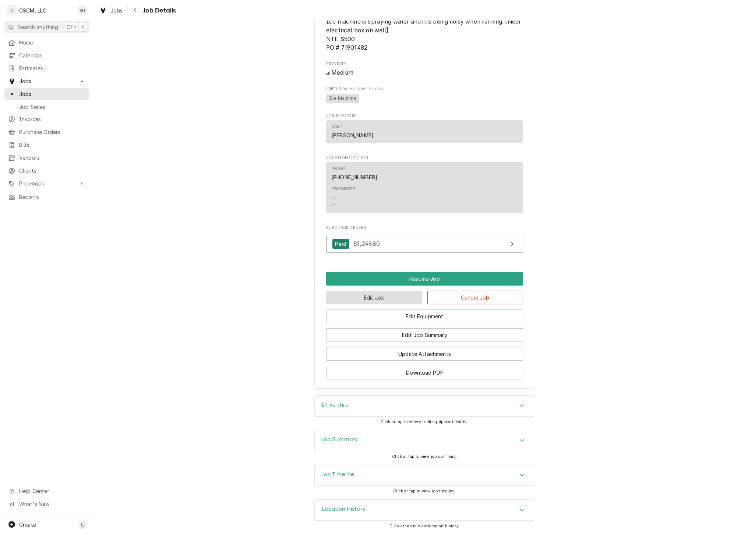
click at [396, 301] on button "Edit Job" at bounding box center [374, 298] width 96 height 14
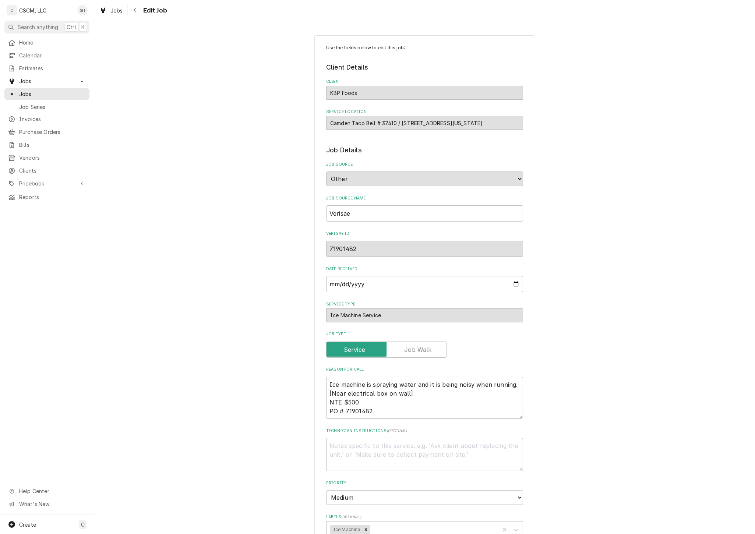
type textarea "x"
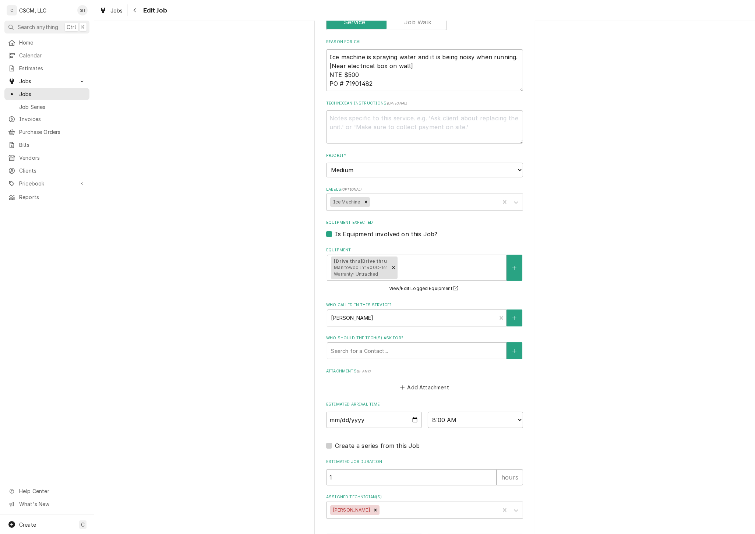
scroll to position [355, 0]
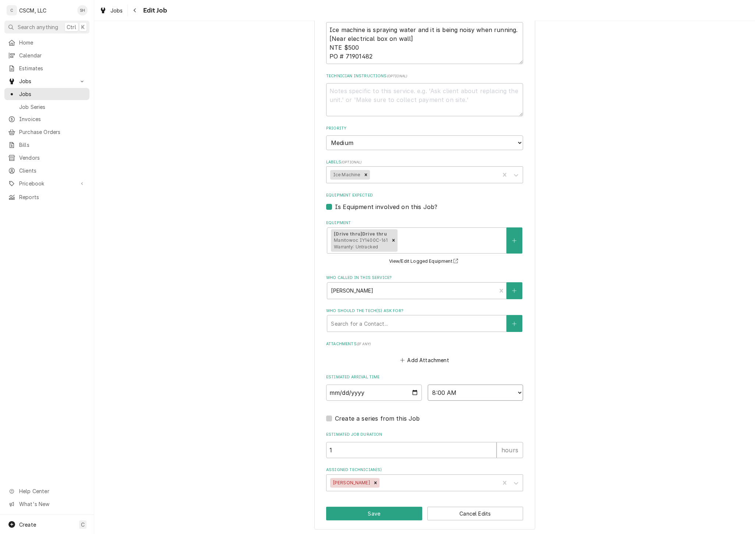
click at [453, 385] on select "AM / PM 6:00 AM 6:15 AM 6:30 AM 6:45 AM 7:00 AM 7:15 AM 7:30 AM 7:45 AM 8:00 AM…" at bounding box center [476, 393] width 96 height 16
select select "13:00:00"
click at [428, 385] on select "AM / PM 6:00 AM 6:15 AM 6:30 AM 6:45 AM 7:00 AM 7:15 AM 7:30 AM 7:45 AM 8:00 AM…" at bounding box center [476, 393] width 96 height 16
click at [624, 271] on div "Use the fields below to edit this job: Client Details Client KBP Foods Service …" at bounding box center [424, 105] width 661 height 862
click at [331, 511] on button "Save" at bounding box center [374, 514] width 96 height 14
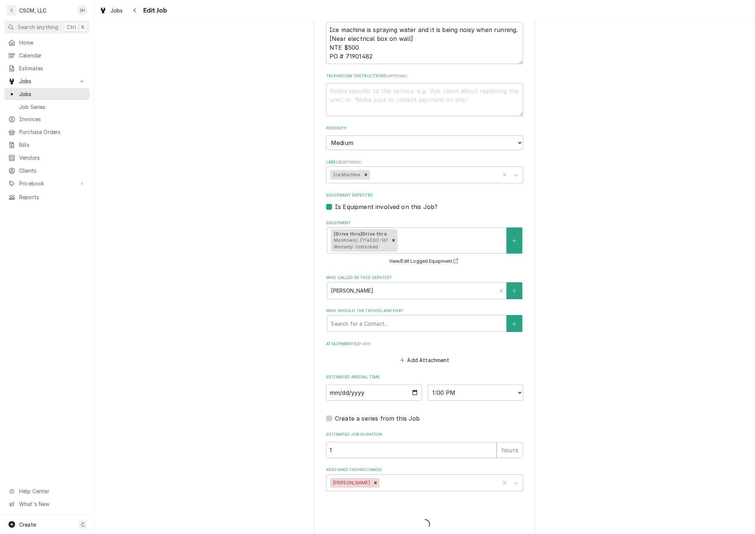
type textarea "x"
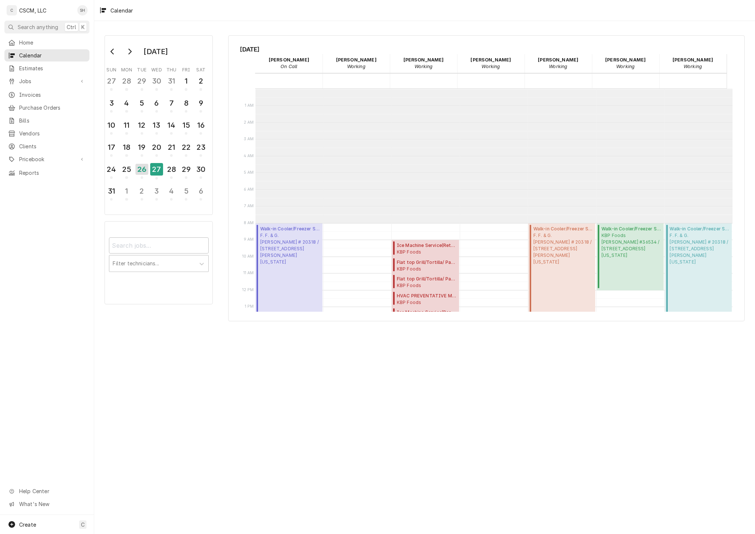
scroll to position [134, 0]
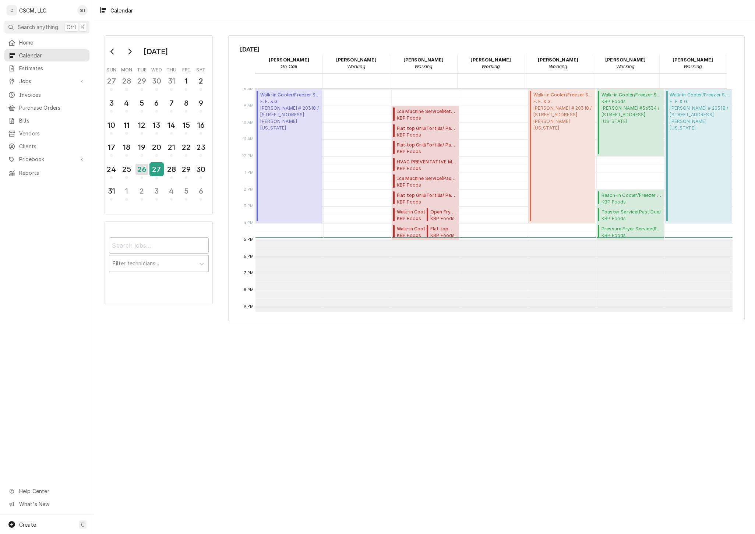
click at [156, 166] on div "27" at bounding box center [156, 169] width 13 height 13
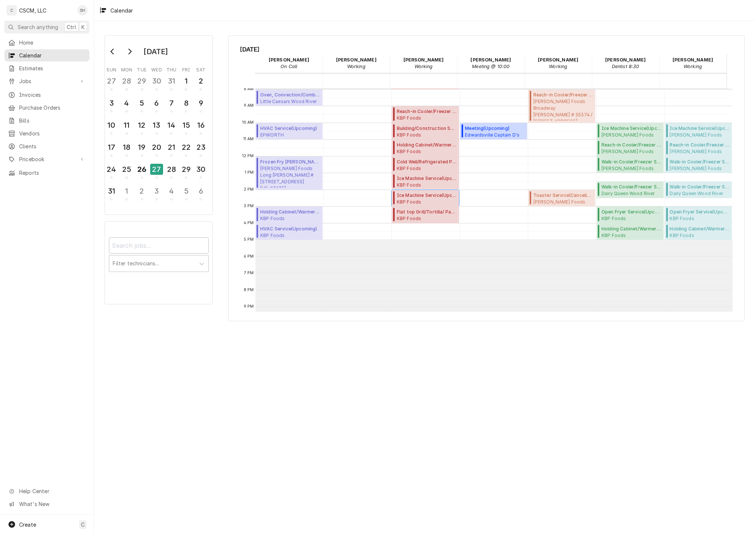
click at [414, 196] on span "Ice Machine Service ( Upcoming )" at bounding box center [427, 195] width 60 height 7
click at [424, 113] on span "Reach-in Cooler/Freezer Service ( Upcoming )" at bounding box center [427, 111] width 60 height 7
click at [163, 166] on div "27" at bounding box center [156, 169] width 13 height 11
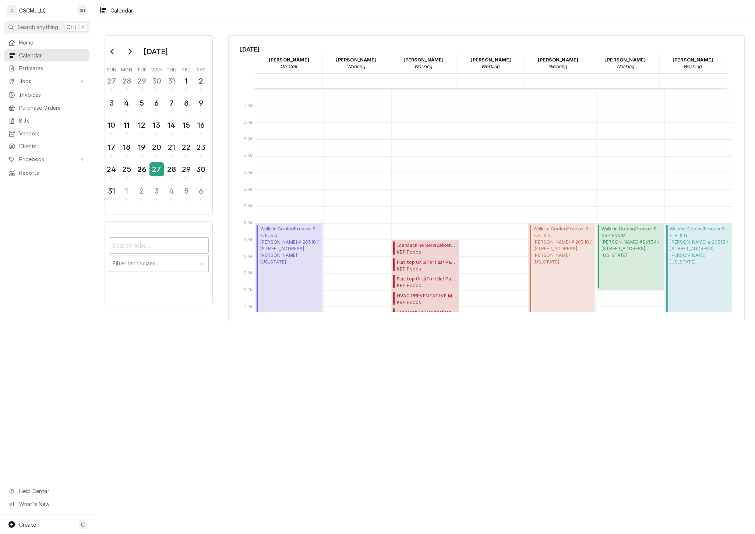
click at [154, 163] on div "27" at bounding box center [156, 169] width 13 height 13
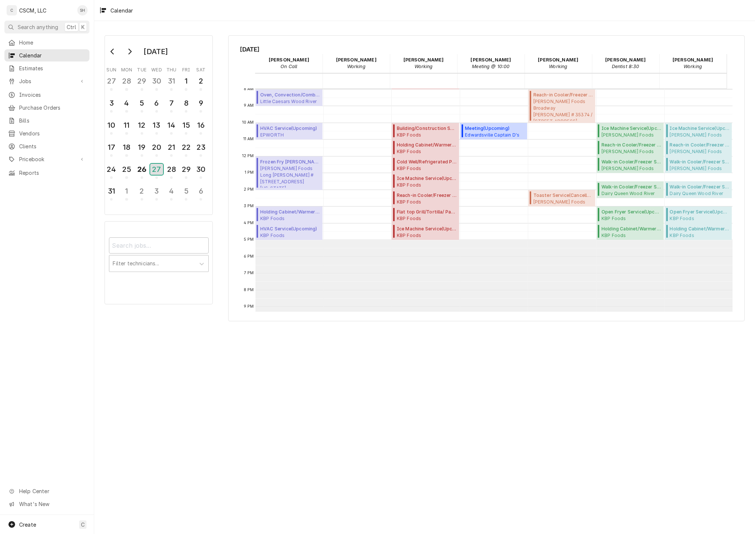
click at [153, 164] on div "27" at bounding box center [156, 169] width 13 height 11
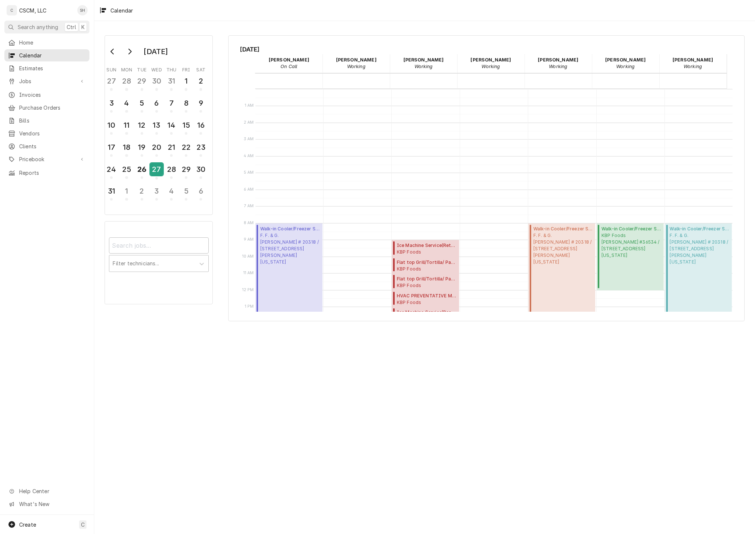
click at [152, 165] on div "27" at bounding box center [156, 169] width 13 height 13
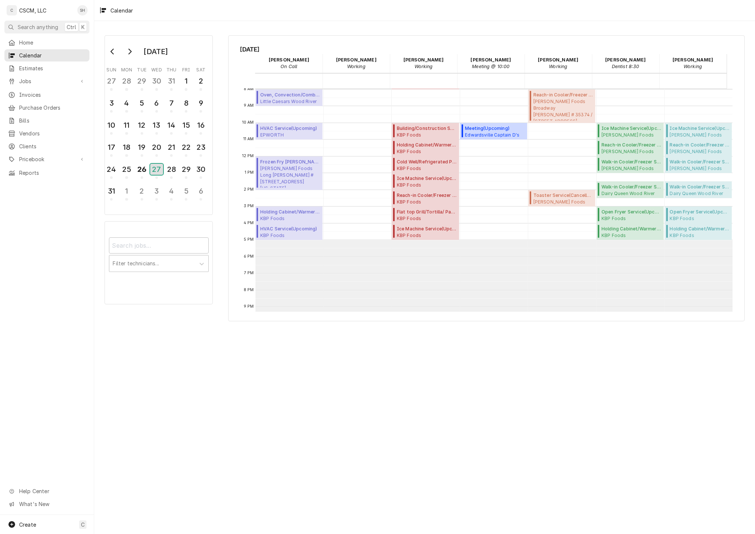
scroll to position [93, 0]
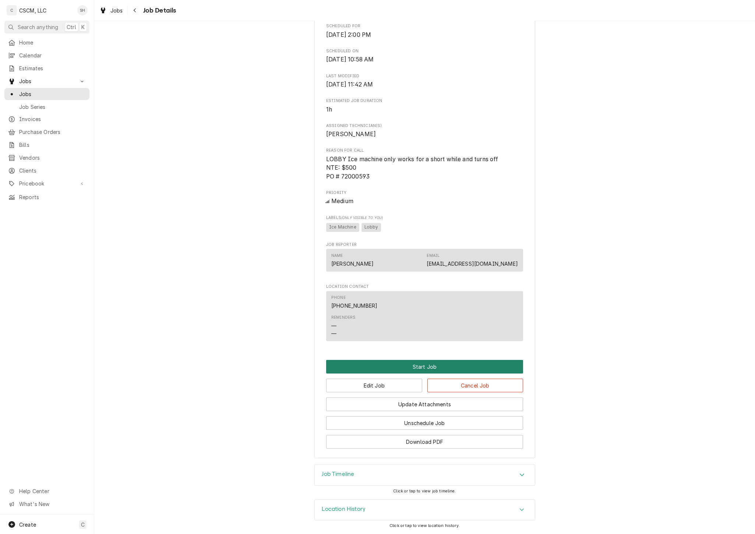
scroll to position [293, 0]
click at [392, 397] on div "Update Attachments" at bounding box center [424, 401] width 197 height 19
click at [394, 389] on button "Edit Job" at bounding box center [374, 386] width 96 height 14
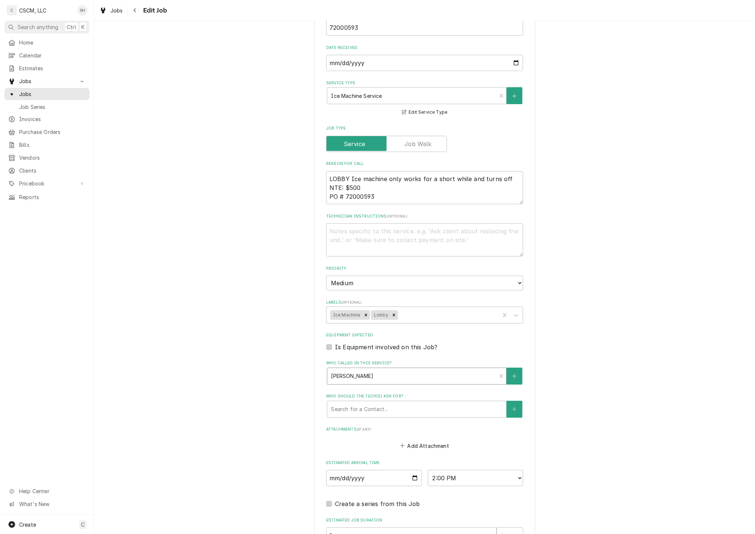
type textarea "x"
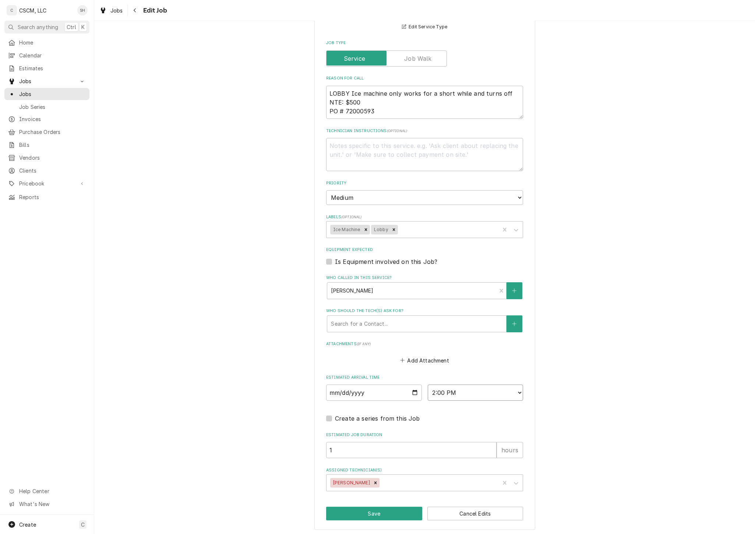
click at [466, 392] on select "AM / PM 6:00 AM 6:15 AM 6:30 AM 6:45 AM 7:00 AM 7:15 AM 7:30 AM 7:45 AM 8:00 AM…" at bounding box center [476, 393] width 96 height 16
select select "16:00:00"
click at [428, 385] on select "AM / PM 6:00 AM 6:15 AM 6:30 AM 6:45 AM 7:00 AM 7:15 AM 7:30 AM 7:45 AM 8:00 AM…" at bounding box center [476, 393] width 96 height 16
drag, startPoint x: 356, startPoint y: 507, endPoint x: 357, endPoint y: 472, distance: 35.0
click at [356, 507] on button "Save" at bounding box center [374, 514] width 96 height 14
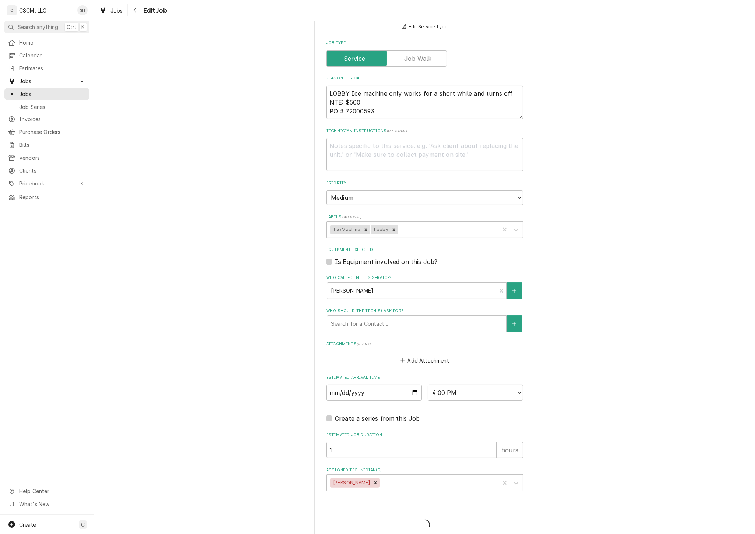
type textarea "x"
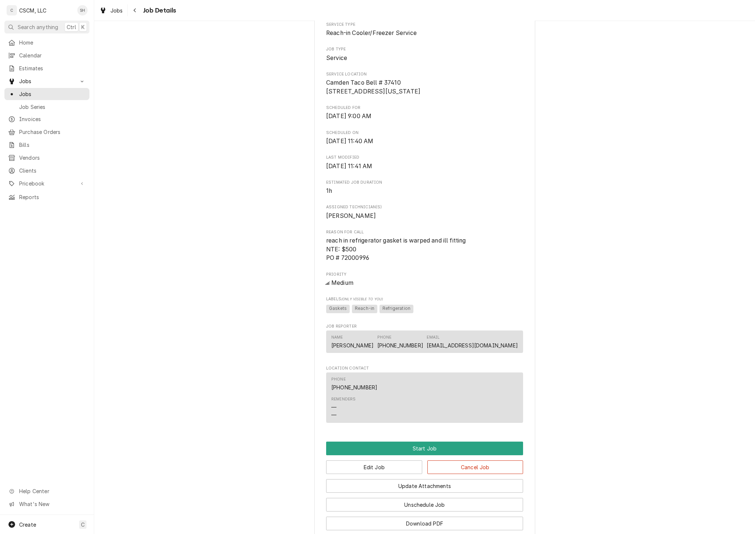
scroll to position [242, 0]
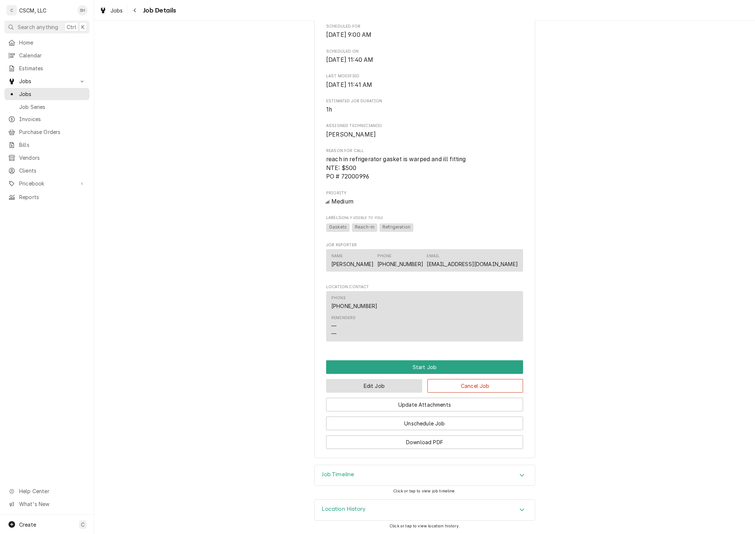
click at [362, 387] on button "Edit Job" at bounding box center [374, 386] width 96 height 14
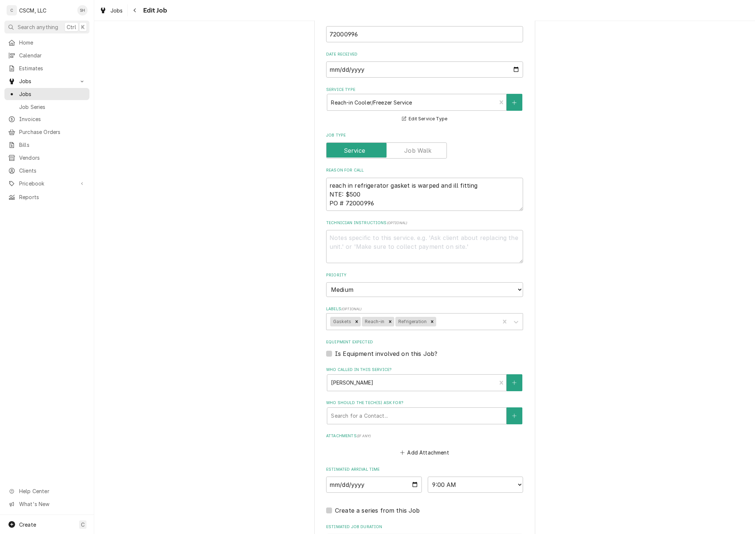
type textarea "x"
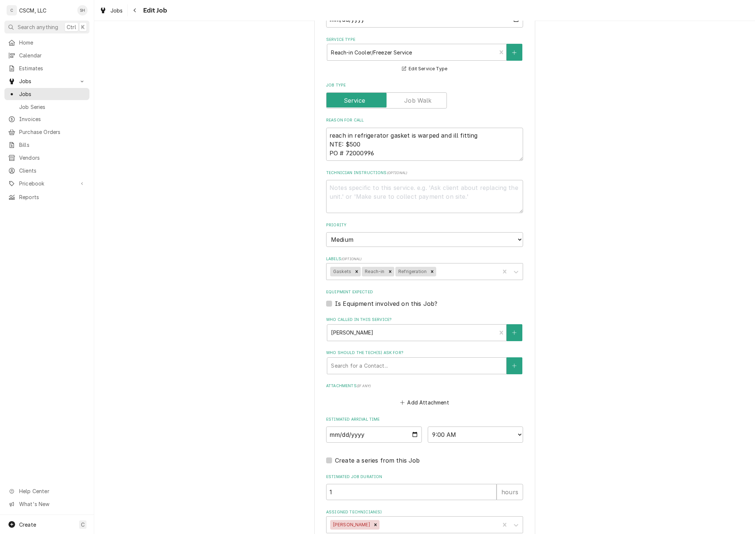
scroll to position [337, 0]
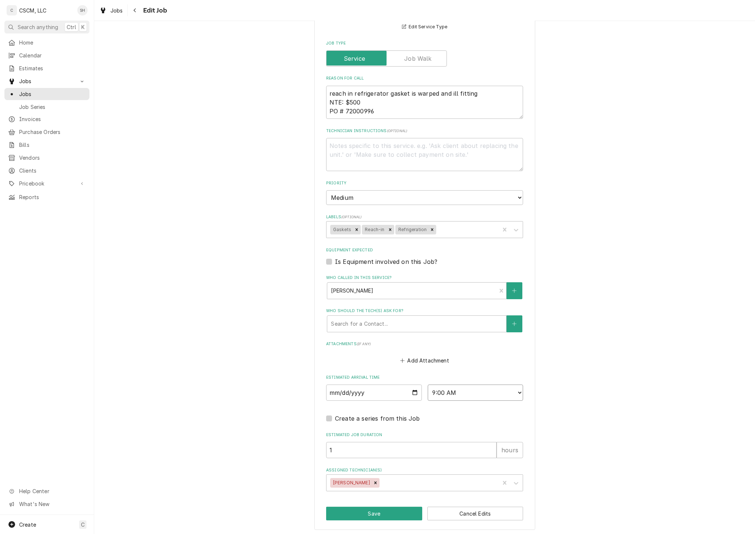
click at [473, 394] on select "AM / PM 6:00 AM 6:15 AM 6:30 AM 6:45 AM 7:00 AM 7:15 AM 7:30 AM 7:45 AM 8:00 AM…" at bounding box center [476, 393] width 96 height 16
select select "14:00:00"
click at [428, 385] on select "AM / PM 6:00 AM 6:15 AM 6:30 AM 6:45 AM 7:00 AM 7:15 AM 7:30 AM 7:45 AM 8:00 AM…" at bounding box center [476, 393] width 96 height 16
click at [362, 507] on button "Save" at bounding box center [374, 514] width 96 height 14
type textarea "x"
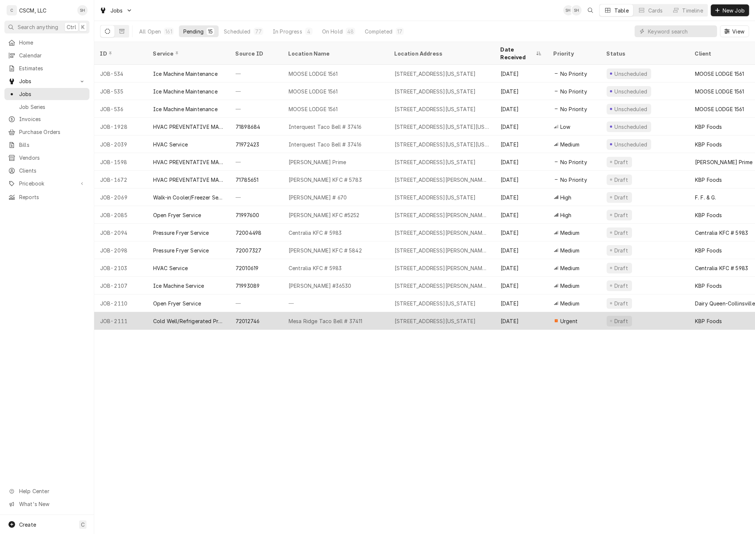
click at [333, 317] on div "Mesa Ridge Taco Bell # 37411" at bounding box center [326, 321] width 74 height 8
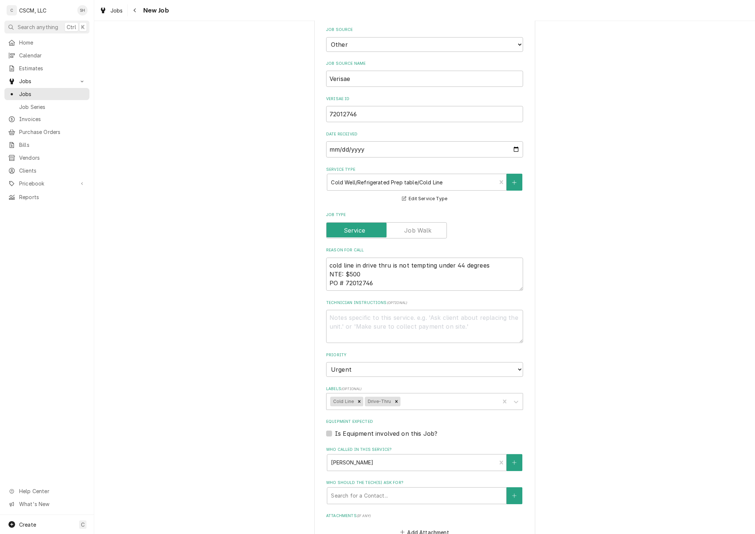
type textarea "x"
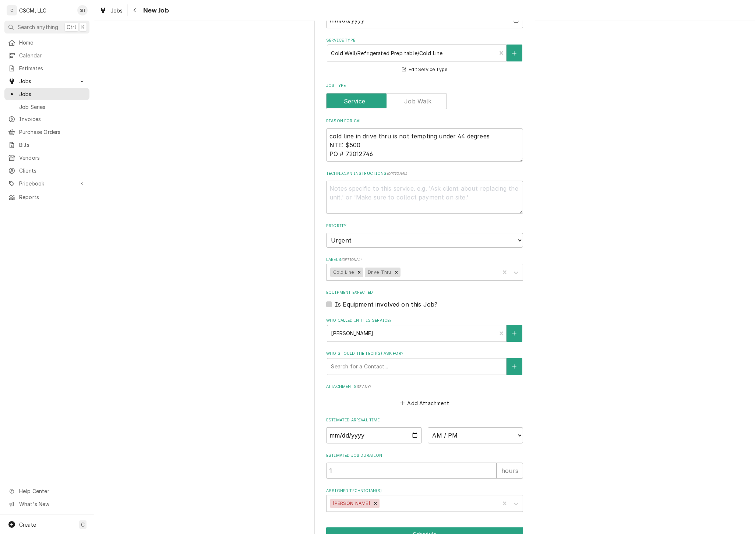
scroll to position [422, 0]
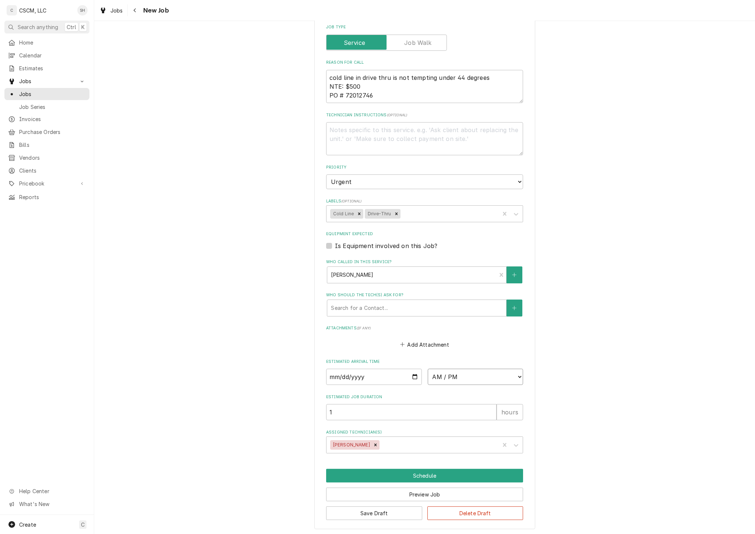
click at [465, 378] on select "AM / PM 6:00 AM 6:15 AM 6:30 AM 6:45 AM 7:00 AM 7:15 AM 7:30 AM 7:45 AM 8:00 AM…" at bounding box center [476, 377] width 96 height 16
select select "09:00:00"
click at [428, 369] on select "AM / PM 6:00 AM 6:15 AM 6:30 AM 6:45 AM 7:00 AM 7:15 AM 7:30 AM 7:45 AM 8:00 AM…" at bounding box center [476, 377] width 96 height 16
type textarea "x"
click at [409, 370] on input "Date" at bounding box center [374, 377] width 96 height 16
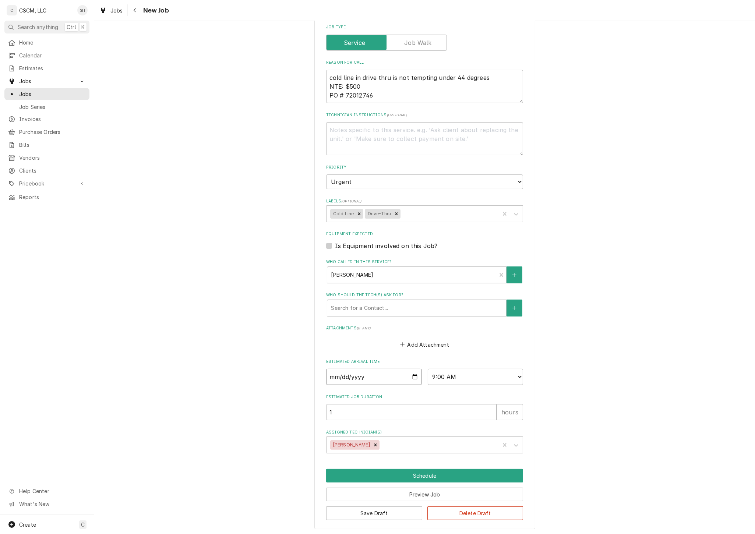
click at [410, 373] on input "Date" at bounding box center [374, 377] width 96 height 16
type input "2025-08-27"
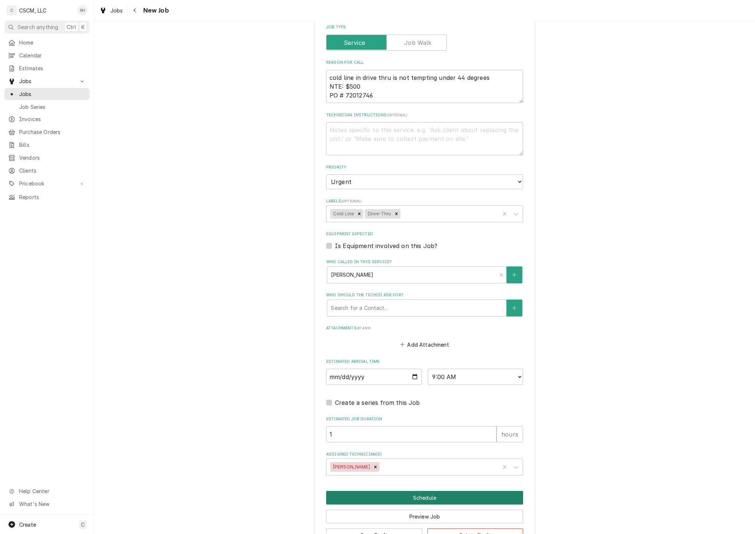
click at [408, 494] on button "Schedule" at bounding box center [424, 498] width 197 height 14
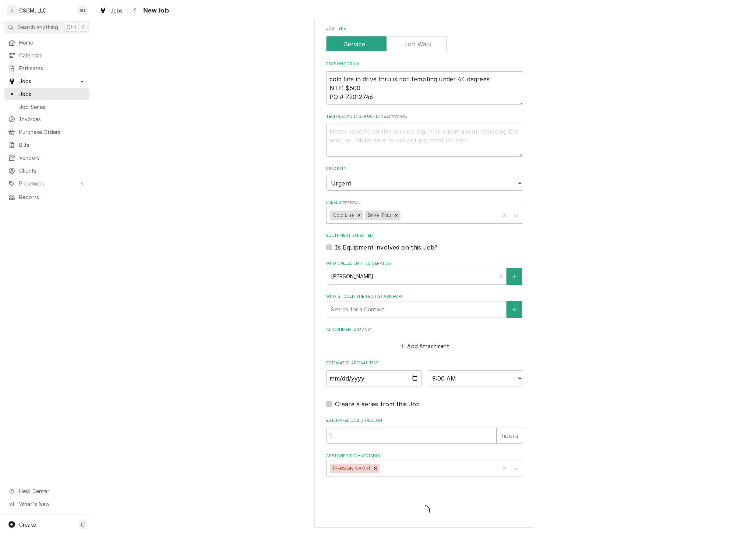
scroll to position [418, 0]
type textarea "x"
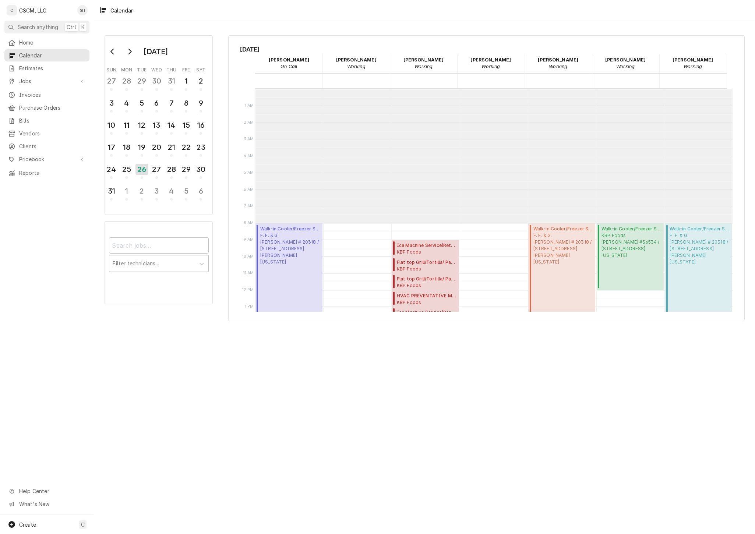
scroll to position [134, 0]
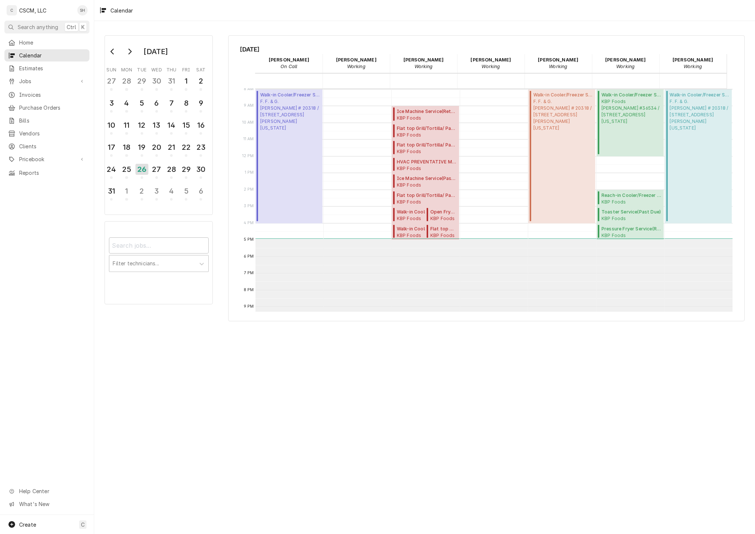
click at [462, 424] on div "[DATE] Sun Mon Tue Wed Thu Fri Sat 27 28 29 30 31 1 2 3 4 5 6 7 8 9 10 11 12 13…" at bounding box center [424, 277] width 661 height 513
click at [159, 163] on div "27" at bounding box center [156, 169] width 13 height 13
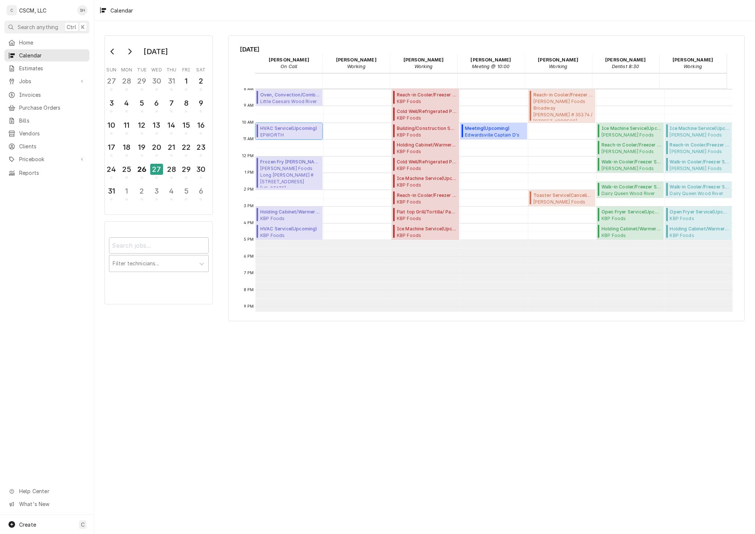
click at [296, 132] on span "EPWORTH Epworth Children and Family Services / 110 N Elm Ave, Webster Groves, M…" at bounding box center [290, 135] width 60 height 6
click at [273, 128] on span "HVAC Service ( Upcoming )" at bounding box center [290, 128] width 60 height 7
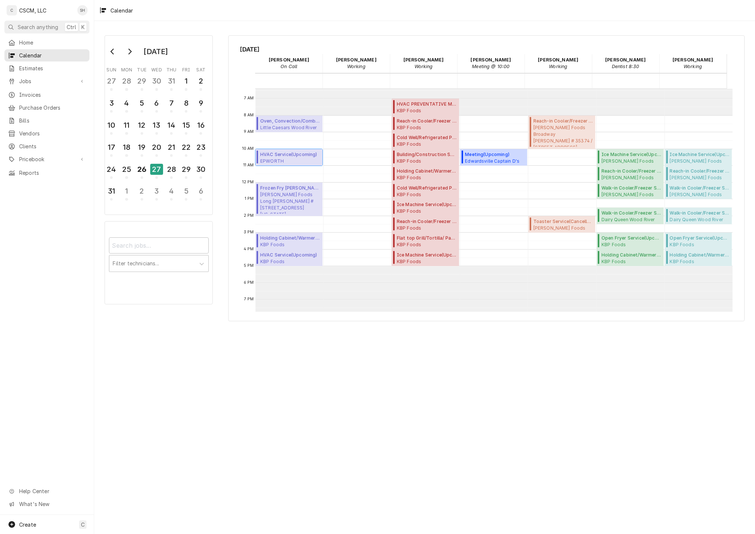
scroll to position [93, 0]
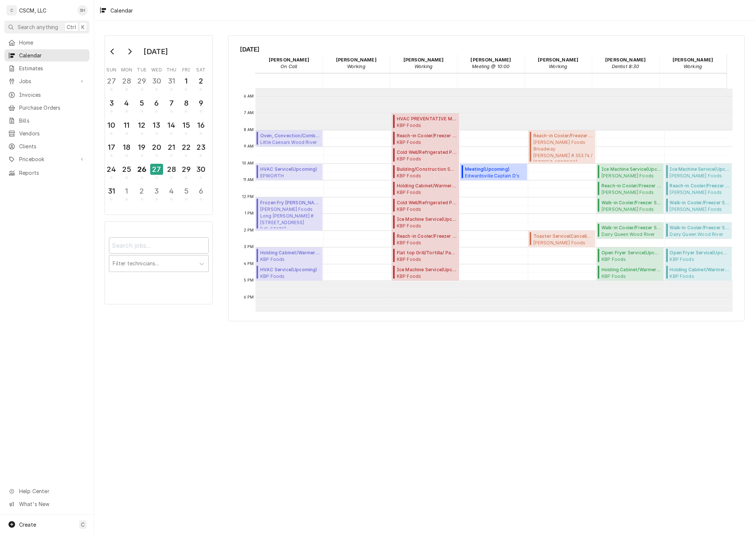
click at [326, 361] on div "August 2025 Sun Mon Tue Wed Thu Fri Sat 27 28 29 30 31 1 2 3 4 5 6 7 8 9 10 11 …" at bounding box center [424, 277] width 661 height 513
click at [272, 139] on span "Little Caesars Wood River Little Caesars Wood River / 305 East Edwardsville Rd,…" at bounding box center [290, 142] width 60 height 6
click at [616, 229] on span "Walk-in Cooler/Freezer Service Call ( Upcoming )" at bounding box center [631, 228] width 60 height 7
click at [307, 141] on span "Little Caesars Wood River Little Caesars Wood River / 305 East Edwardsville Rd,…" at bounding box center [290, 142] width 60 height 6
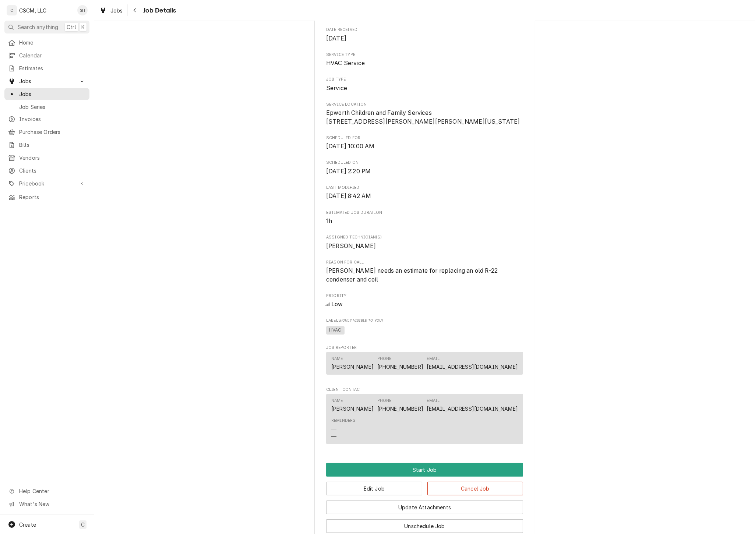
scroll to position [123, 0]
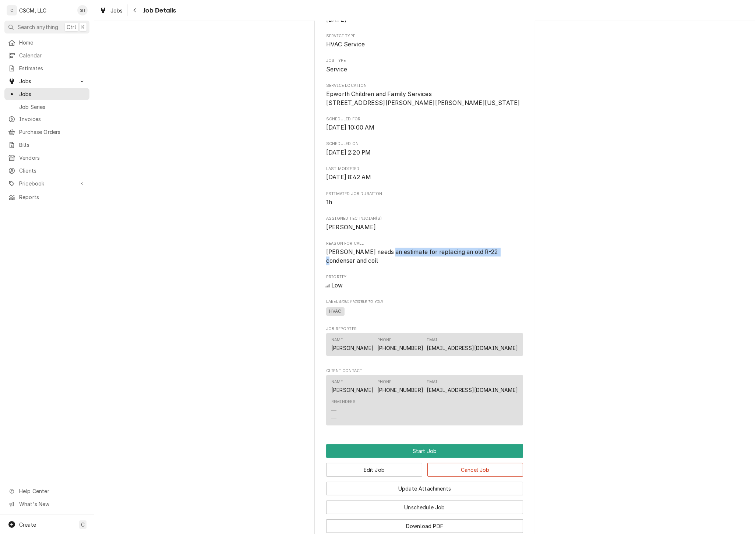
drag, startPoint x: 379, startPoint y: 251, endPoint x: 488, endPoint y: 252, distance: 108.9
click at [488, 252] on span "[PERSON_NAME] needs an estimate for replacing an old R-22 condenser and coil" at bounding box center [412, 256] width 173 height 16
drag, startPoint x: 488, startPoint y: 252, endPoint x: 474, endPoint y: 282, distance: 33.8
click at [474, 282] on div "Low" at bounding box center [424, 285] width 197 height 9
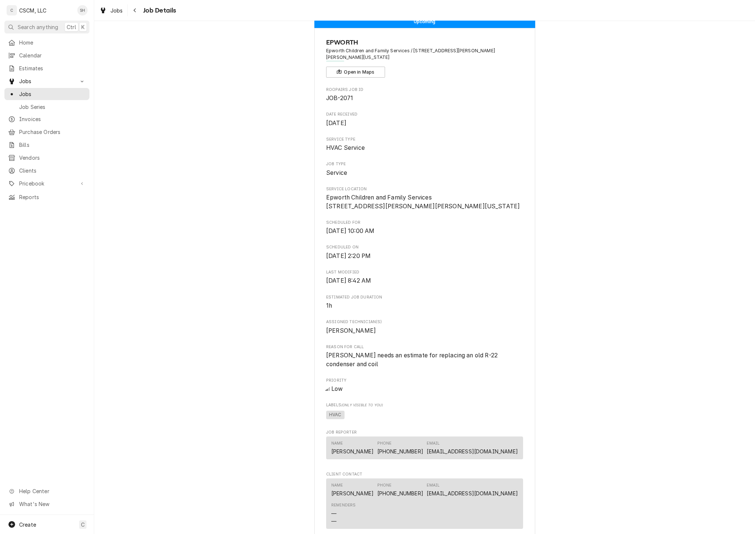
scroll to position [0, 0]
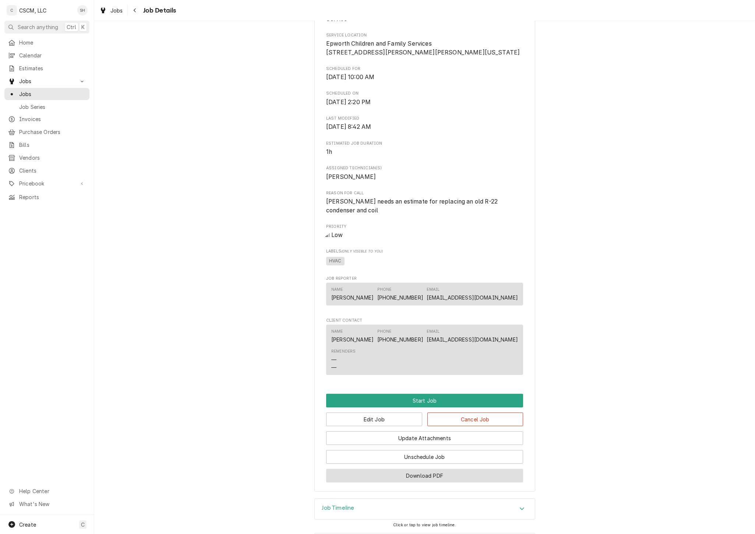
scroll to position [200, 0]
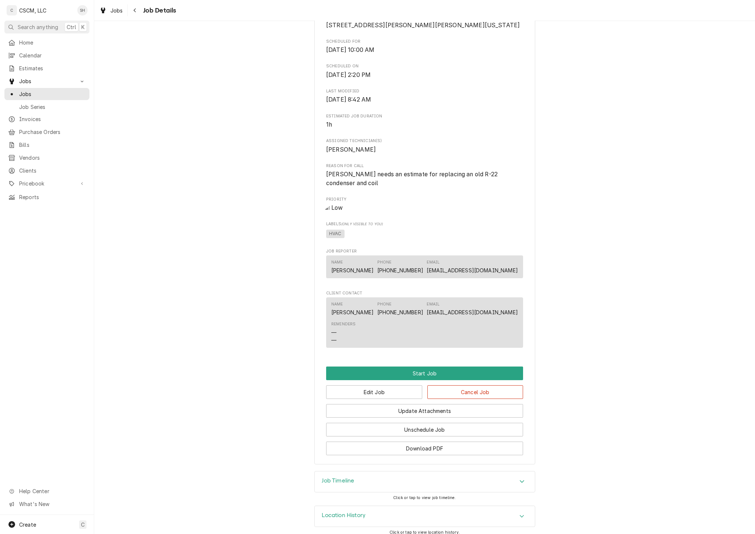
click at [369, 477] on div "Job Timeline" at bounding box center [425, 481] width 220 height 21
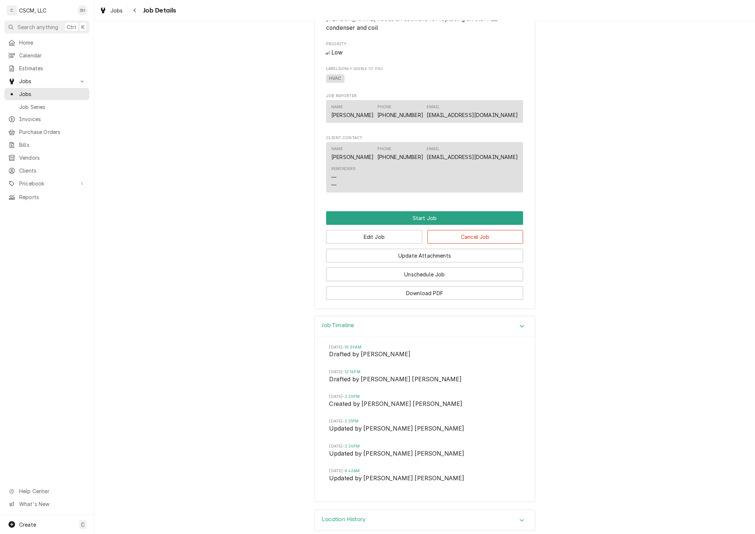
scroll to position [359, 0]
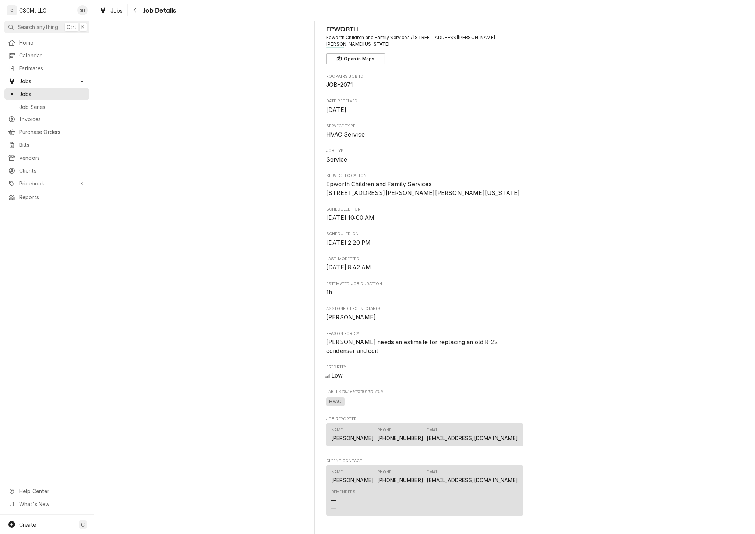
scroll to position [0, 0]
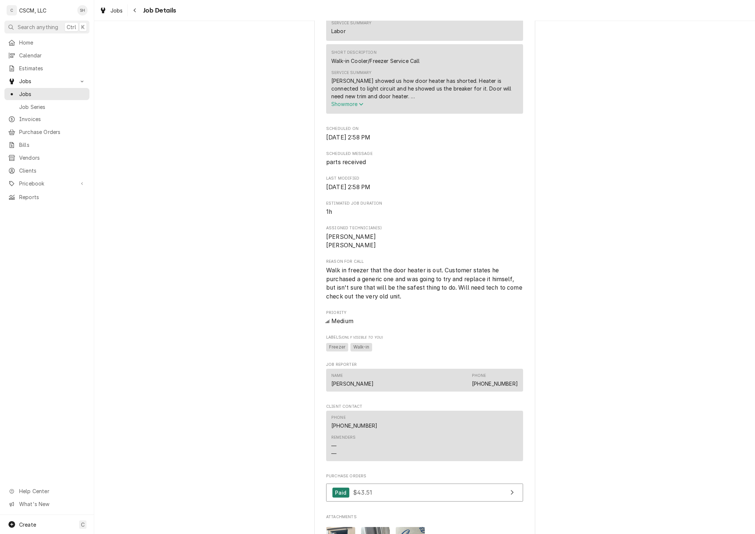
scroll to position [576, 0]
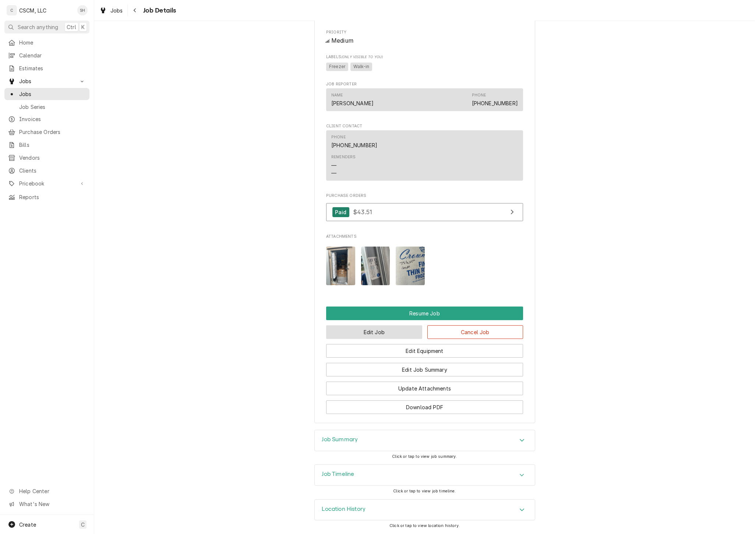
click at [365, 335] on button "Edit Job" at bounding box center [374, 332] width 96 height 14
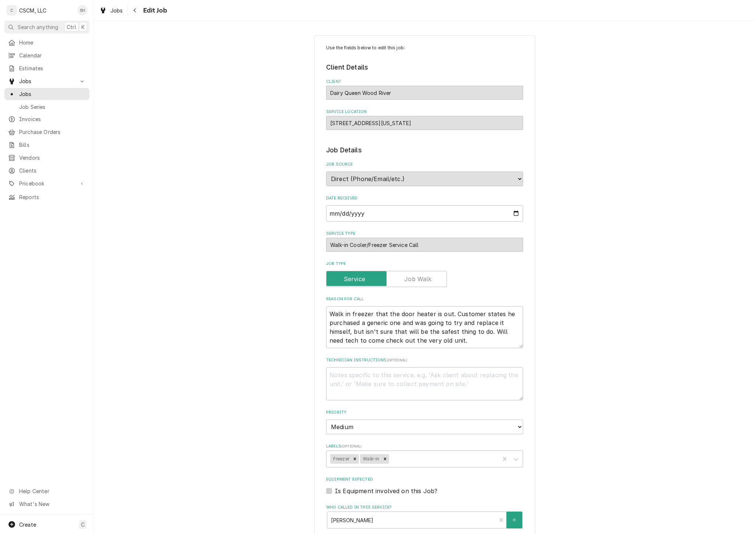
type textarea "x"
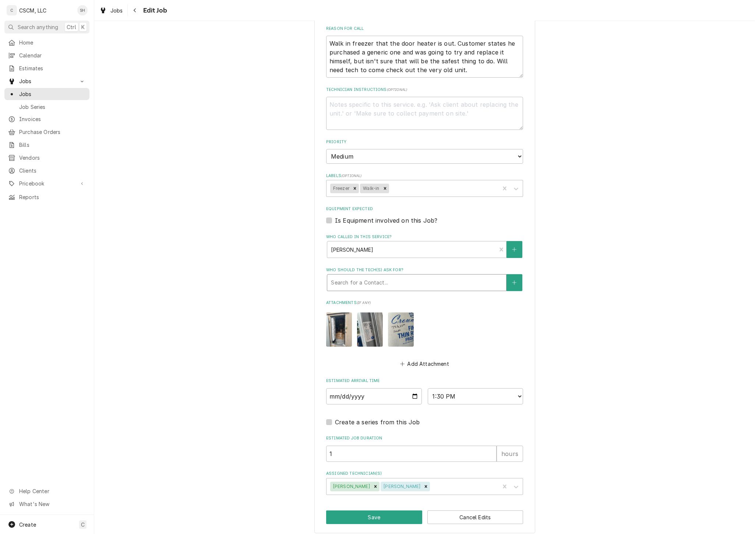
scroll to position [274, 0]
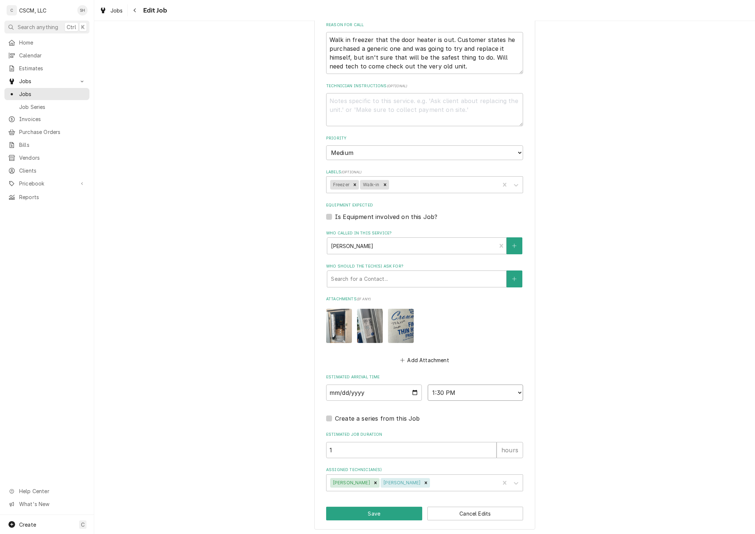
click at [470, 385] on select "AM / PM 6:00 AM 6:15 AM 6:30 AM 6:45 AM 7:00 AM 7:15 AM 7:30 AM 7:45 AM 8:00 AM…" at bounding box center [476, 393] width 96 height 16
select select "14:00:00"
click at [428, 385] on select "AM / PM 6:00 AM 6:15 AM 6:30 AM 6:45 AM 7:00 AM 7:15 AM 7:30 AM 7:45 AM 8:00 AM…" at bounding box center [476, 393] width 96 height 16
click at [367, 512] on button "Save" at bounding box center [374, 514] width 96 height 14
type textarea "x"
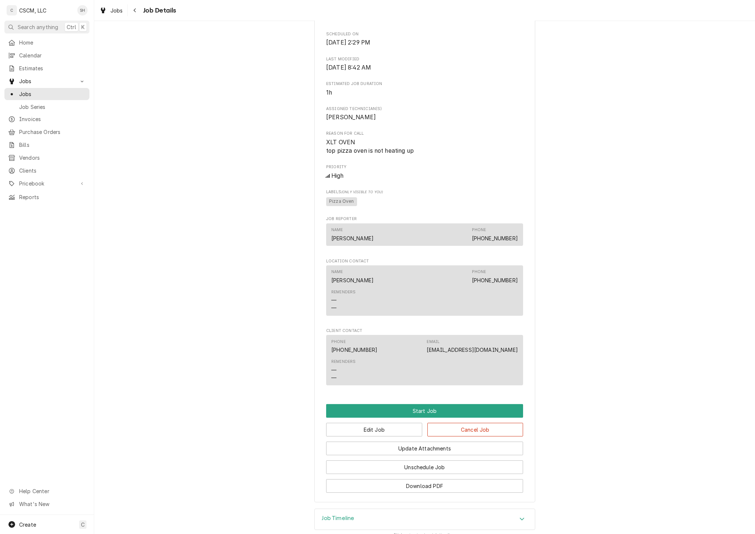
scroll to position [278, 0]
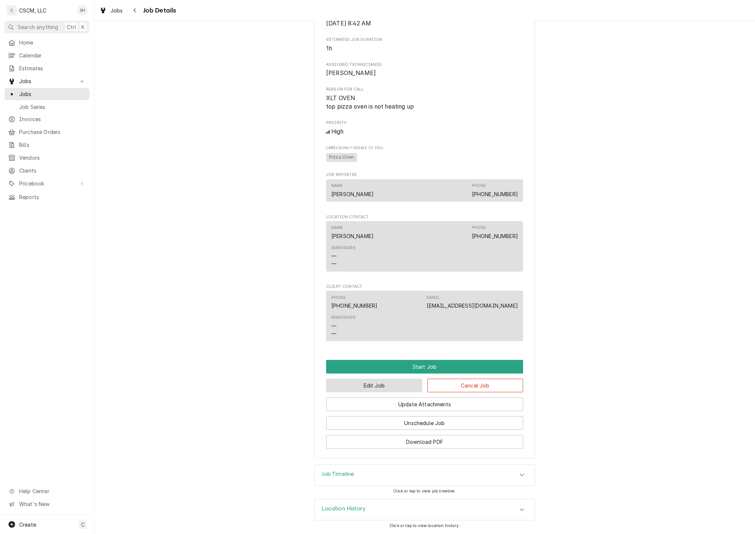
click at [389, 382] on button "Edit Job" at bounding box center [374, 386] width 96 height 14
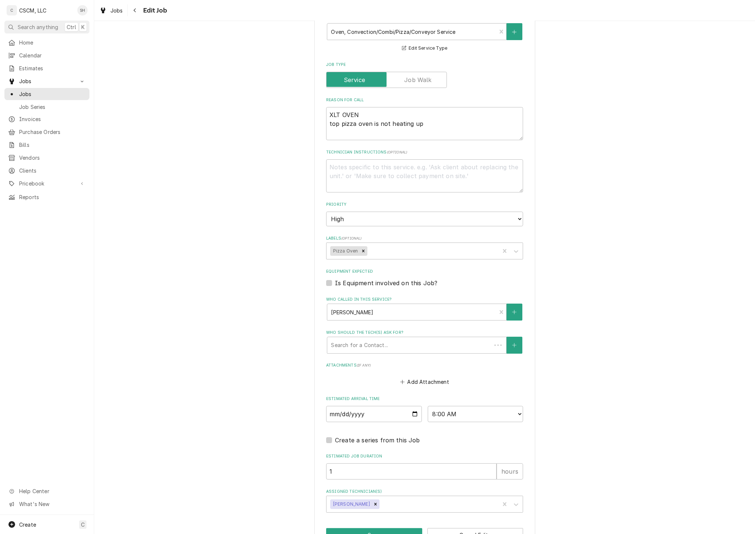
type textarea "x"
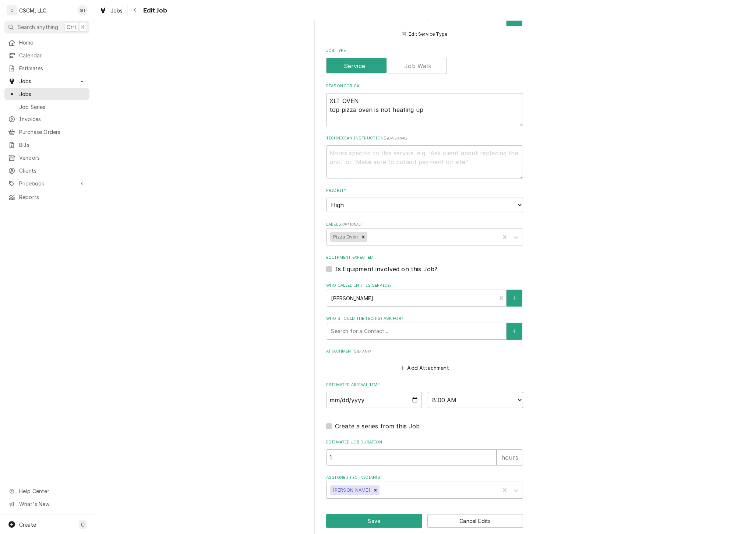
scroll to position [267, 0]
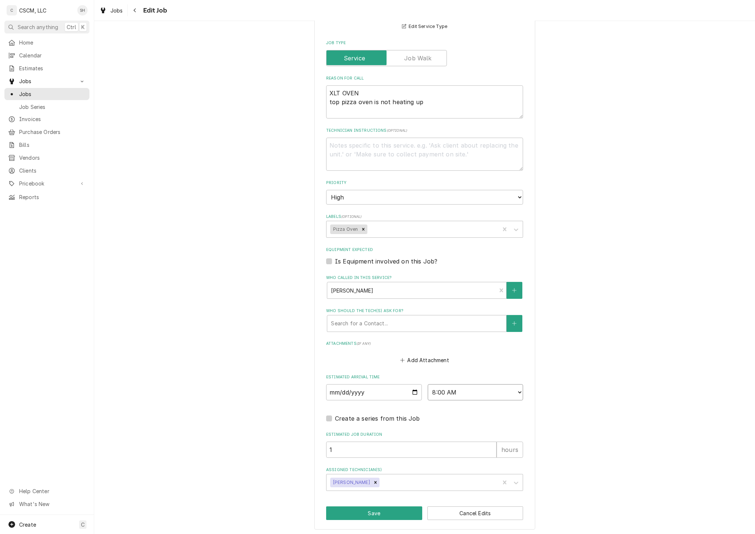
click at [472, 387] on select "AM / PM 6:00 AM 6:15 AM 6:30 AM 6:45 AM 7:00 AM 7:15 AM 7:30 AM 7:45 AM 8:00 AM…" at bounding box center [476, 392] width 96 height 16
select select "15:00:00"
click at [428, 384] on select "AM / PM 6:00 AM 6:15 AM 6:30 AM 6:45 AM 7:00 AM 7:15 AM 7:30 AM 7:45 AM 8:00 AM…" at bounding box center [476, 392] width 96 height 16
type textarea "x"
click at [442, 391] on select "AM / PM 6:00 AM 6:15 AM 6:30 AM 6:45 AM 7:00 AM 7:15 AM 7:30 AM 7:45 AM 8:00 AM…" at bounding box center [476, 392] width 96 height 16
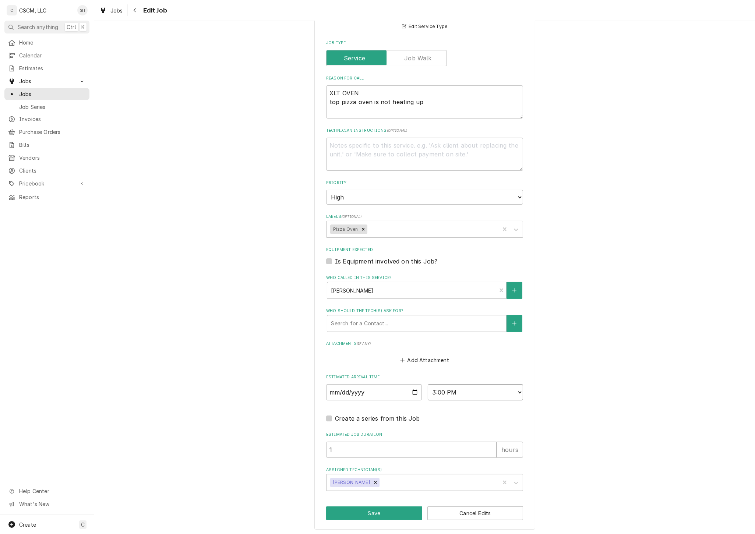
select select "13:00:00"
click at [428, 384] on select "AM / PM 6:00 AM 6:15 AM 6:30 AM 6:45 AM 7:00 AM 7:15 AM 7:30 AM 7:45 AM 8:00 AM…" at bounding box center [476, 392] width 96 height 16
click at [353, 507] on button "Save" at bounding box center [374, 513] width 96 height 14
type textarea "x"
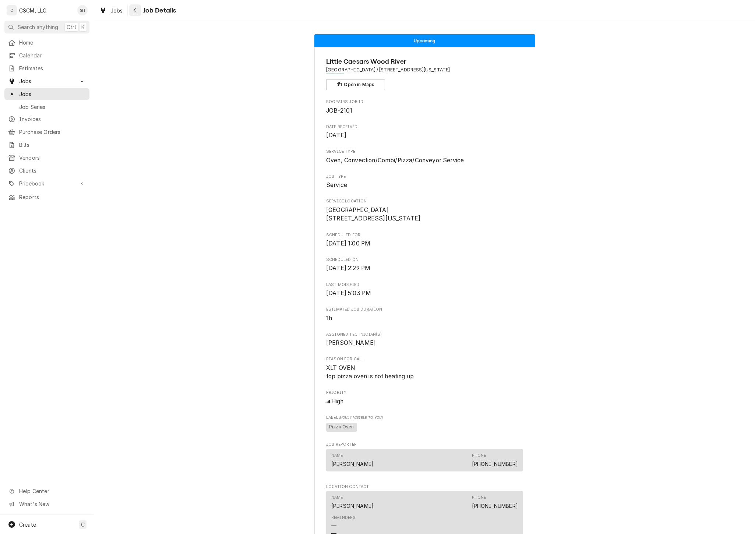
click at [139, 10] on button "Navigate back" at bounding box center [135, 10] width 12 height 12
